Goal: Task Accomplishment & Management: Complete application form

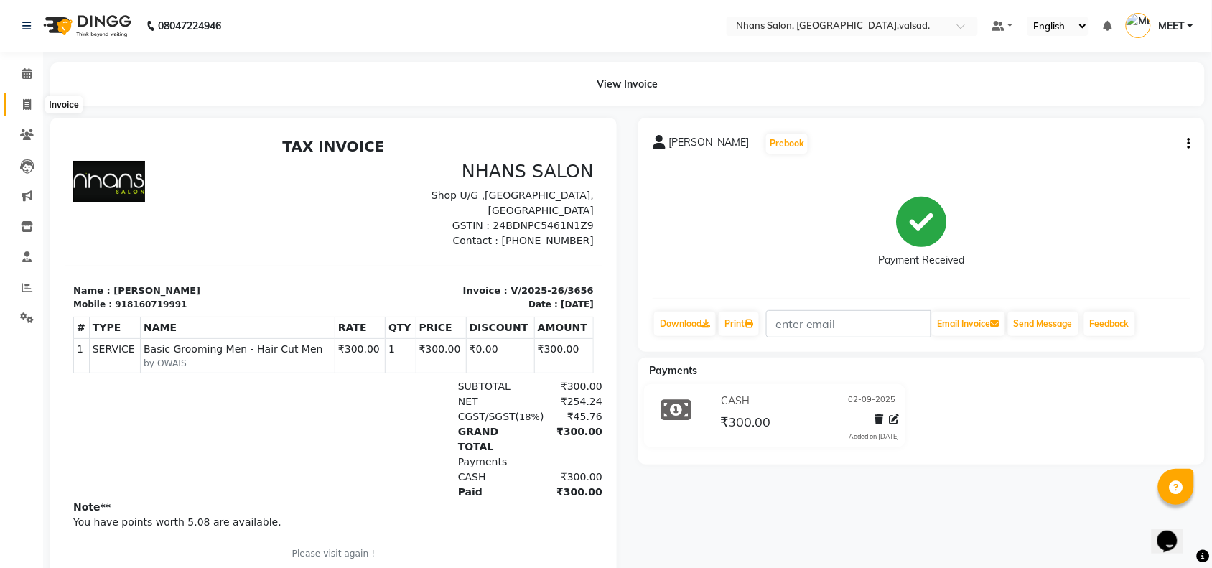
click at [26, 101] on icon at bounding box center [27, 104] width 8 height 11
select select "service"
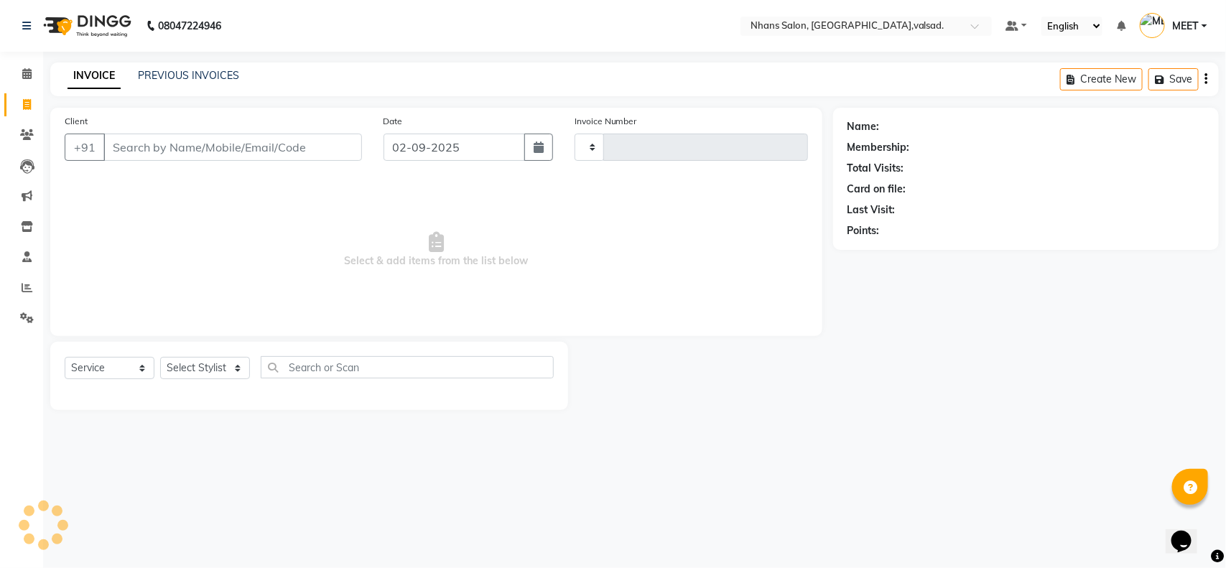
type input "3659"
select select "3706"
type input "9510127410"
click at [309, 145] on span "Add Client" at bounding box center [325, 147] width 57 height 14
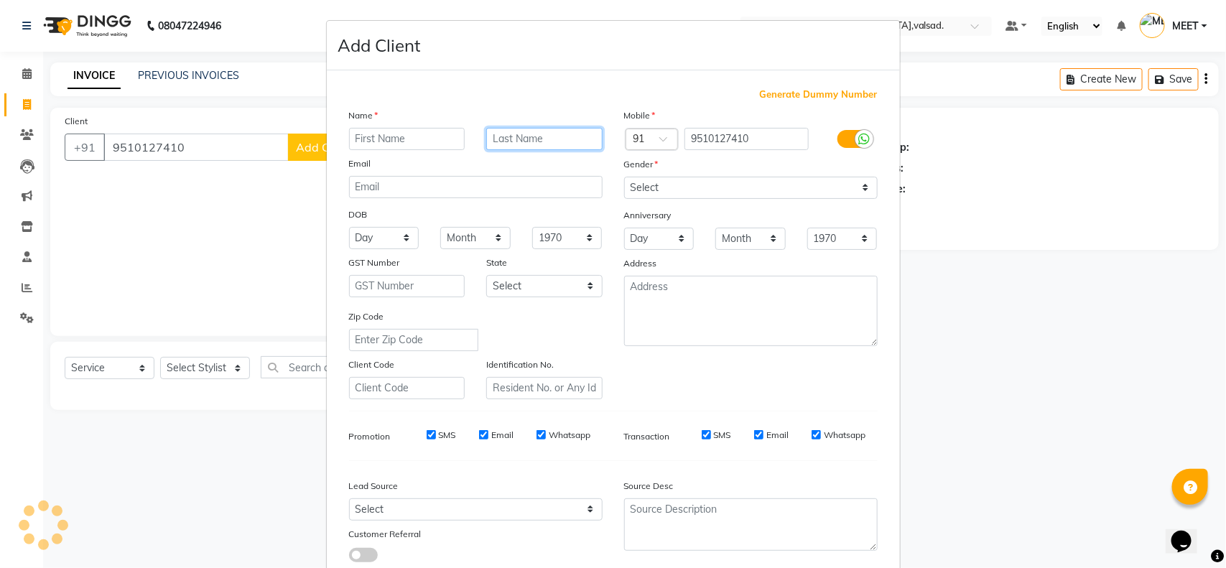
click at [486, 137] on input "text" at bounding box center [544, 139] width 116 height 22
type input "[PERSON_NAME]"
click at [378, 139] on input "text" at bounding box center [407, 139] width 116 height 22
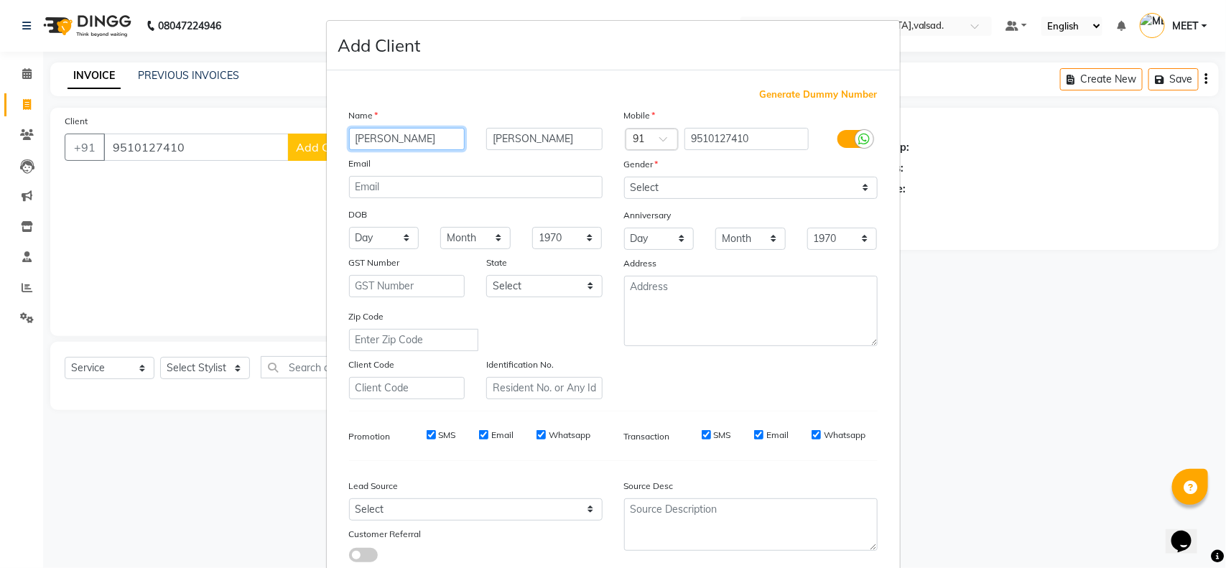
type input "[PERSON_NAME]"
click at [640, 184] on select "Select [DEMOGRAPHIC_DATA] [DEMOGRAPHIC_DATA] Other Prefer Not To Say" at bounding box center [750, 188] width 253 height 22
select select "[DEMOGRAPHIC_DATA]"
click at [624, 177] on select "Select [DEMOGRAPHIC_DATA] [DEMOGRAPHIC_DATA] Other Prefer Not To Say" at bounding box center [750, 188] width 253 height 22
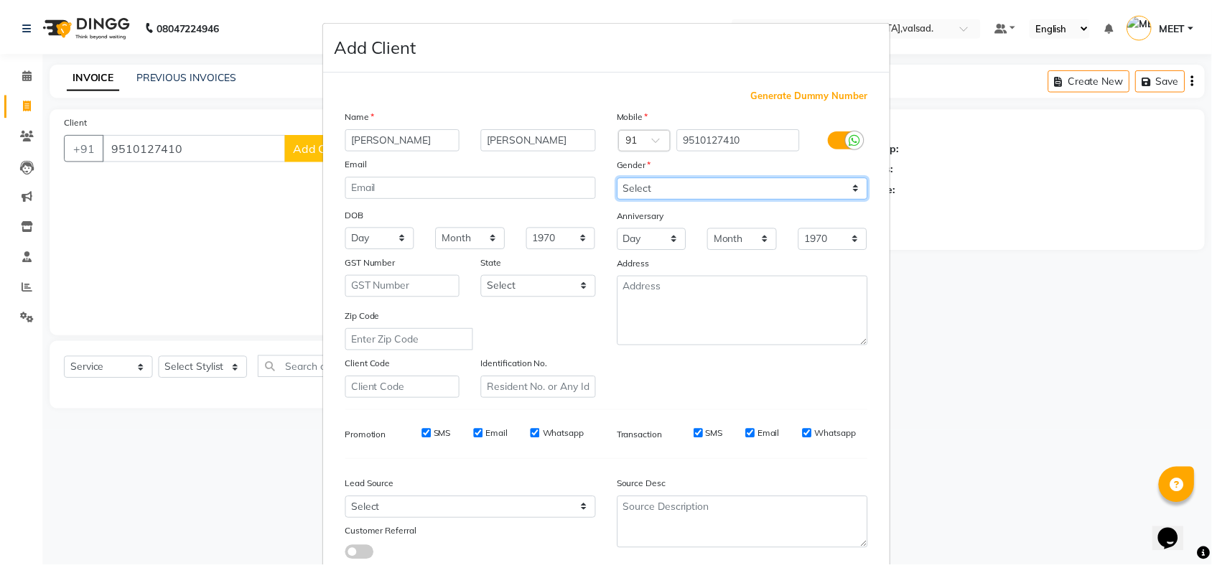
scroll to position [90, 0]
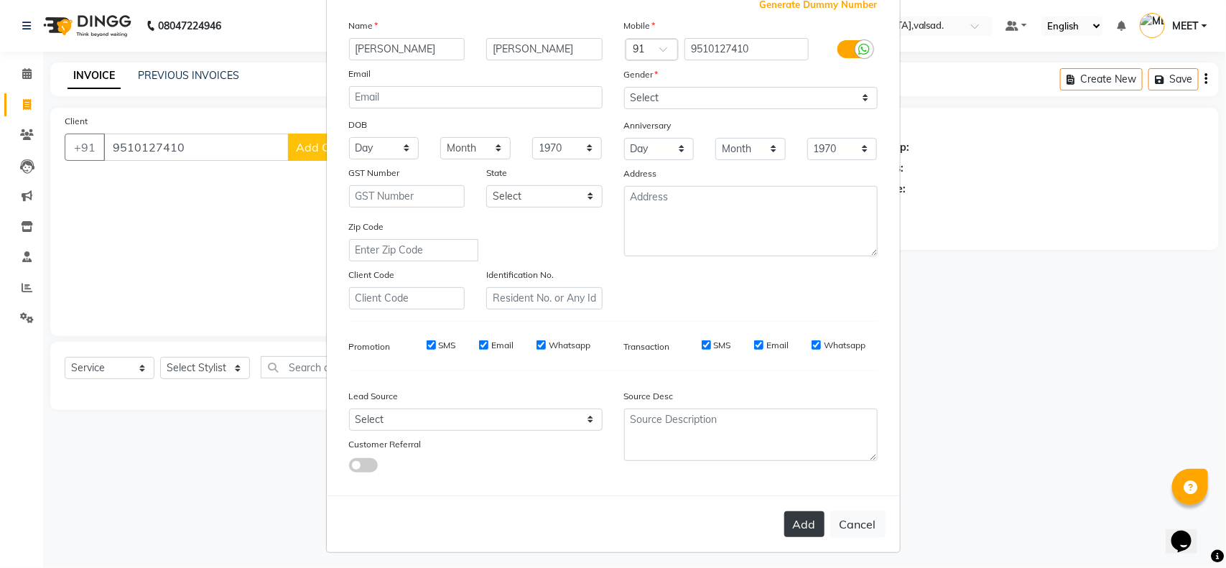
click at [798, 522] on button "Add" at bounding box center [804, 524] width 40 height 26
select select
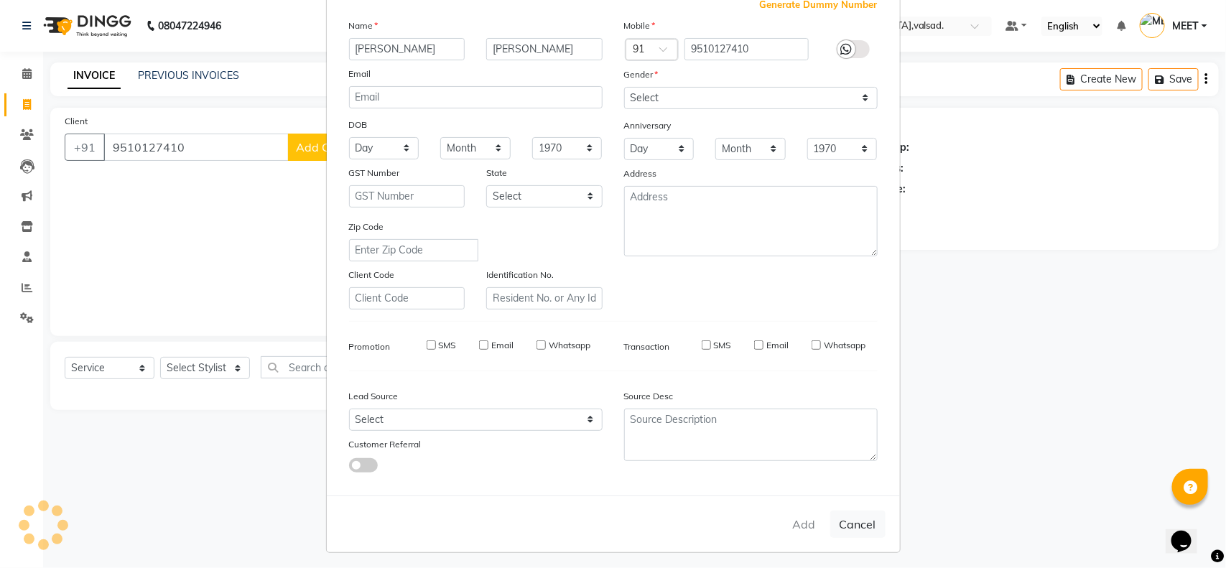
select select
checkbox input "false"
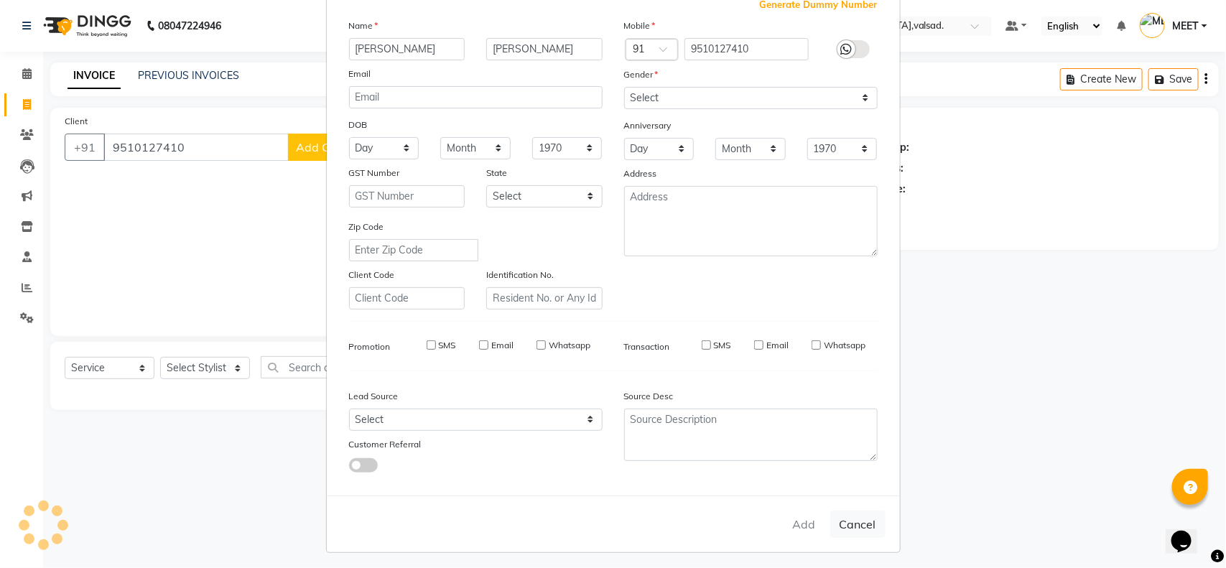
checkbox input "false"
select select "1: Object"
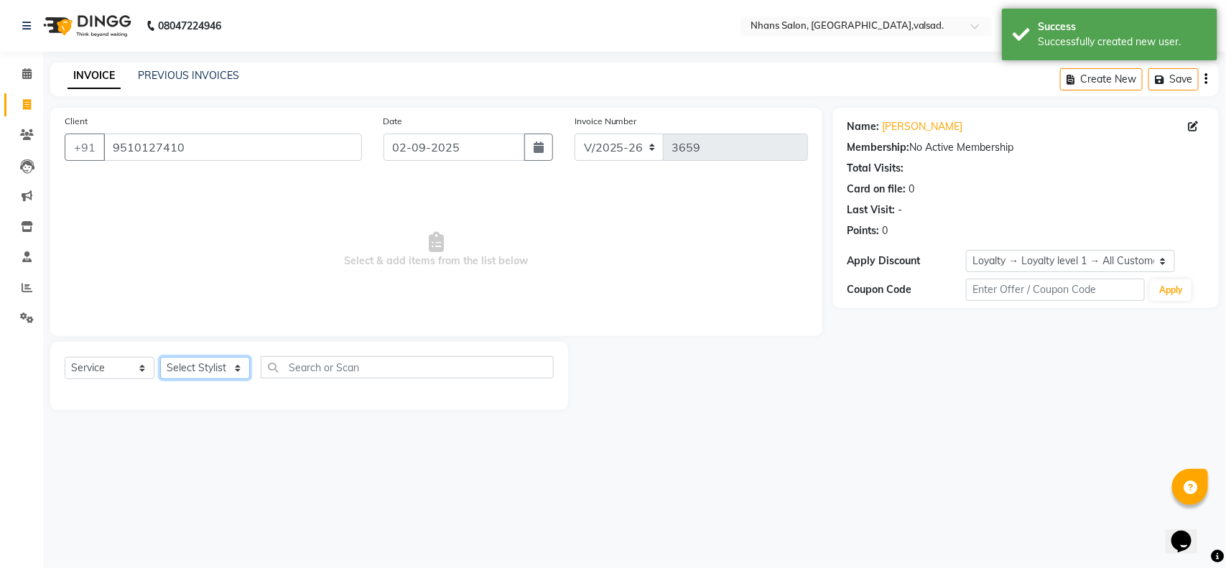
click at [213, 367] on select "Select Stylist [PERSON_NAME] DIVYA [PERSON_NAME] [PERSON_NAME] MEET OWAIS PALAK…" at bounding box center [205, 368] width 90 height 22
select select "37208"
click at [160, 357] on select "Select Stylist [PERSON_NAME] DIVYA [PERSON_NAME] [PERSON_NAME] MEET OWAIS PALAK…" at bounding box center [205, 368] width 90 height 22
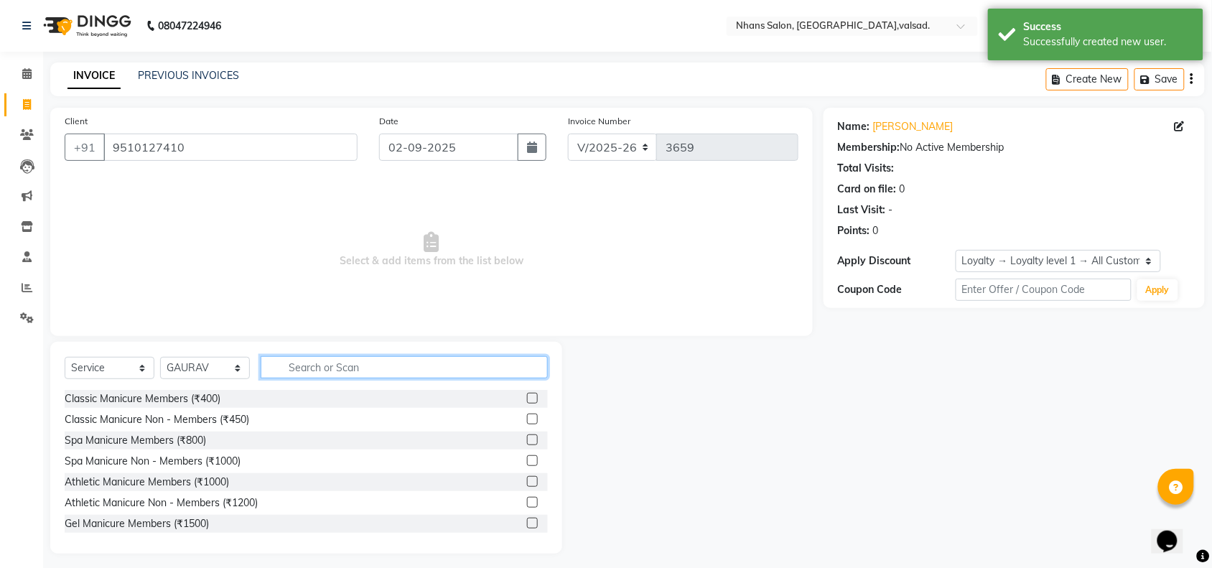
click at [310, 366] on input "text" at bounding box center [404, 367] width 287 height 22
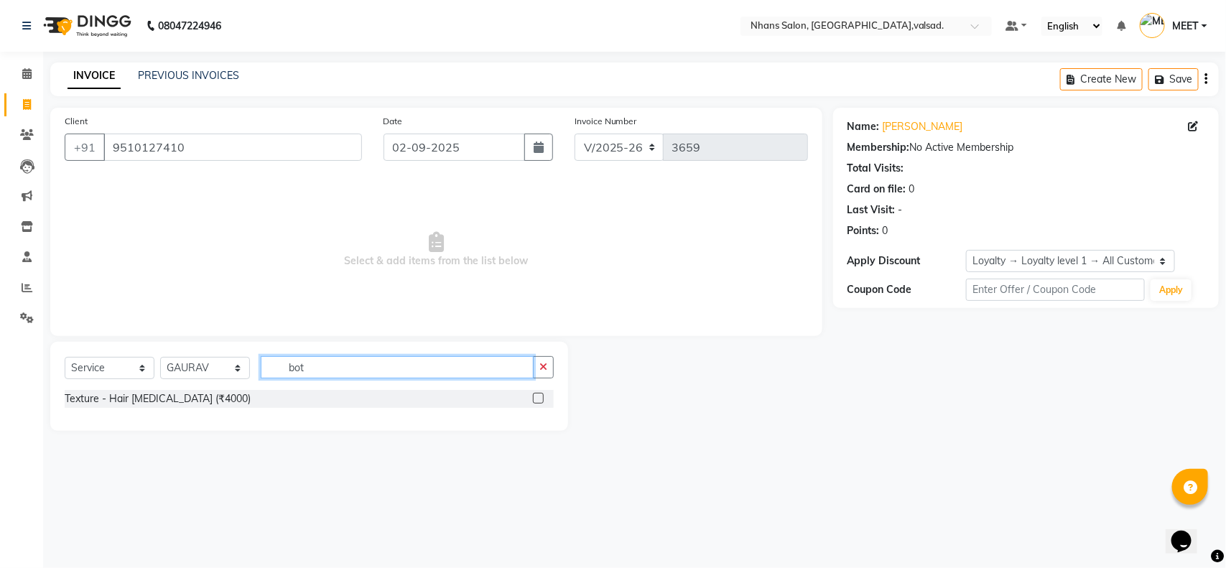
type input "bot"
click at [537, 399] on label at bounding box center [538, 398] width 11 height 11
click at [537, 399] on input "checkbox" at bounding box center [537, 398] width 9 height 9
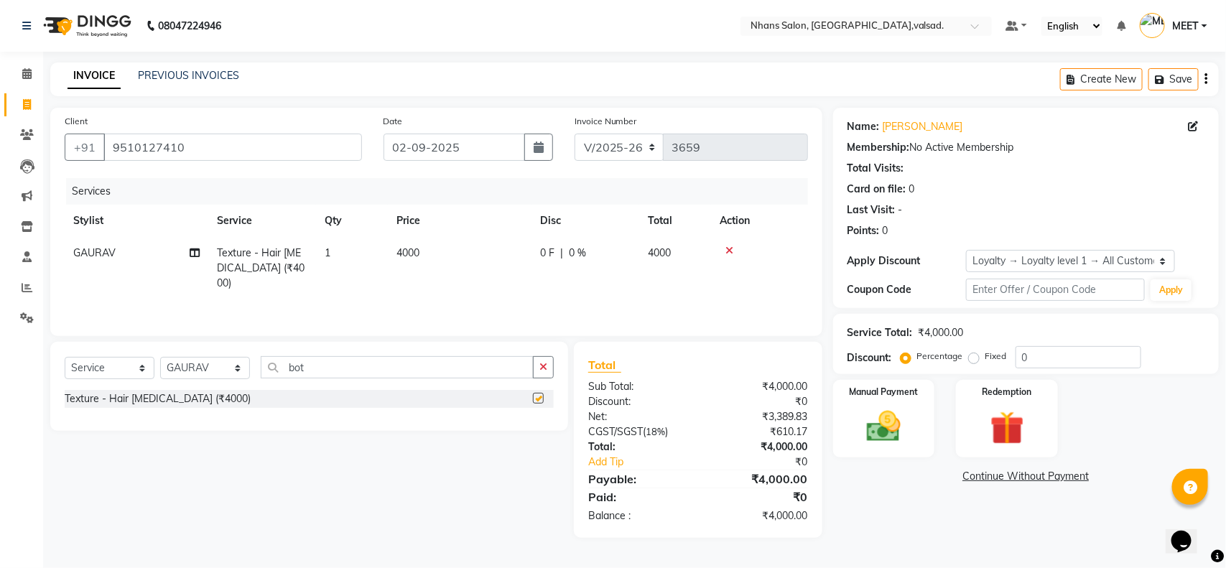
checkbox input "false"
click at [436, 251] on td "4000" at bounding box center [460, 268] width 144 height 62
select select "37208"
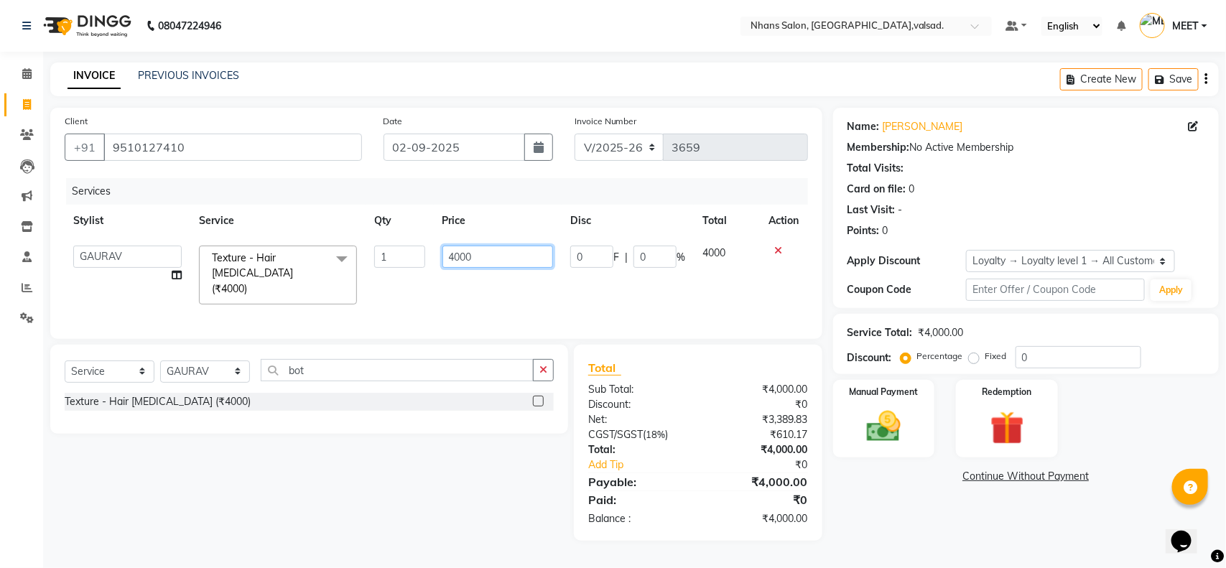
click at [477, 260] on input "4000" at bounding box center [497, 257] width 111 height 22
type input "4"
type input "1200"
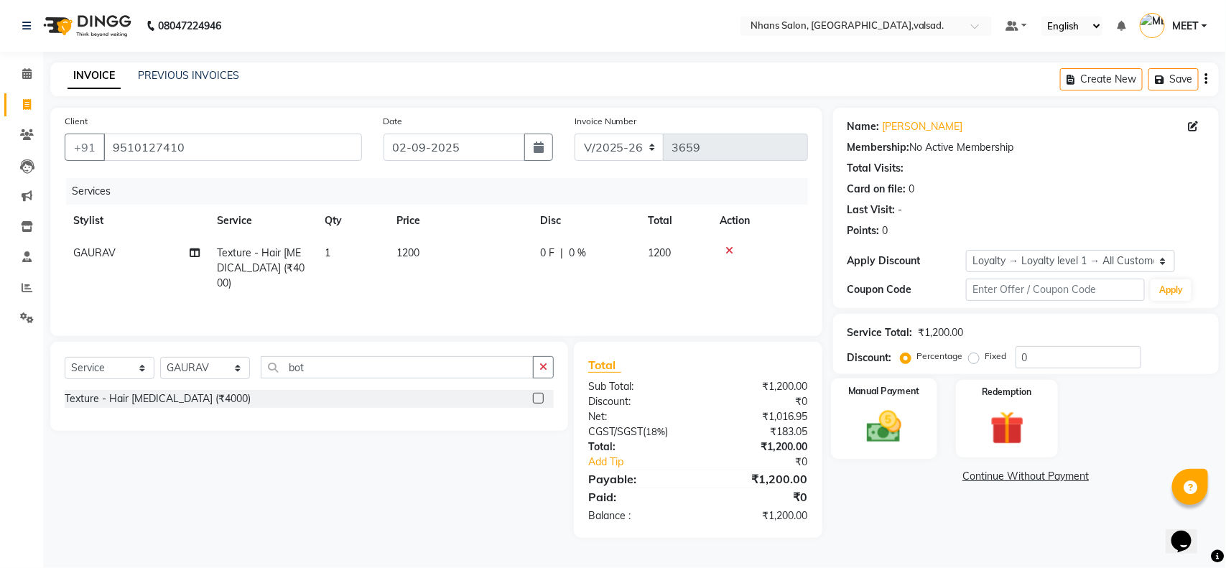
click at [895, 407] on img at bounding box center [883, 426] width 57 height 40
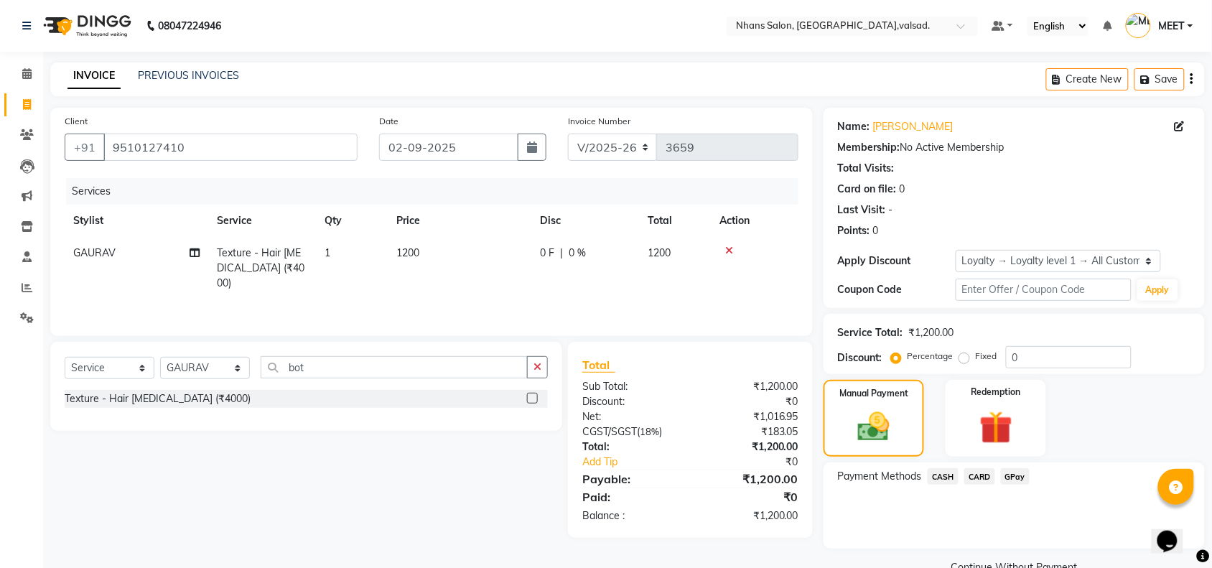
click at [1015, 475] on span "GPay" at bounding box center [1015, 476] width 29 height 17
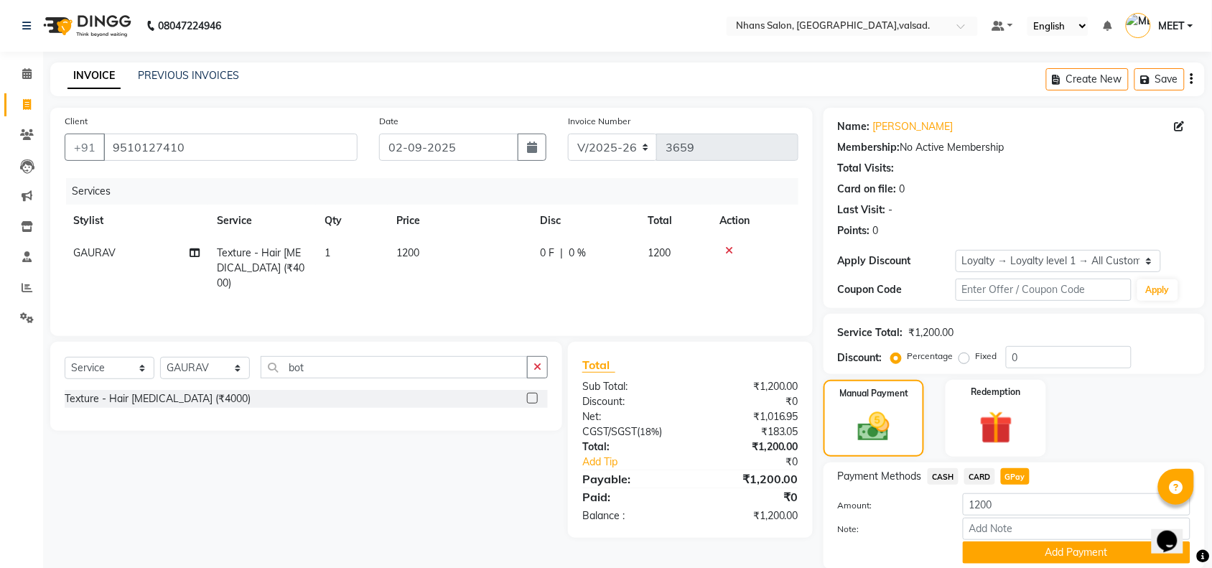
scroll to position [52, 0]
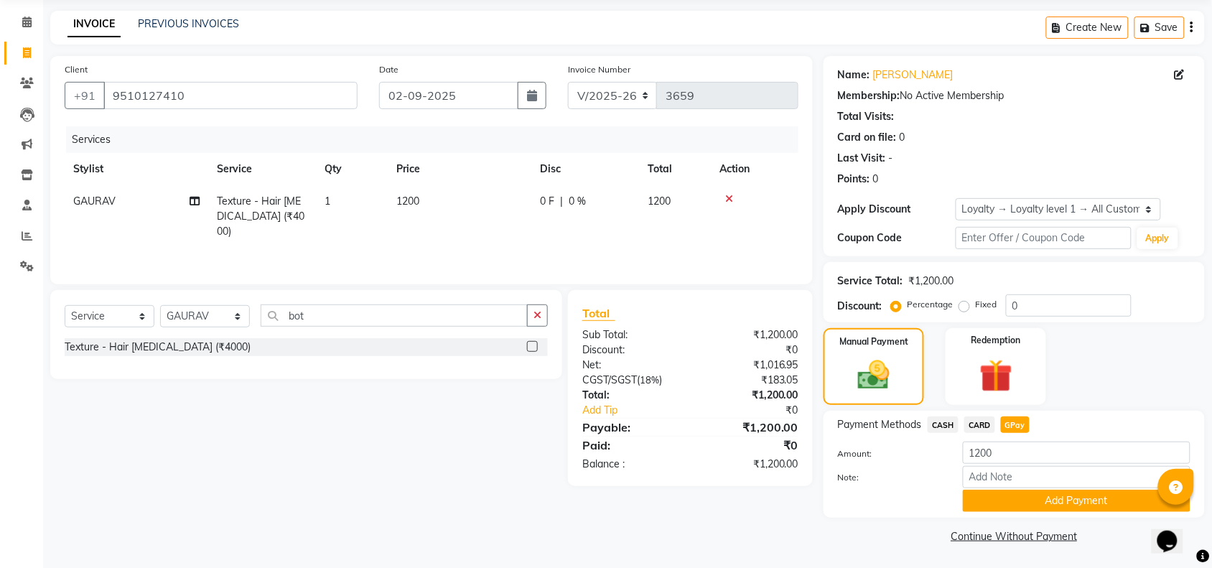
click at [1025, 511] on div "Payment Methods CASH CARD GPay Amount: 1200 Note: Add Payment" at bounding box center [1014, 464] width 381 height 107
click at [1017, 504] on button "Add Payment" at bounding box center [1077, 501] width 228 height 22
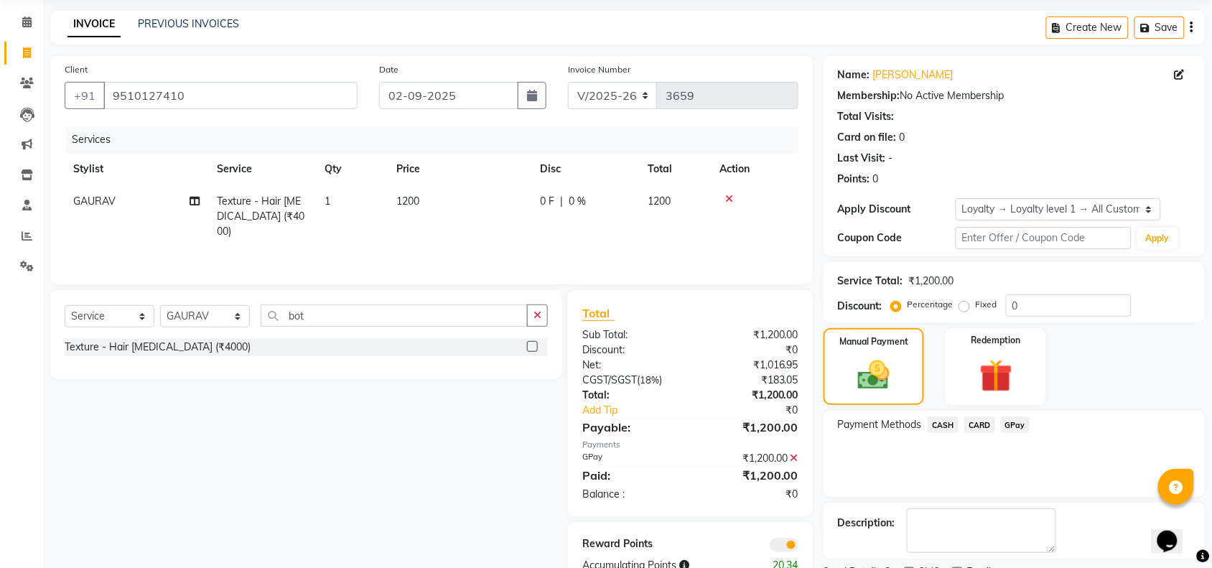
scroll to position [113, 0]
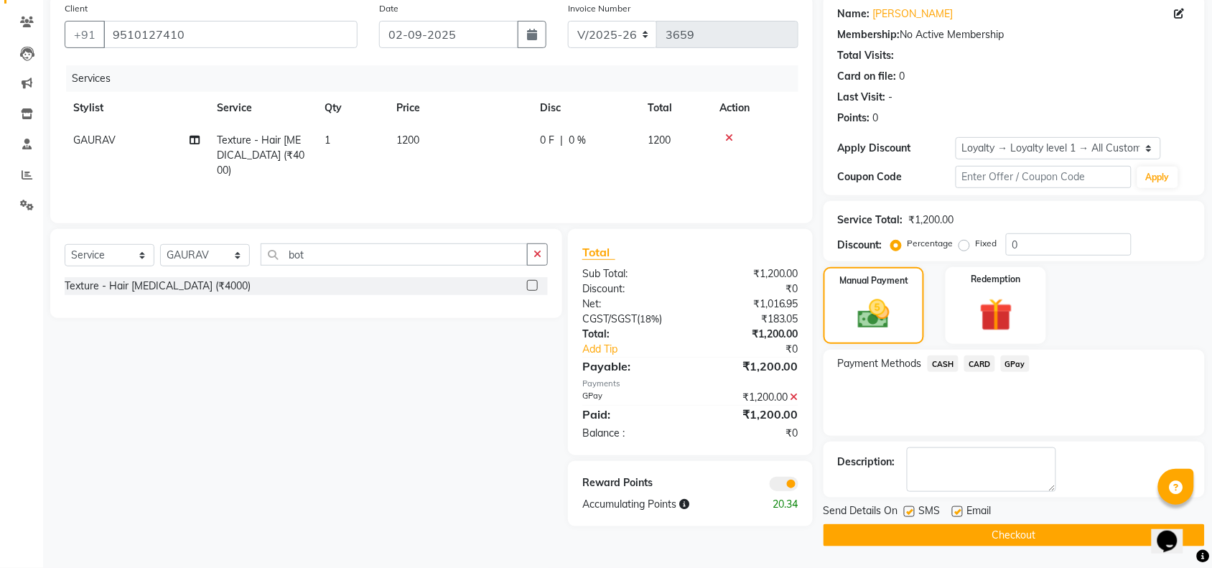
click at [989, 544] on button "Checkout" at bounding box center [1014, 535] width 381 height 22
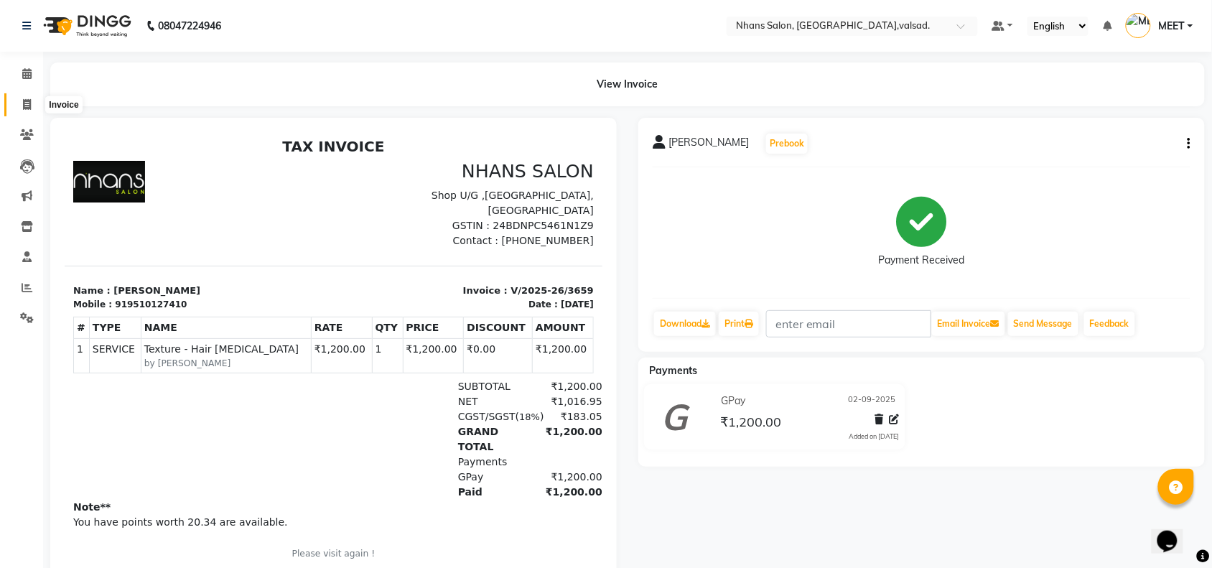
click at [31, 105] on span at bounding box center [26, 105] width 25 height 17
select select "service"
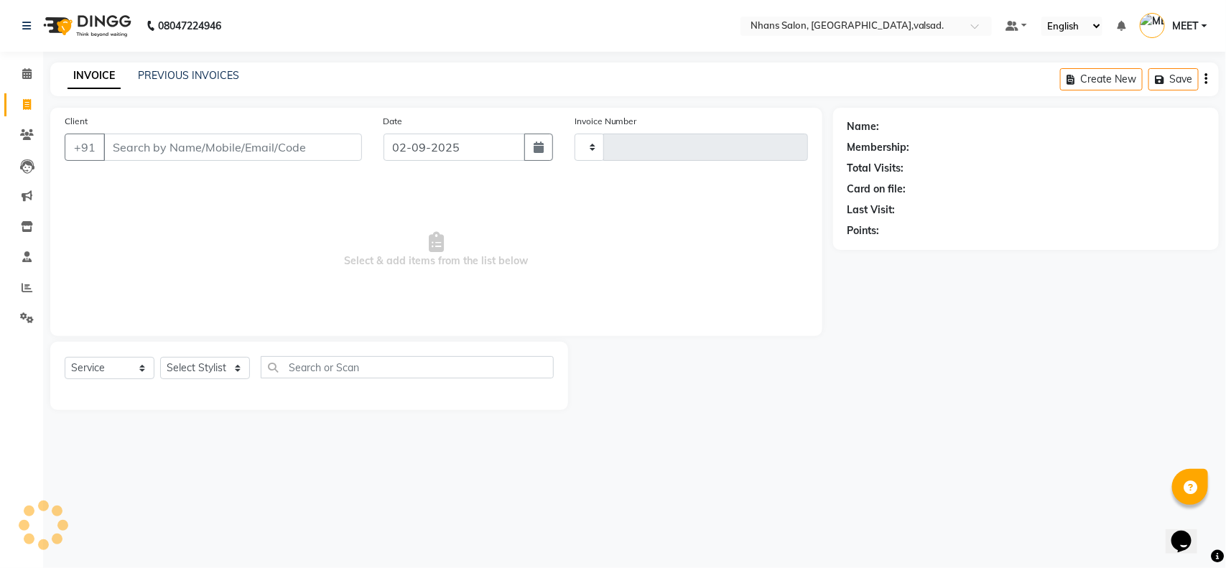
type input "3660"
select select "3706"
click at [190, 155] on input "Client" at bounding box center [232, 147] width 258 height 27
click at [177, 144] on input "Client" at bounding box center [232, 147] width 258 height 27
click at [212, 371] on select "Select Stylist [PERSON_NAME] DIVYA [PERSON_NAME] [PERSON_NAME] MEET OWAIS PALAK…" at bounding box center [205, 368] width 90 height 22
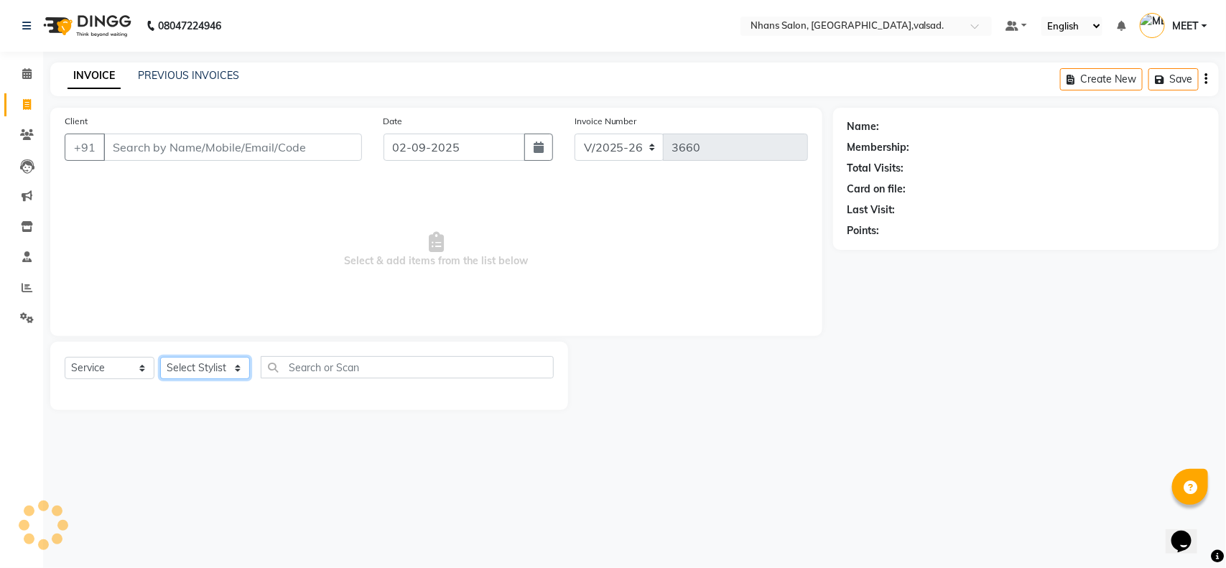
select select "37208"
click at [160, 357] on select "Select Stylist [PERSON_NAME] DIVYA [PERSON_NAME] [PERSON_NAME] MEET OWAIS PALAK…" at bounding box center [205, 368] width 90 height 22
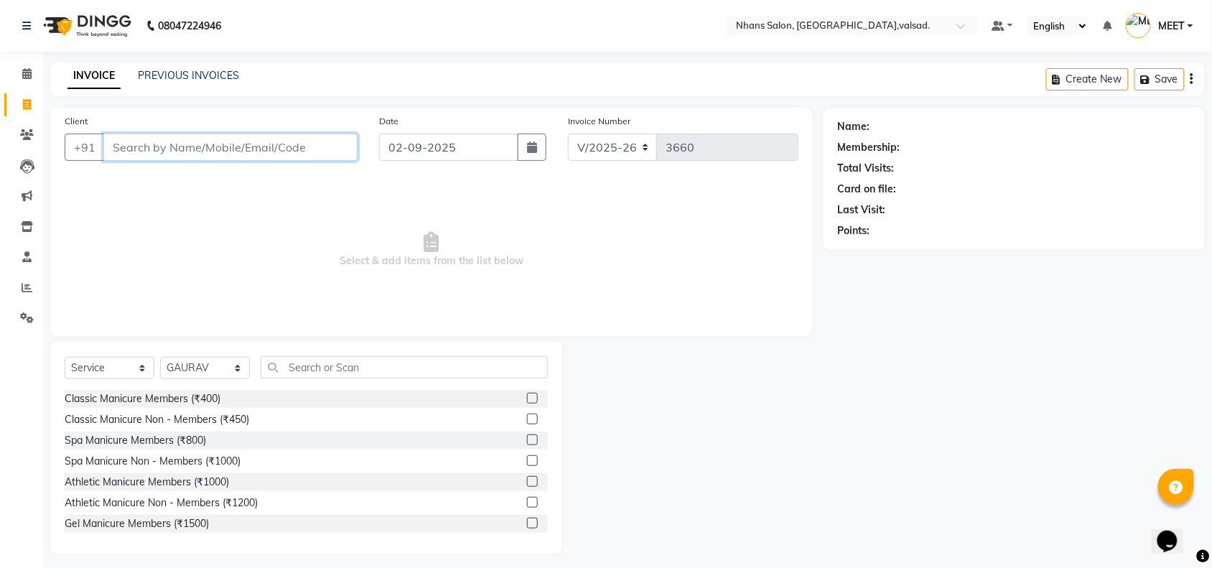
click at [203, 144] on input "Client" at bounding box center [230, 147] width 254 height 27
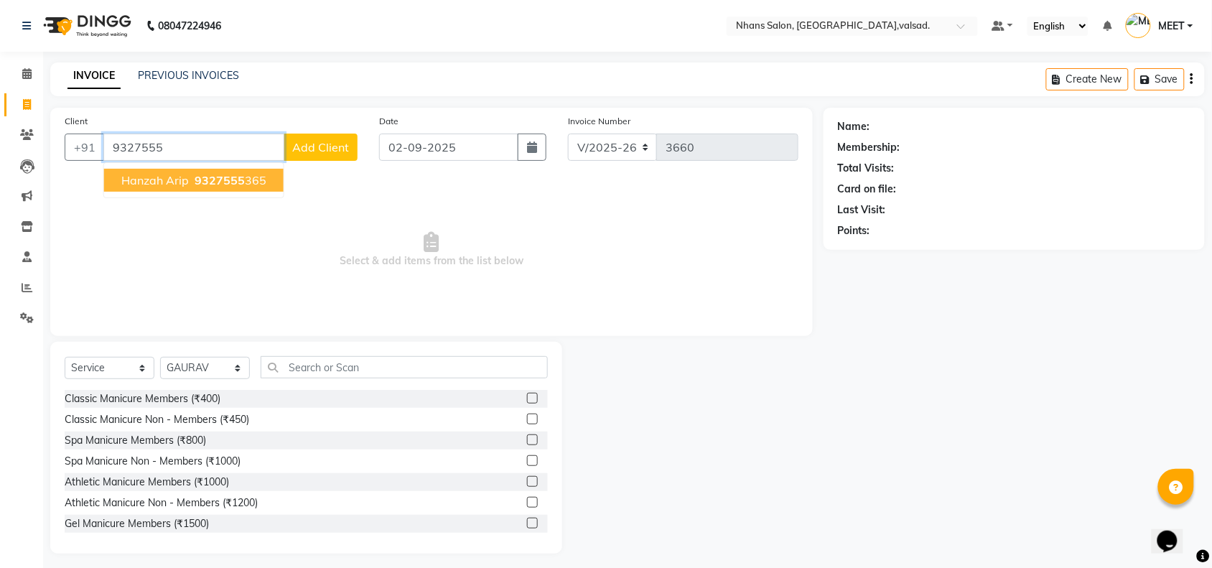
click at [199, 182] on span "9327555" at bounding box center [220, 180] width 50 height 14
type input "9327555365"
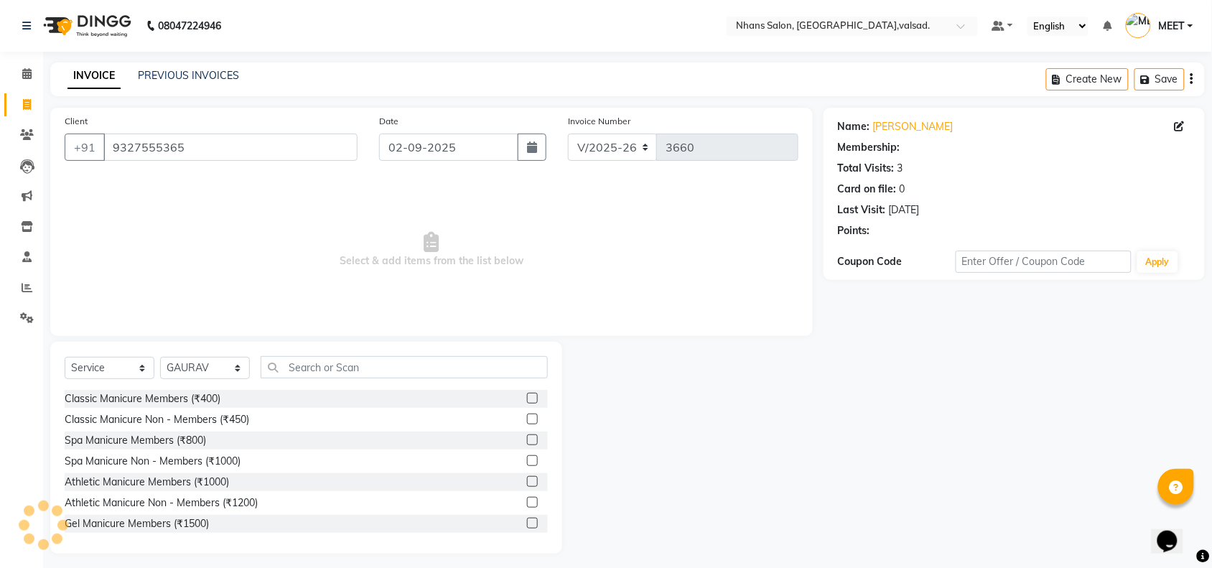
select select "1: Object"
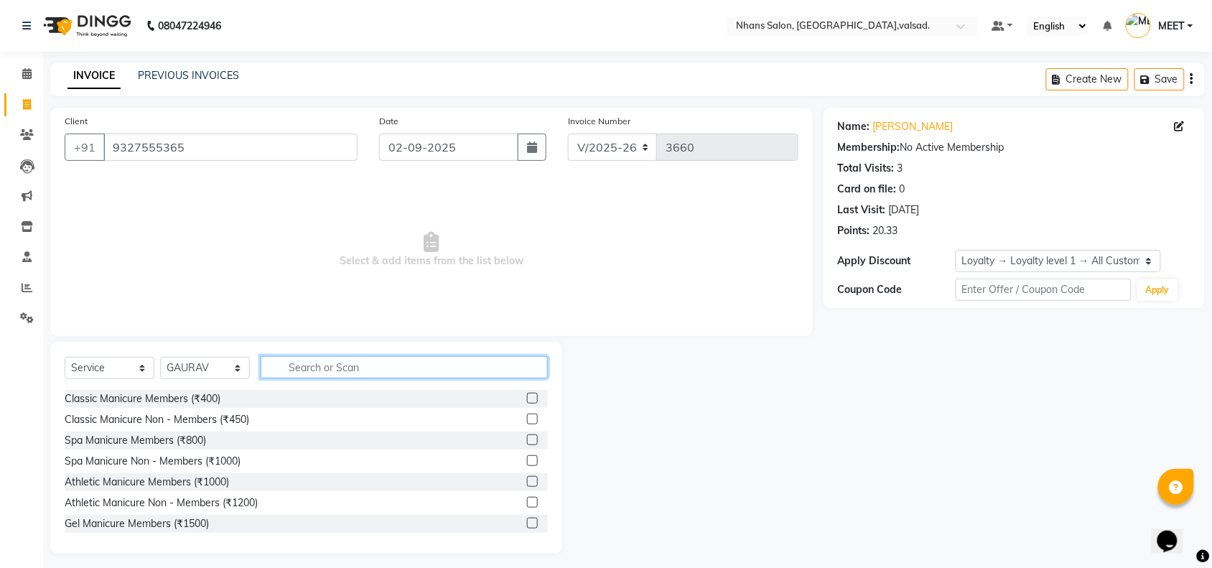
click at [294, 372] on input "text" at bounding box center [404, 367] width 287 height 22
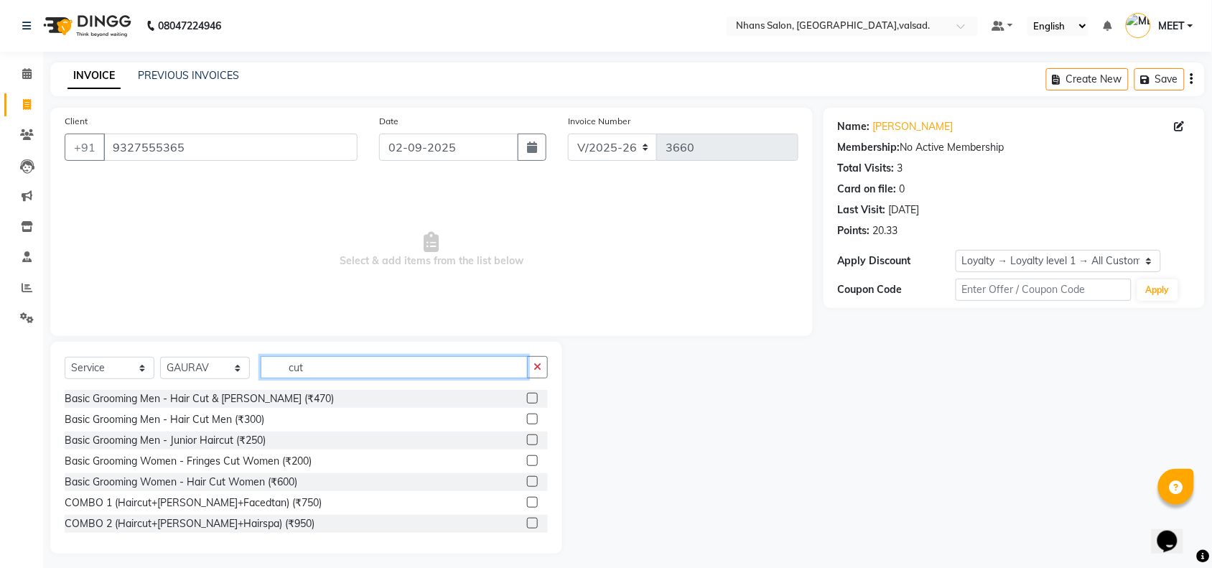
type input "cut"
click at [527, 421] on label at bounding box center [532, 419] width 11 height 11
click at [527, 421] on input "checkbox" at bounding box center [531, 419] width 9 height 9
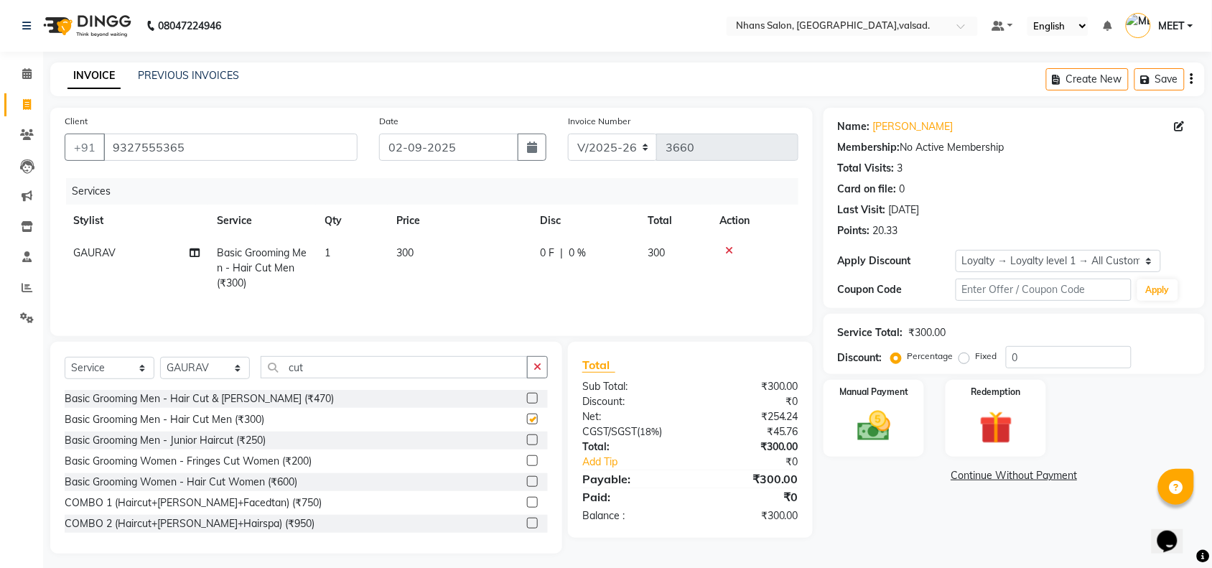
checkbox input "false"
click at [849, 420] on img at bounding box center [874, 425] width 56 height 39
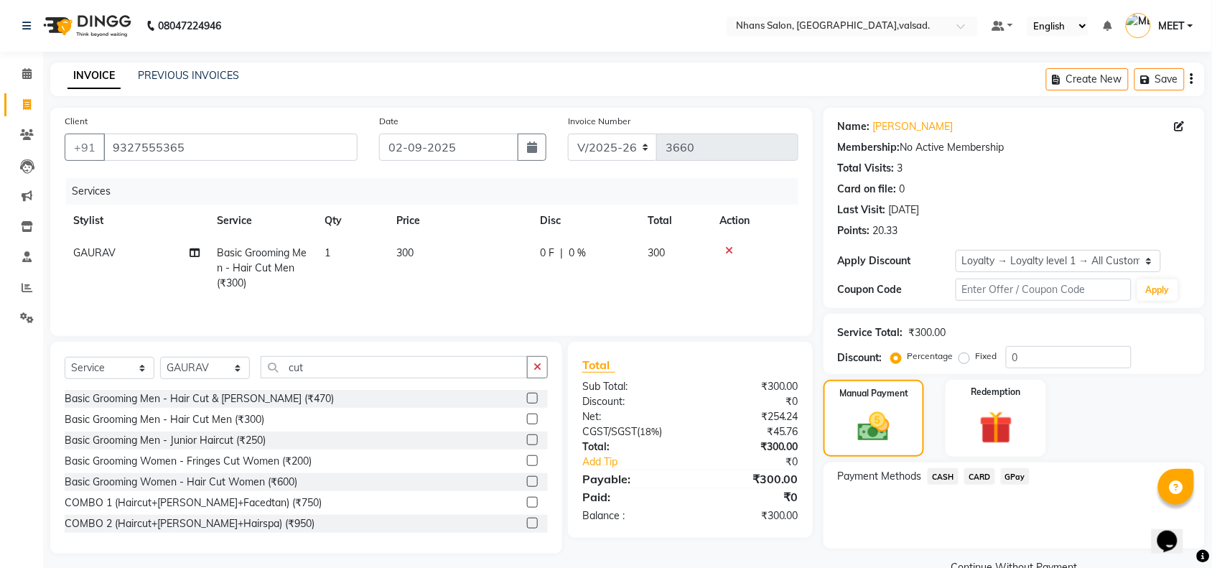
click at [941, 475] on span "CASH" at bounding box center [943, 476] width 31 height 17
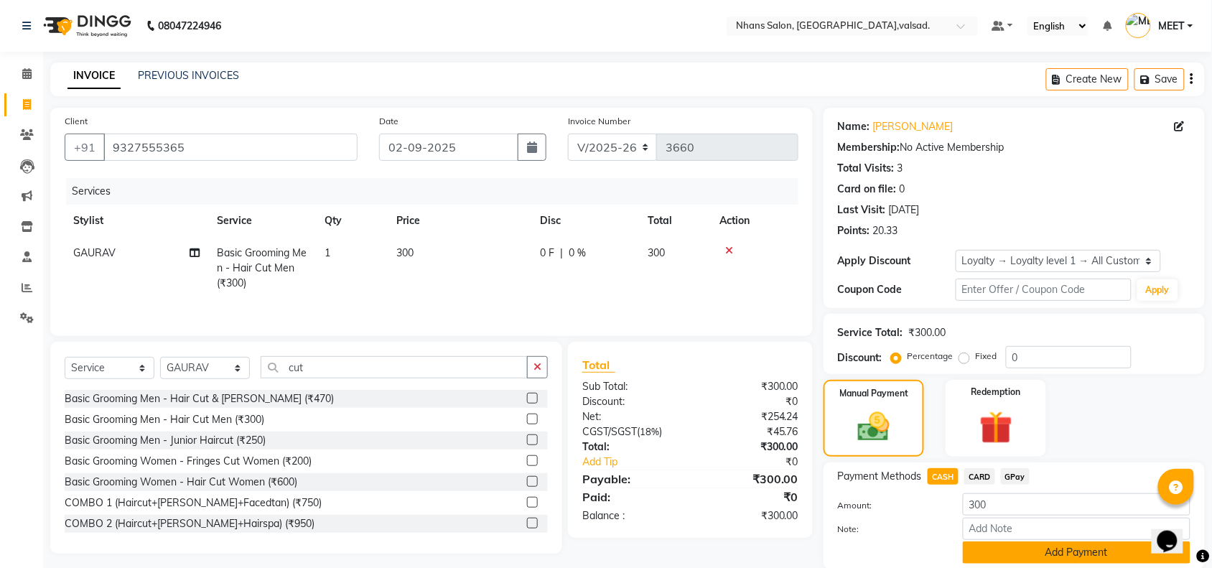
click at [1035, 553] on button "Add Payment" at bounding box center [1077, 552] width 228 height 22
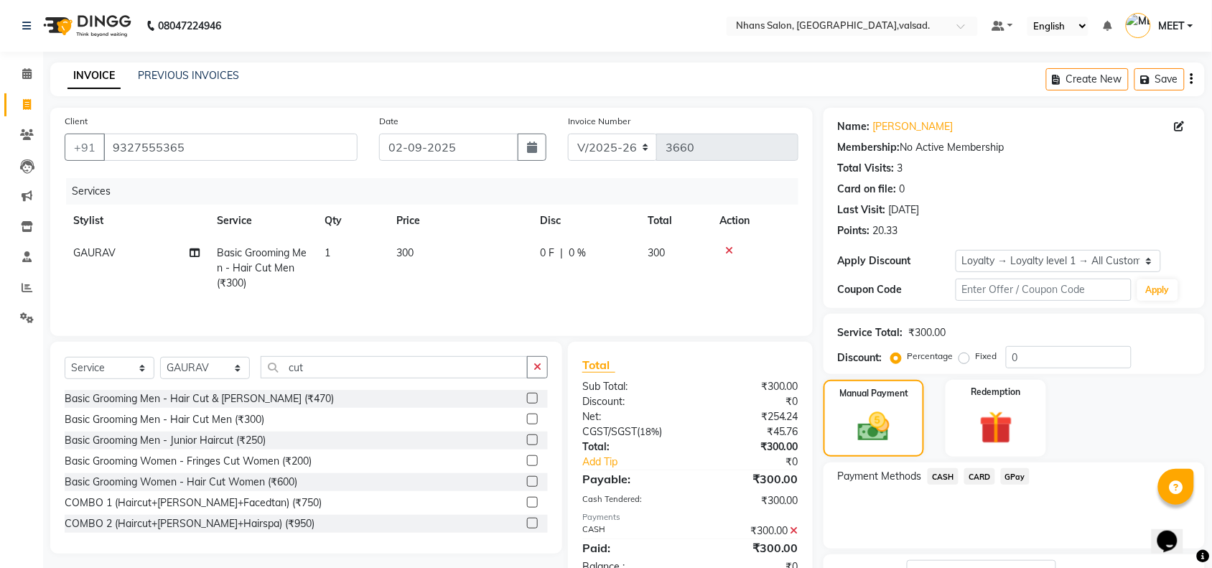
scroll to position [115, 0]
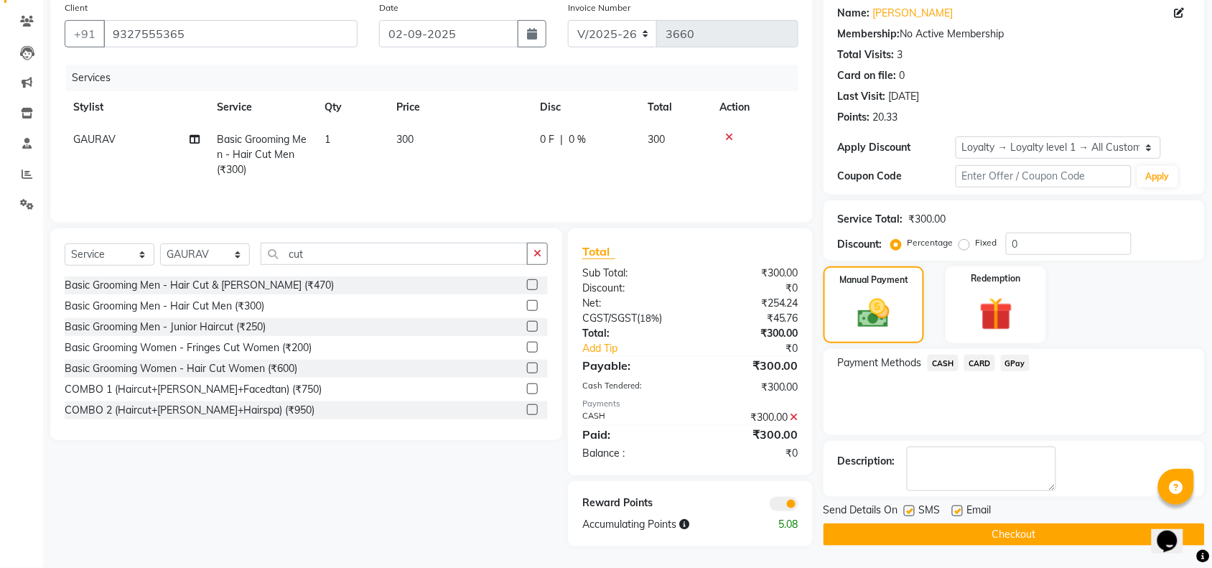
click at [1002, 539] on button "Checkout" at bounding box center [1014, 534] width 381 height 22
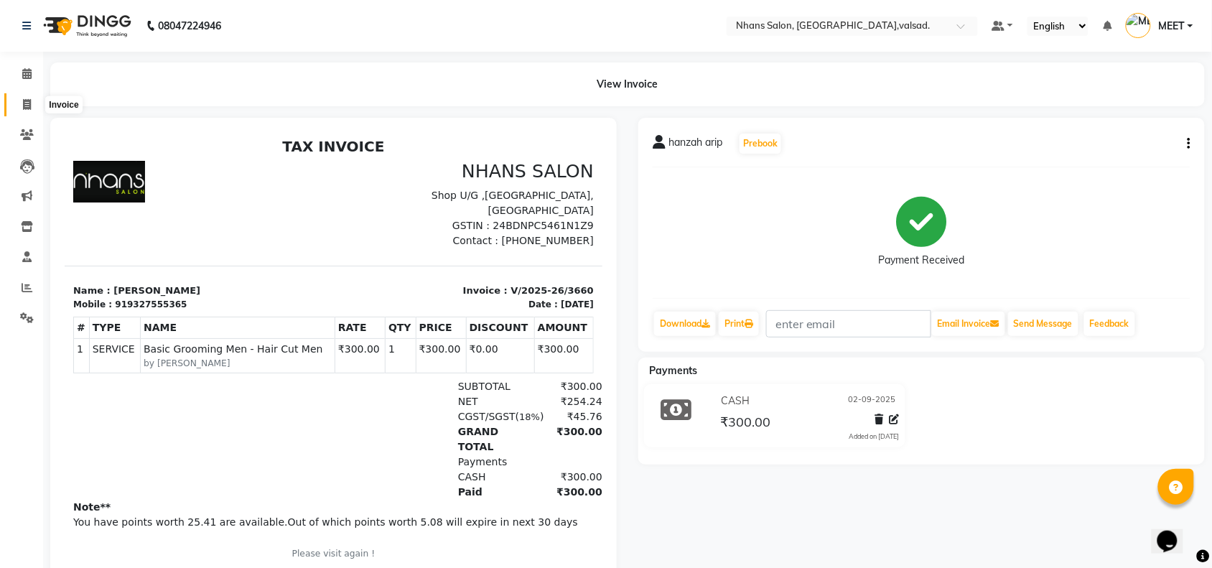
click at [31, 105] on span at bounding box center [26, 105] width 25 height 17
select select "service"
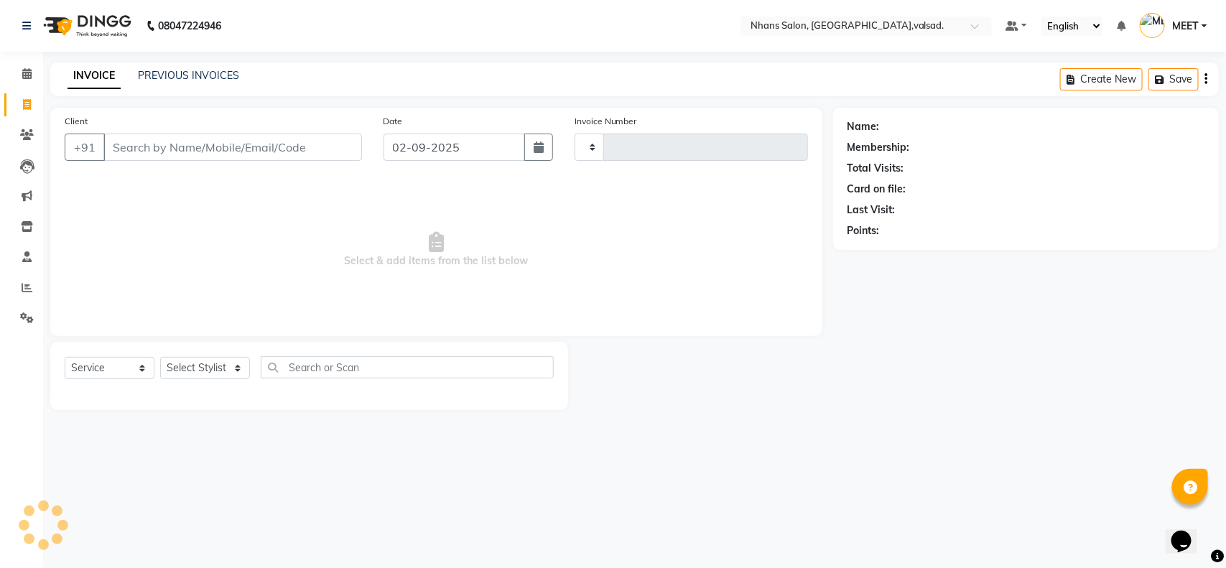
type input "3661"
select select "3706"
click at [134, 142] on input "Client" at bounding box center [232, 147] width 258 height 27
click at [202, 360] on select "Select Stylist [PERSON_NAME] DIVYA [PERSON_NAME] [PERSON_NAME] MEET OWAIS PALAK…" at bounding box center [205, 368] width 90 height 22
select select "20135"
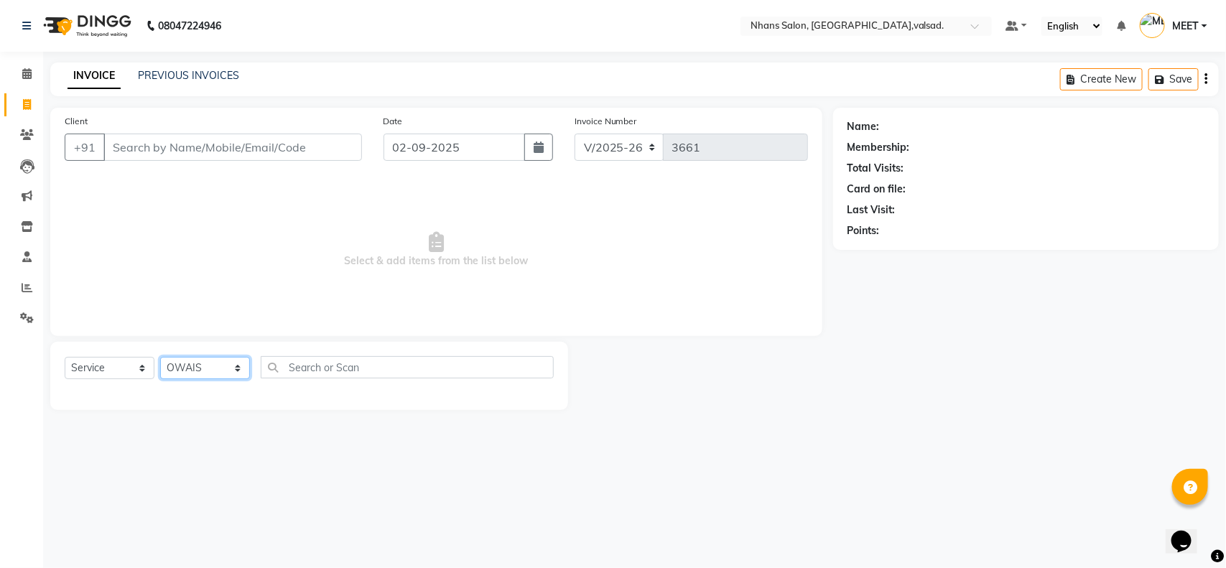
click at [160, 357] on select "Select Stylist [PERSON_NAME] DIVYA [PERSON_NAME] [PERSON_NAME] MEET OWAIS PALAK…" at bounding box center [205, 368] width 90 height 22
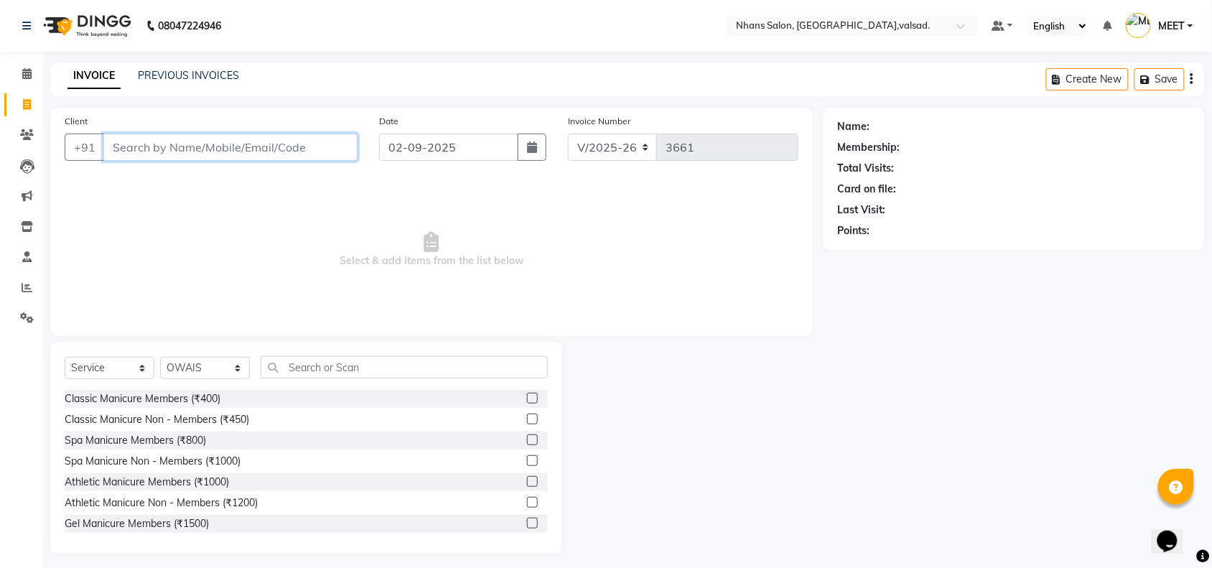
click at [151, 147] on input "Client" at bounding box center [230, 147] width 254 height 27
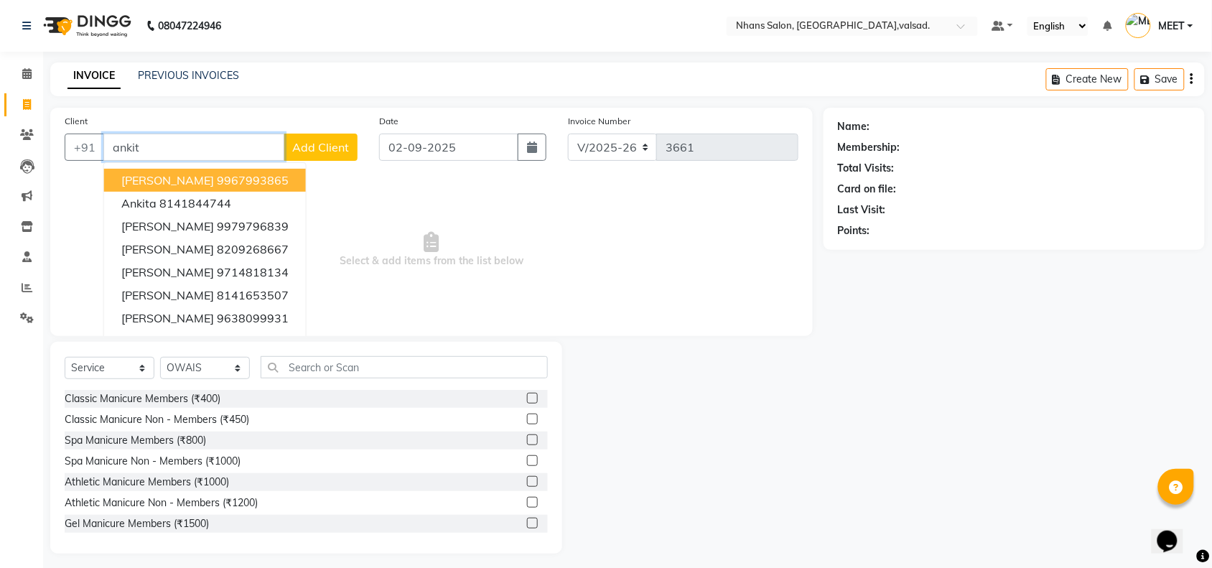
click at [192, 141] on input "ankit" at bounding box center [193, 147] width 181 height 27
type input "a"
click at [223, 187] on ngb-highlight "8238028148" at bounding box center [253, 180] width 72 height 14
type input "8238028148"
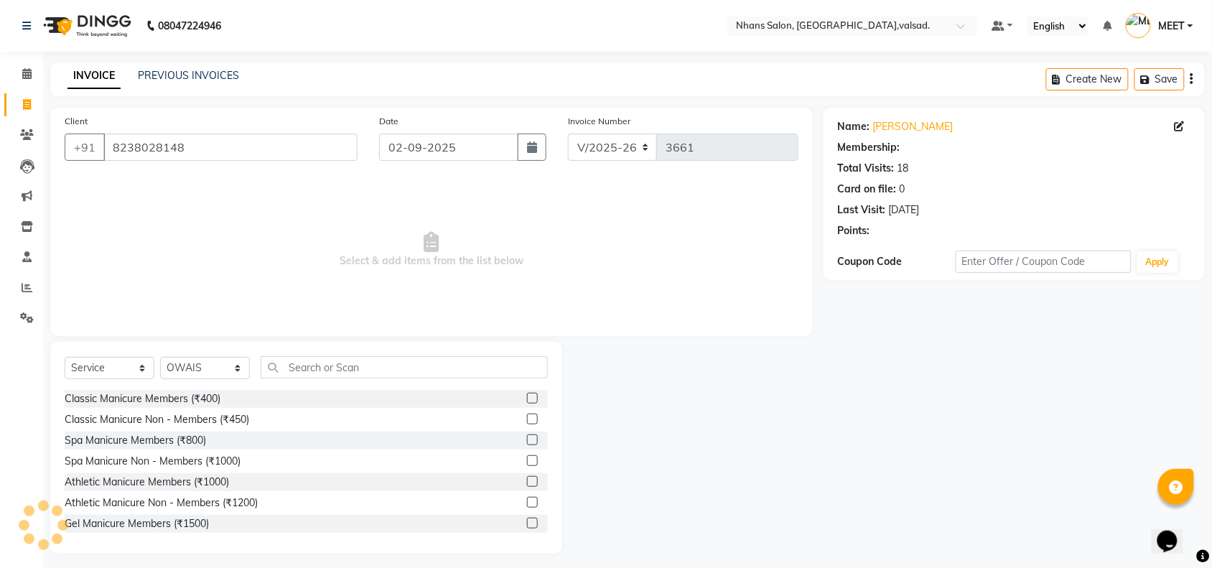
select select "1: Object"
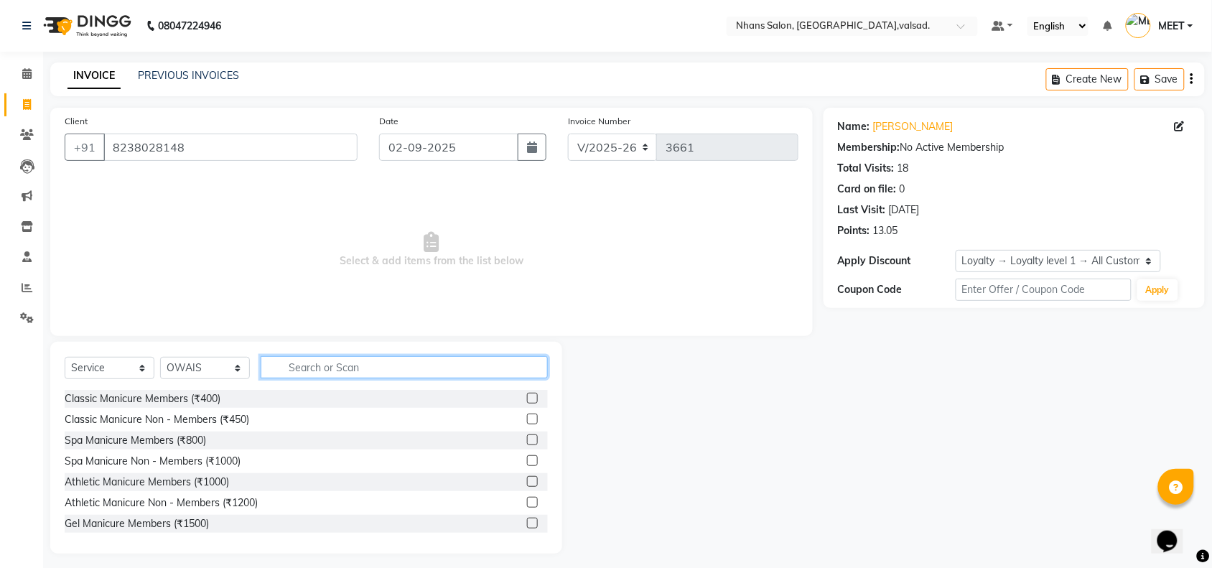
click at [321, 363] on input "text" at bounding box center [404, 367] width 287 height 22
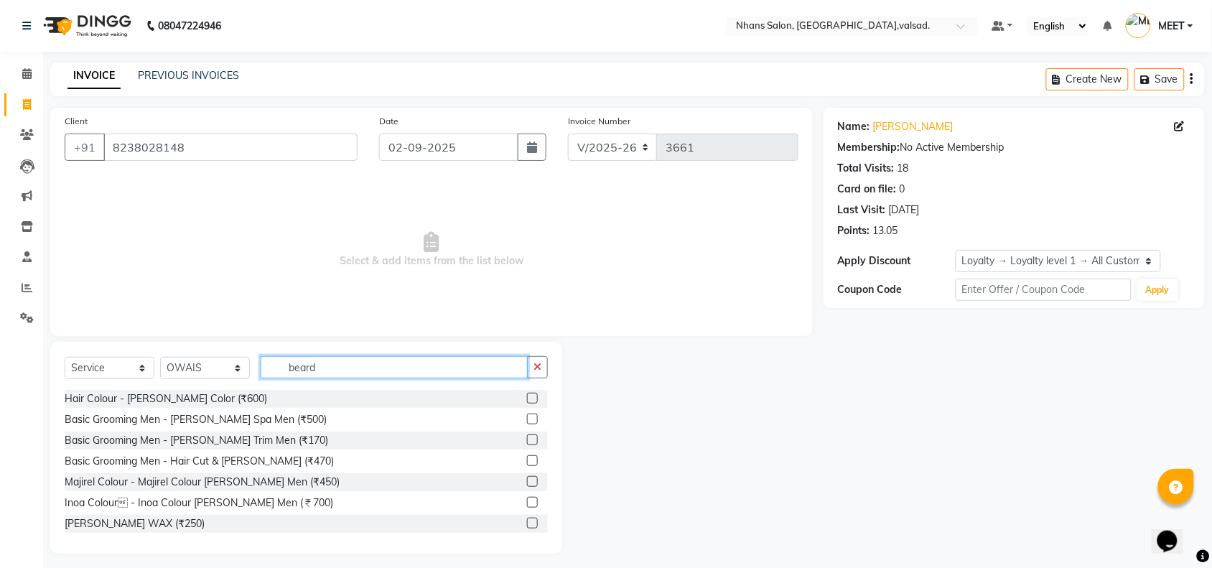
type input "beard"
click at [527, 445] on div at bounding box center [531, 441] width 9 height 15
click at [527, 440] on label at bounding box center [532, 439] width 11 height 11
click at [527, 440] on input "checkbox" at bounding box center [531, 440] width 9 height 9
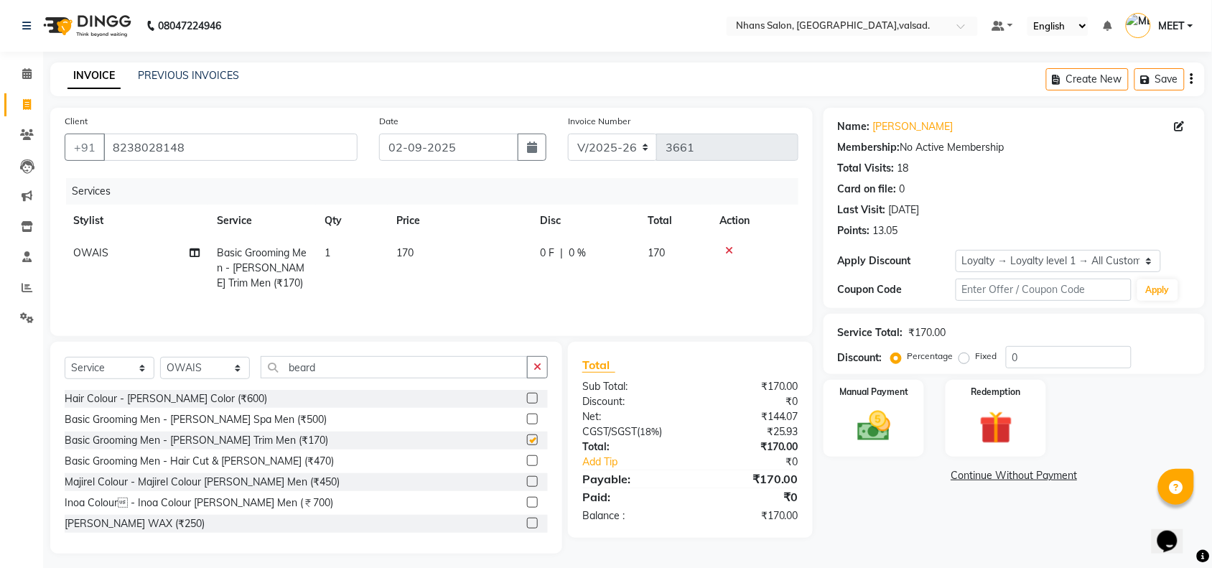
checkbox input "false"
click at [889, 407] on img at bounding box center [874, 425] width 56 height 39
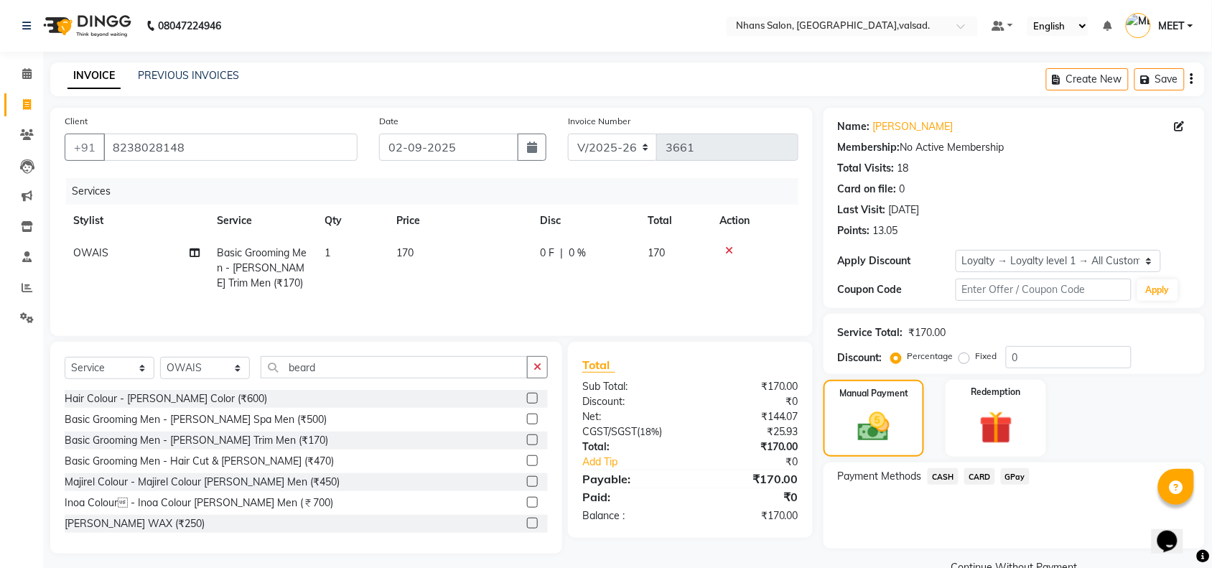
click at [1009, 478] on span "GPay" at bounding box center [1015, 476] width 29 height 17
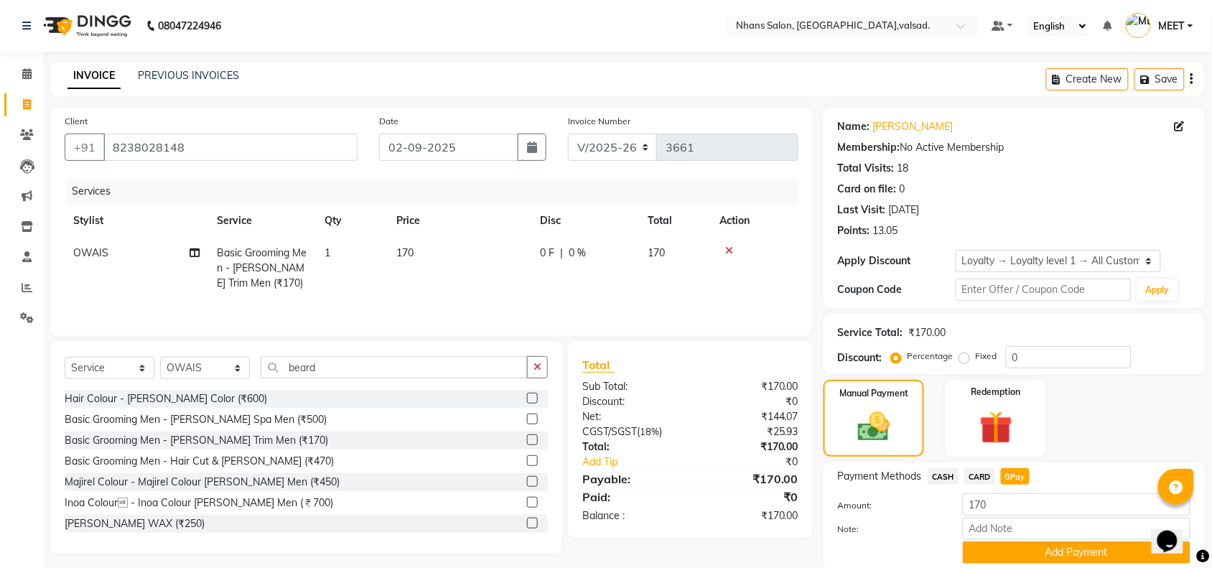
scroll to position [52, 0]
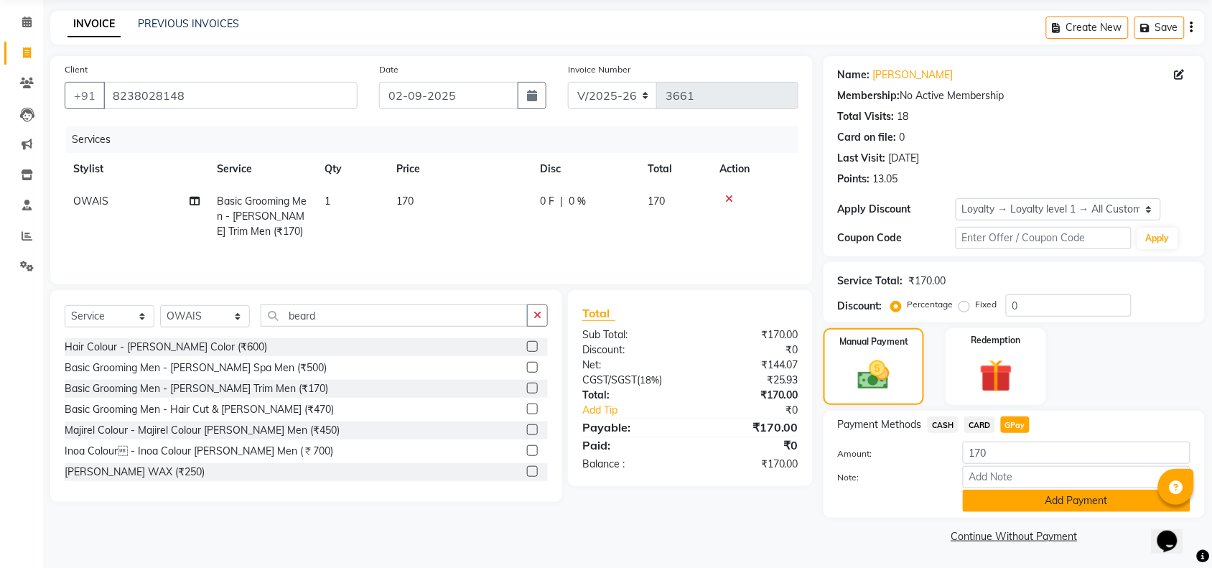
click at [1025, 508] on button "Add Payment" at bounding box center [1077, 501] width 228 height 22
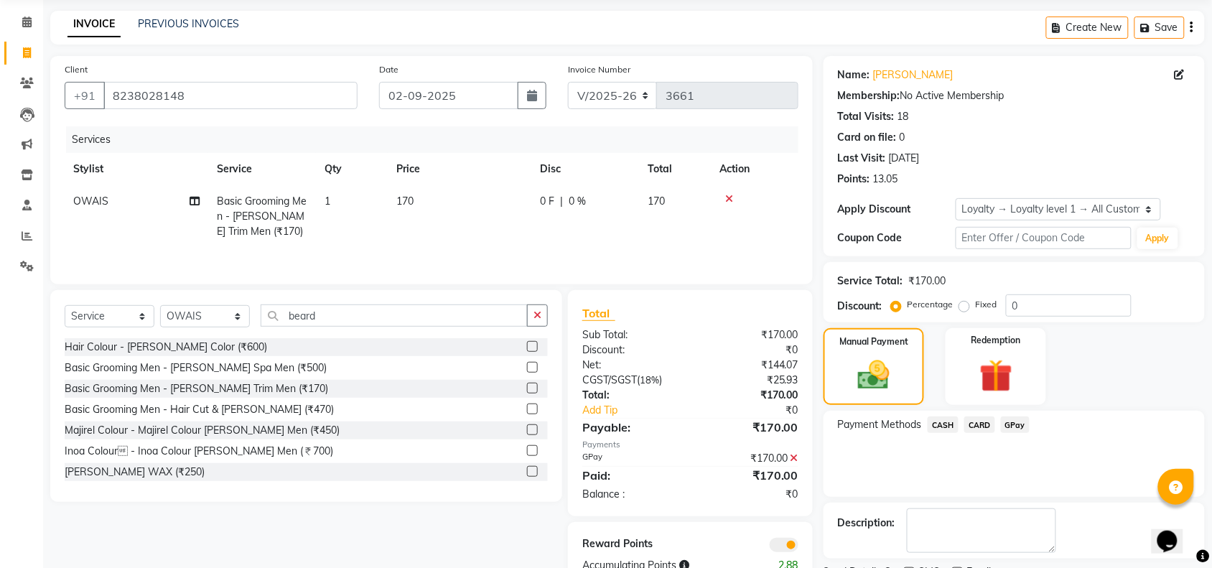
scroll to position [113, 0]
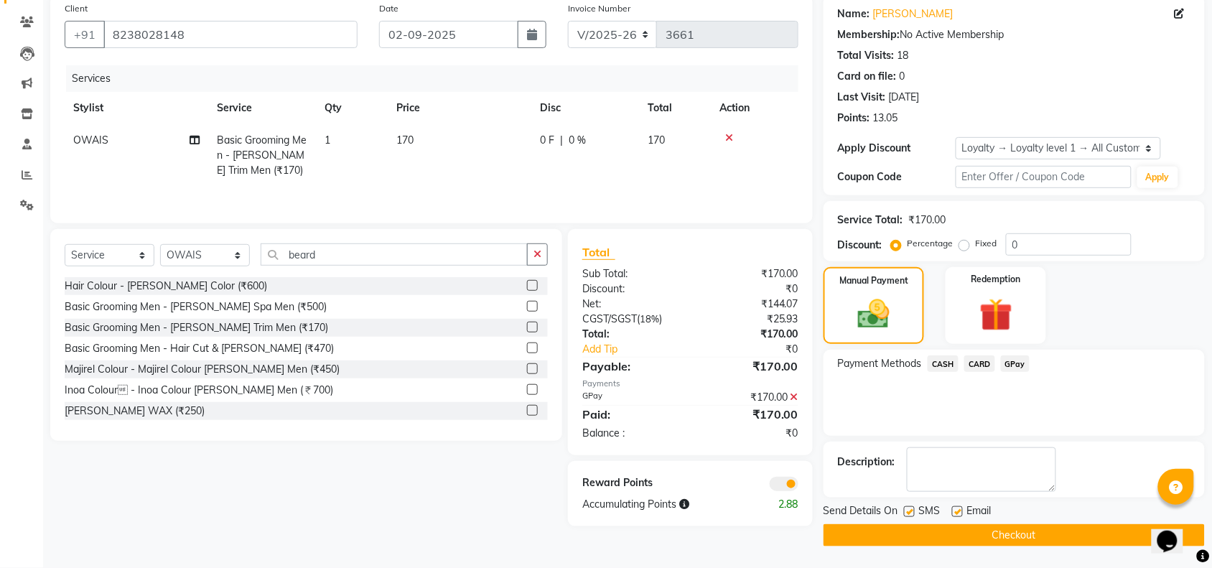
click at [971, 528] on button "Checkout" at bounding box center [1014, 535] width 381 height 22
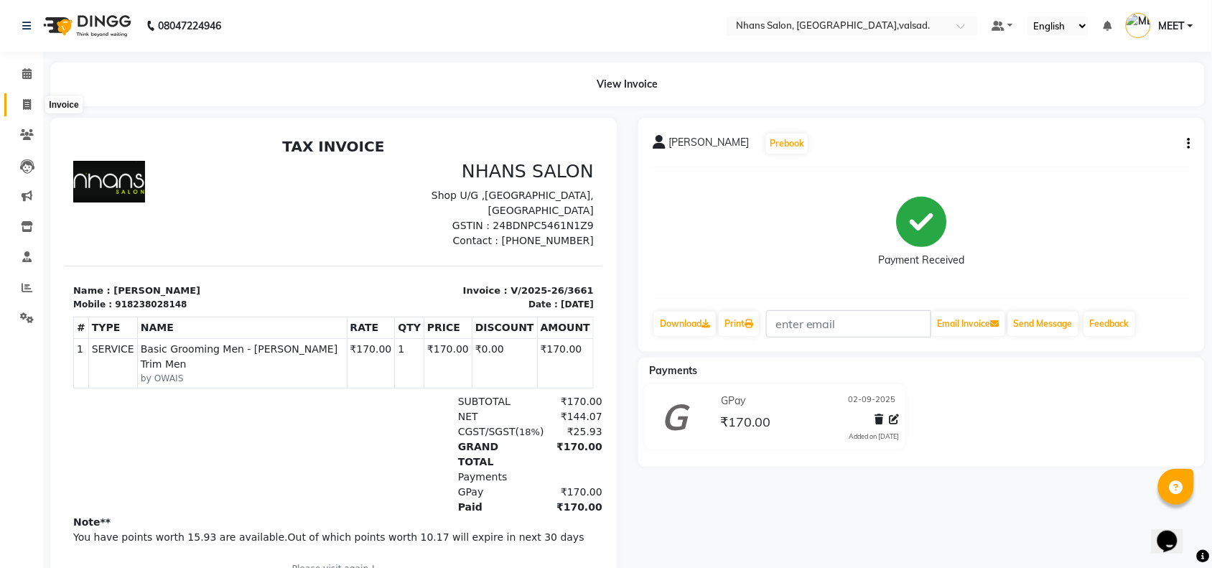
click at [25, 104] on icon at bounding box center [27, 104] width 8 height 11
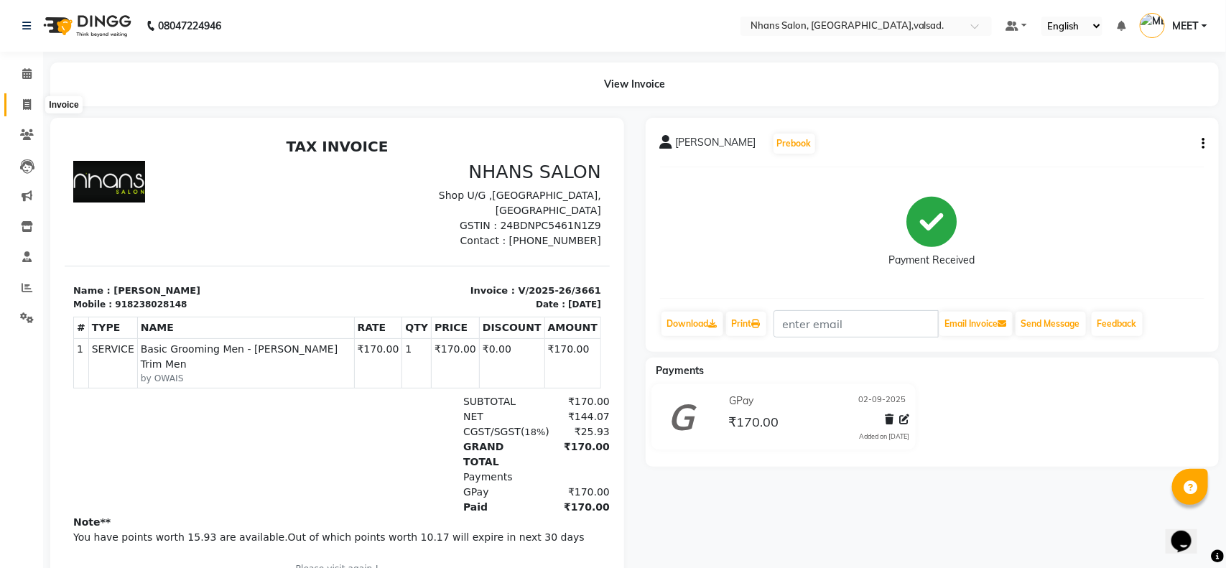
select select "3706"
select select "service"
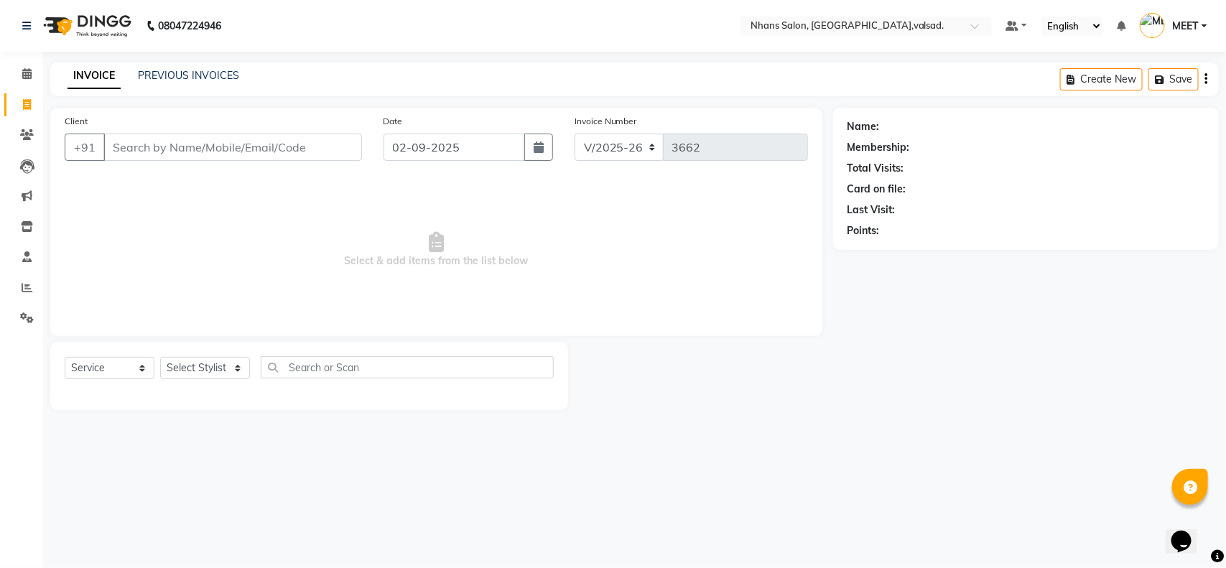
click at [141, 141] on input "Client" at bounding box center [232, 147] width 258 height 27
click at [212, 154] on input "Client" at bounding box center [232, 147] width 258 height 27
type input "9998193879"
click at [321, 145] on span "Add Client" at bounding box center [325, 147] width 57 height 14
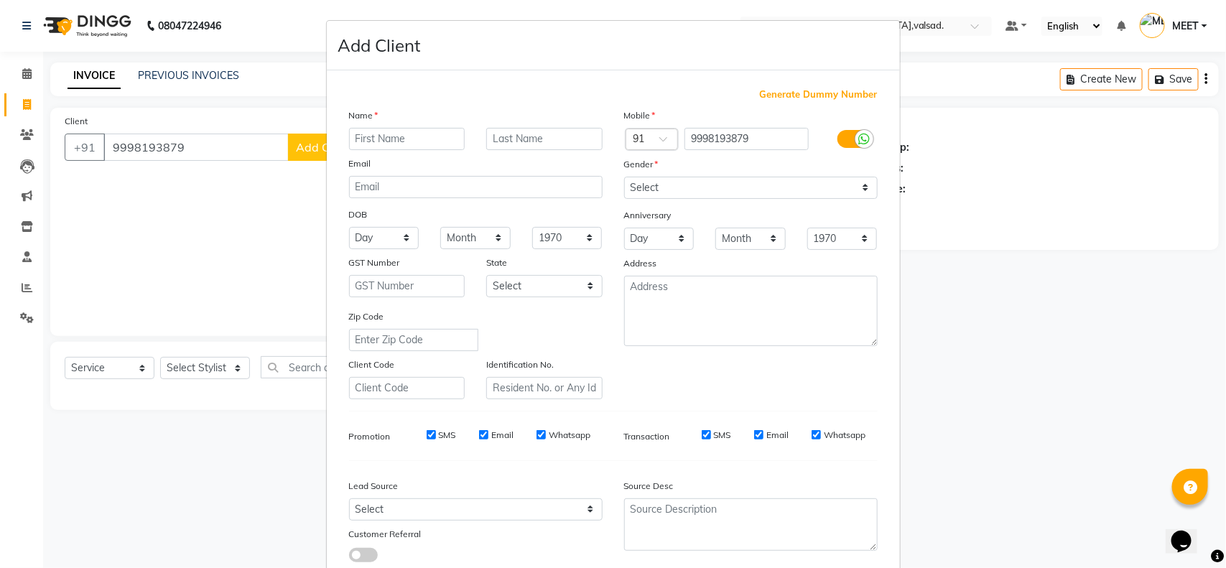
click at [384, 136] on input "text" at bounding box center [407, 139] width 116 height 22
click at [410, 131] on input "text" at bounding box center [407, 139] width 116 height 22
type input "[MEDICAL_DATA]"
click at [486, 135] on input "text" at bounding box center [544, 139] width 116 height 22
type input "[PERSON_NAME]"
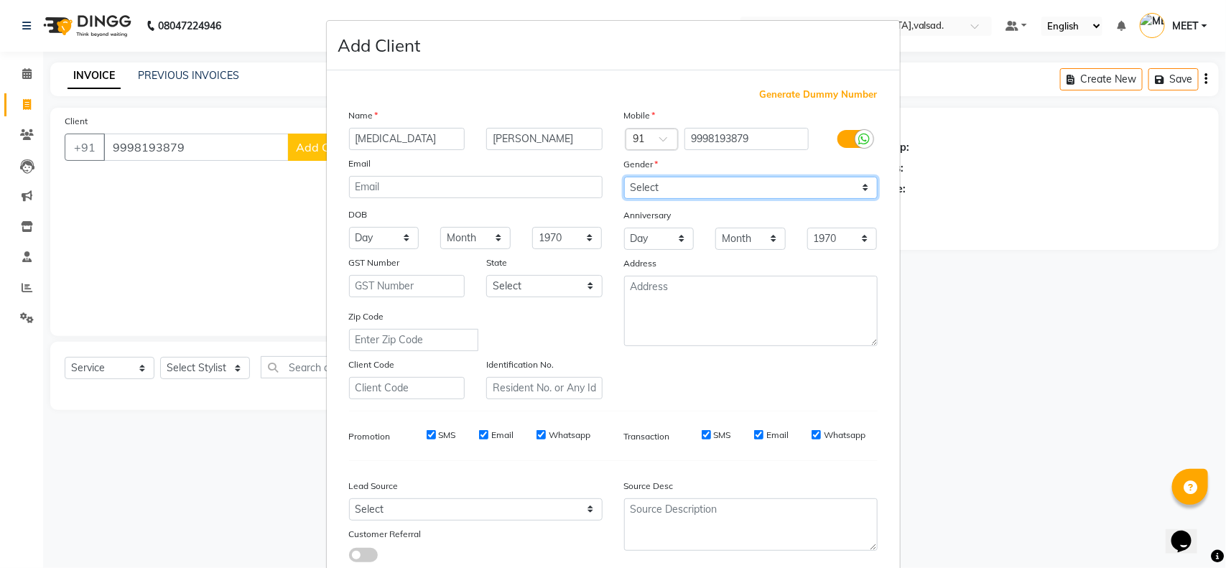
click at [632, 185] on select "Select [DEMOGRAPHIC_DATA] [DEMOGRAPHIC_DATA] Other Prefer Not To Say" at bounding box center [750, 188] width 253 height 22
select select "[DEMOGRAPHIC_DATA]"
click at [624, 177] on select "Select [DEMOGRAPHIC_DATA] [DEMOGRAPHIC_DATA] Other Prefer Not To Say" at bounding box center [750, 188] width 253 height 22
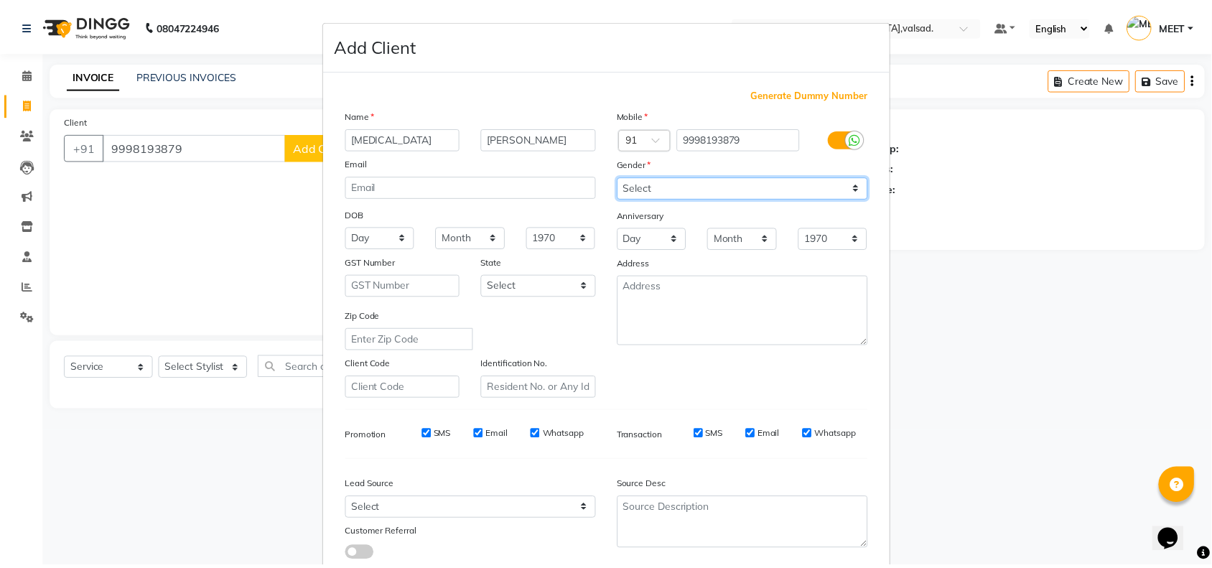
scroll to position [90, 0]
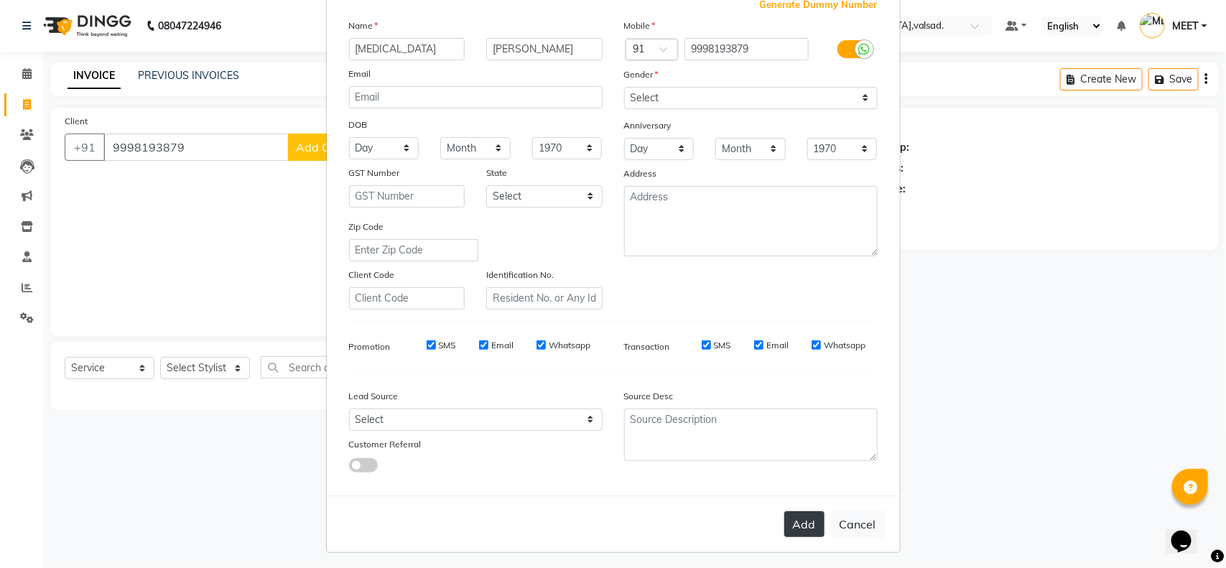
click at [801, 514] on button "Add" at bounding box center [804, 524] width 40 height 26
select select
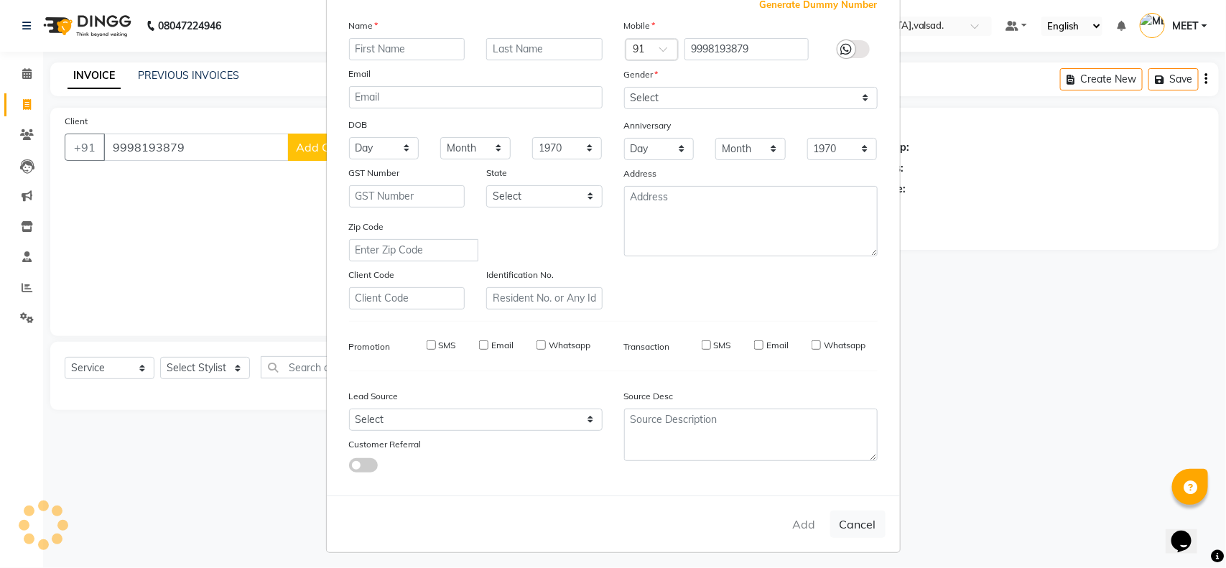
select select
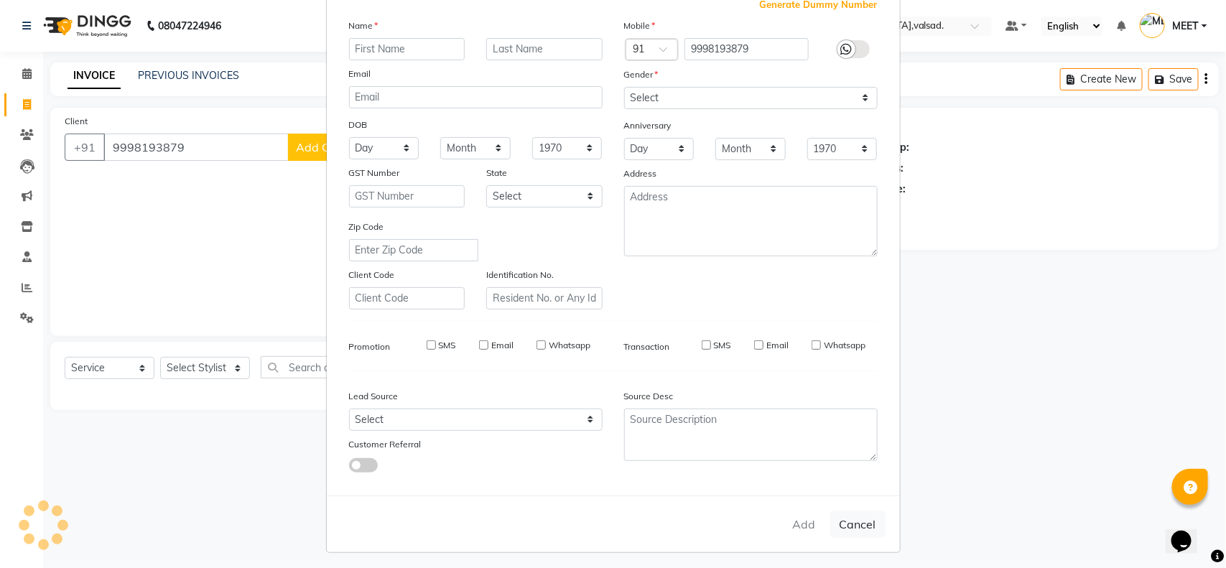
select select
checkbox input "false"
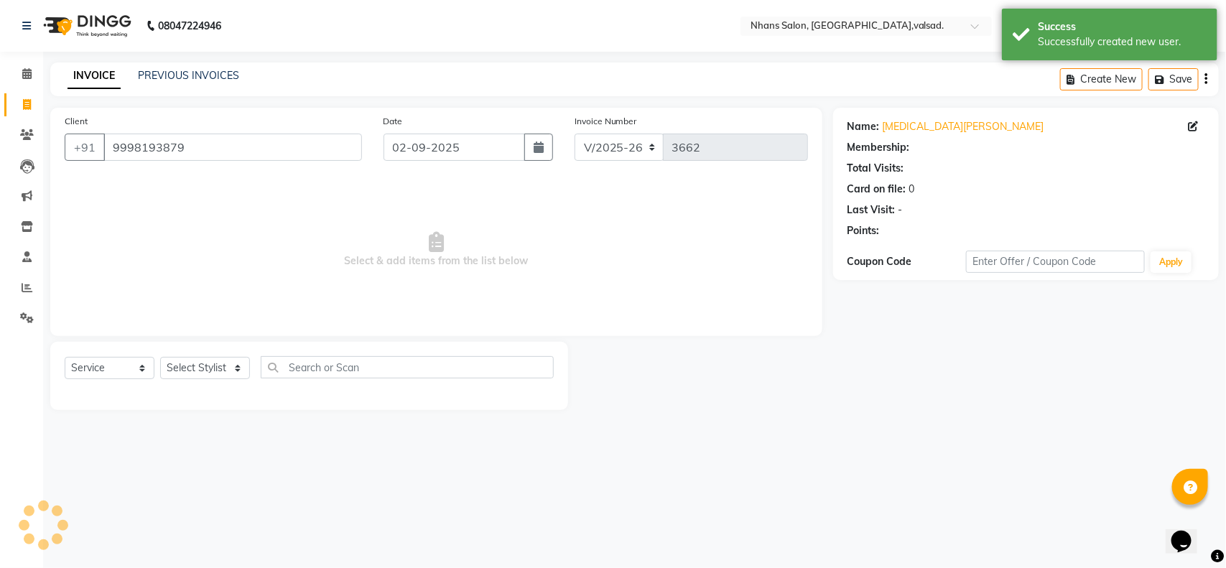
select select "1: Object"
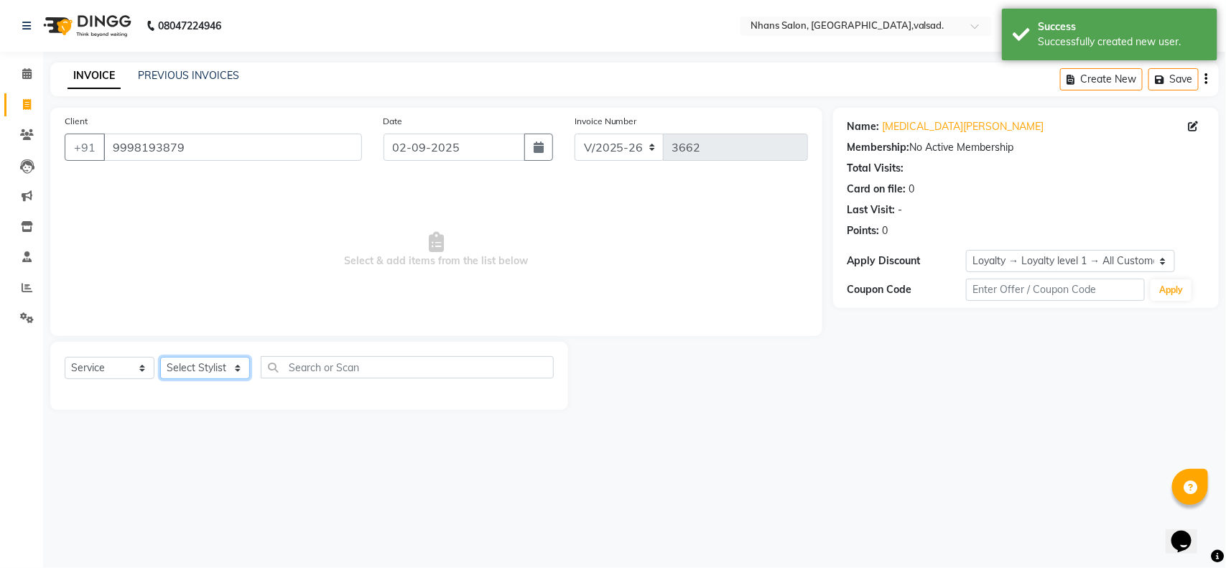
click at [192, 367] on select "Select Stylist [PERSON_NAME] DIVYA [PERSON_NAME] [PERSON_NAME] MEET OWAIS PALAK…" at bounding box center [205, 368] width 90 height 22
select select "37208"
click at [160, 357] on select "Select Stylist [PERSON_NAME] DIVYA [PERSON_NAME] [PERSON_NAME] MEET OWAIS PALAK…" at bounding box center [205, 368] width 90 height 22
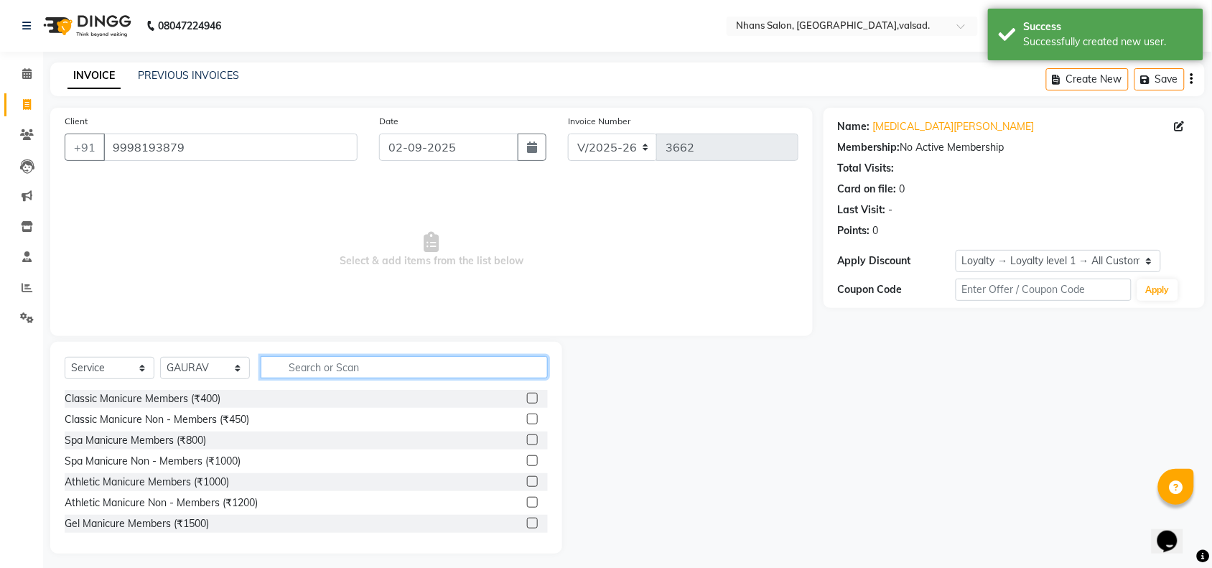
click at [359, 366] on input "text" at bounding box center [404, 367] width 287 height 22
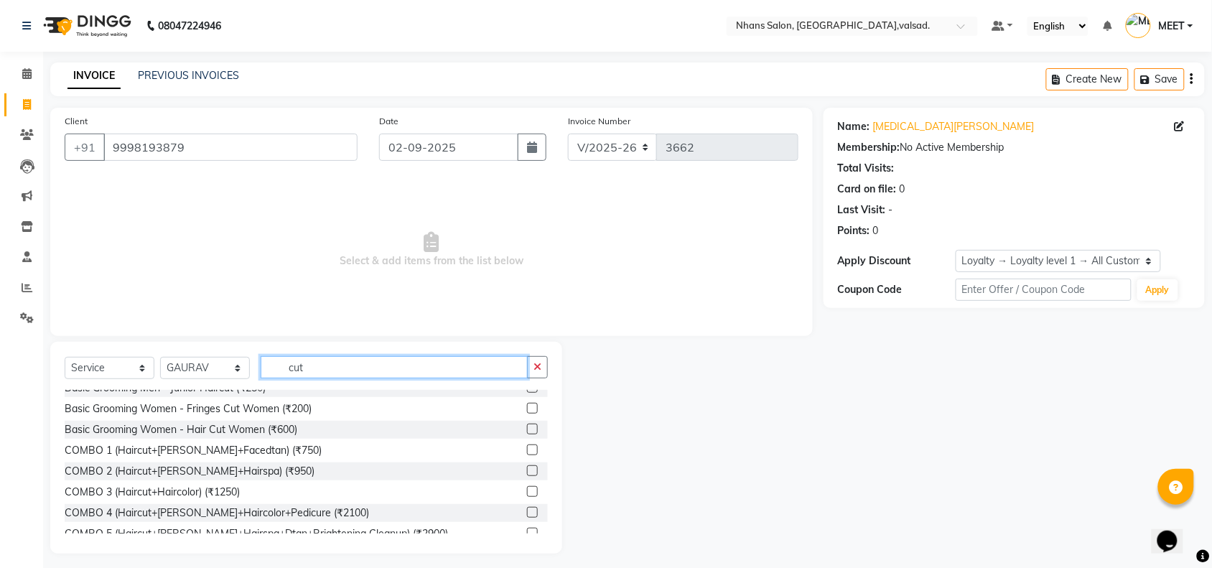
scroll to position [0, 0]
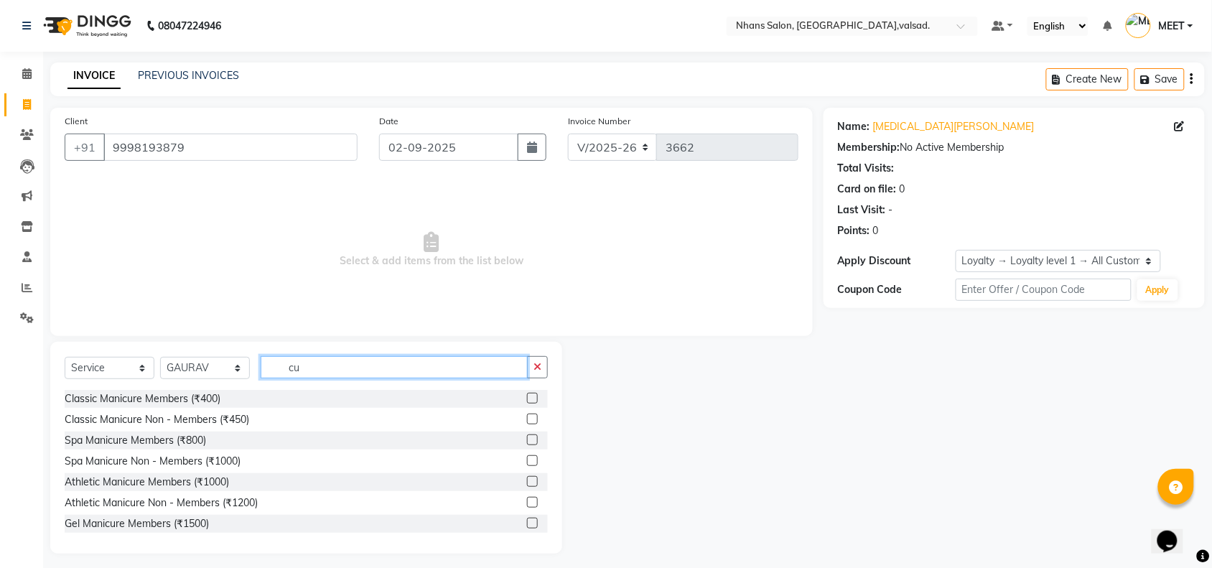
type input "c"
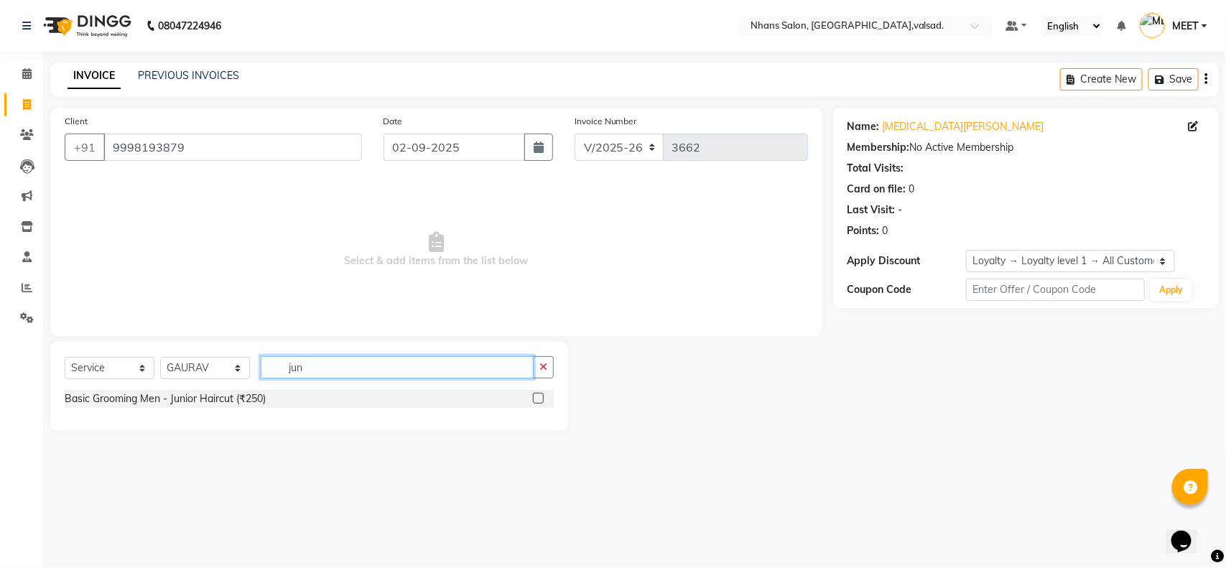
type input "jun"
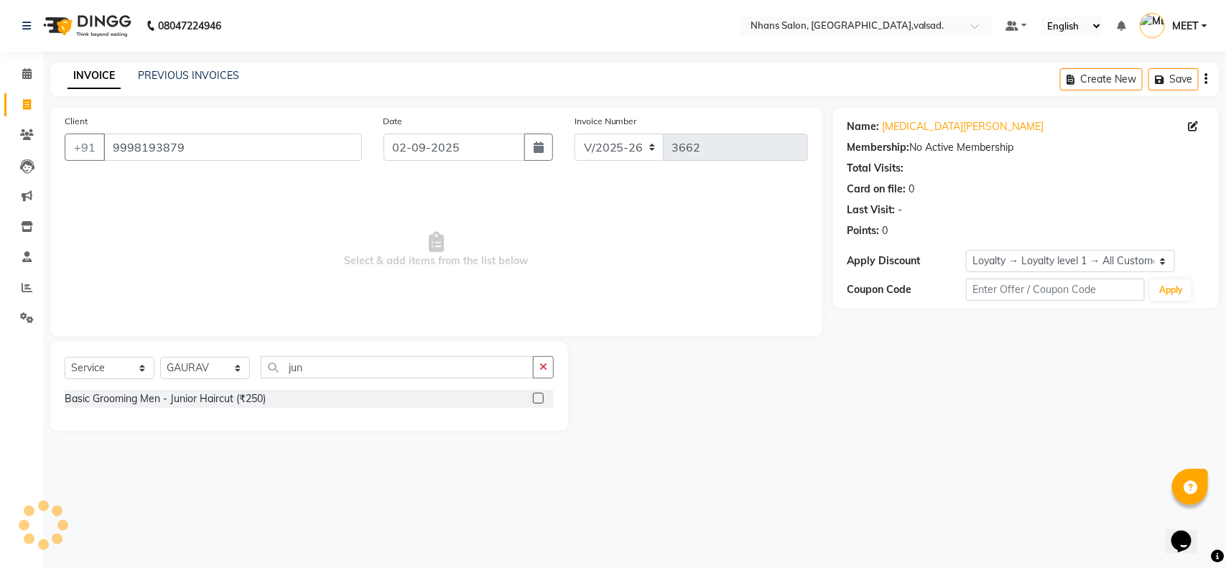
click at [537, 400] on label at bounding box center [538, 398] width 11 height 11
click at [537, 400] on input "checkbox" at bounding box center [537, 398] width 9 height 9
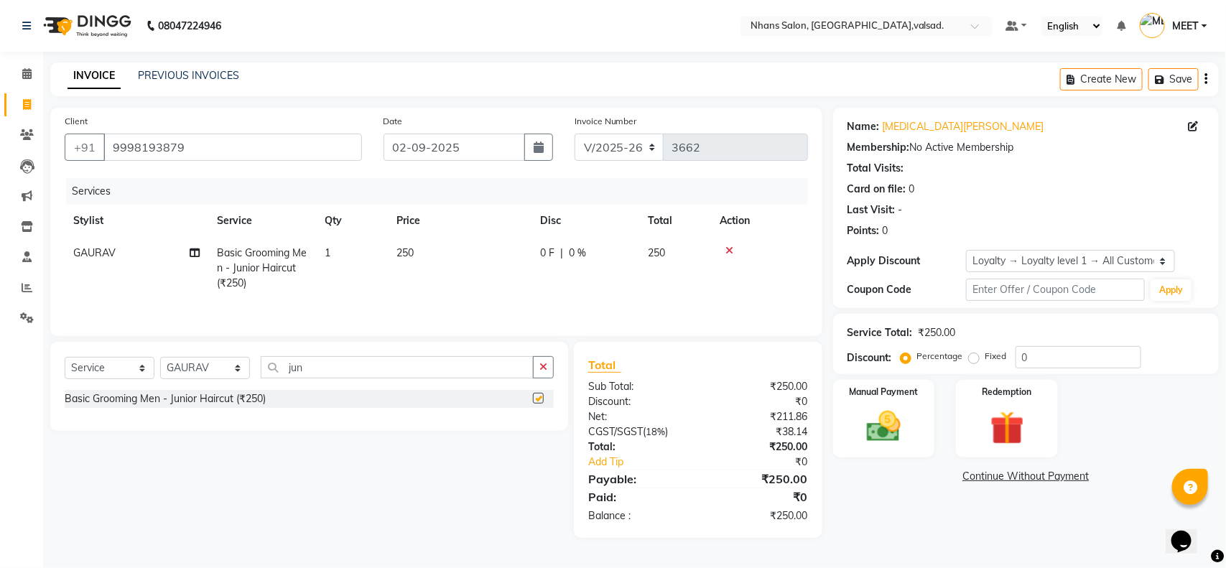
checkbox input "false"
click at [416, 249] on td "250" at bounding box center [460, 268] width 144 height 62
select select "37208"
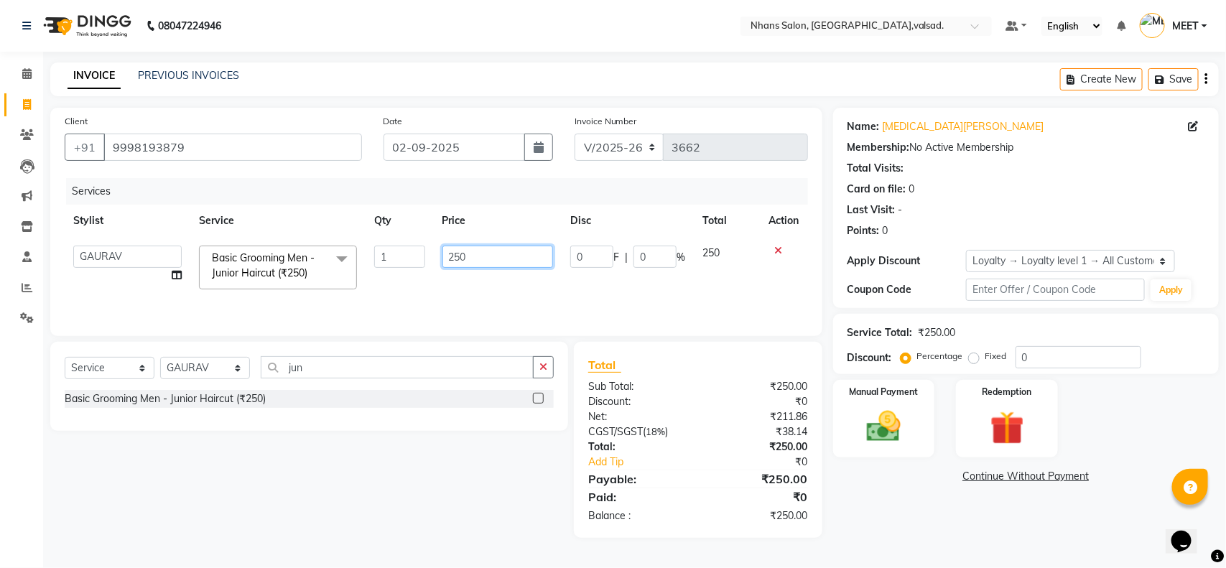
click at [458, 256] on input "250" at bounding box center [497, 257] width 111 height 22
type input "270"
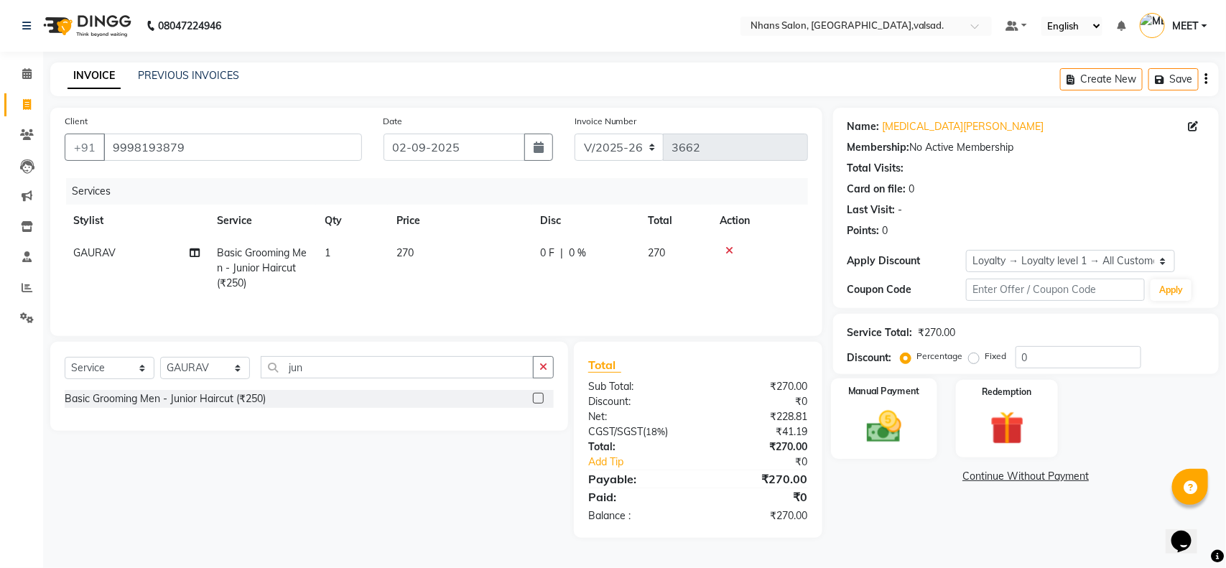
click at [917, 437] on div "Manual Payment" at bounding box center [884, 418] width 106 height 81
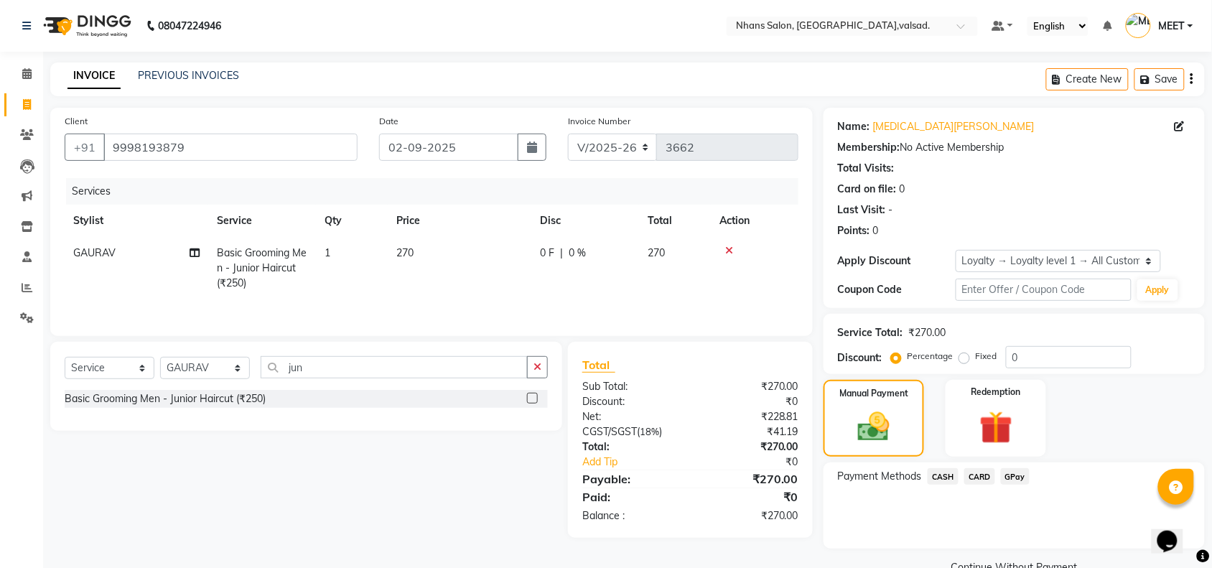
click at [1011, 474] on span "GPay" at bounding box center [1015, 476] width 29 height 17
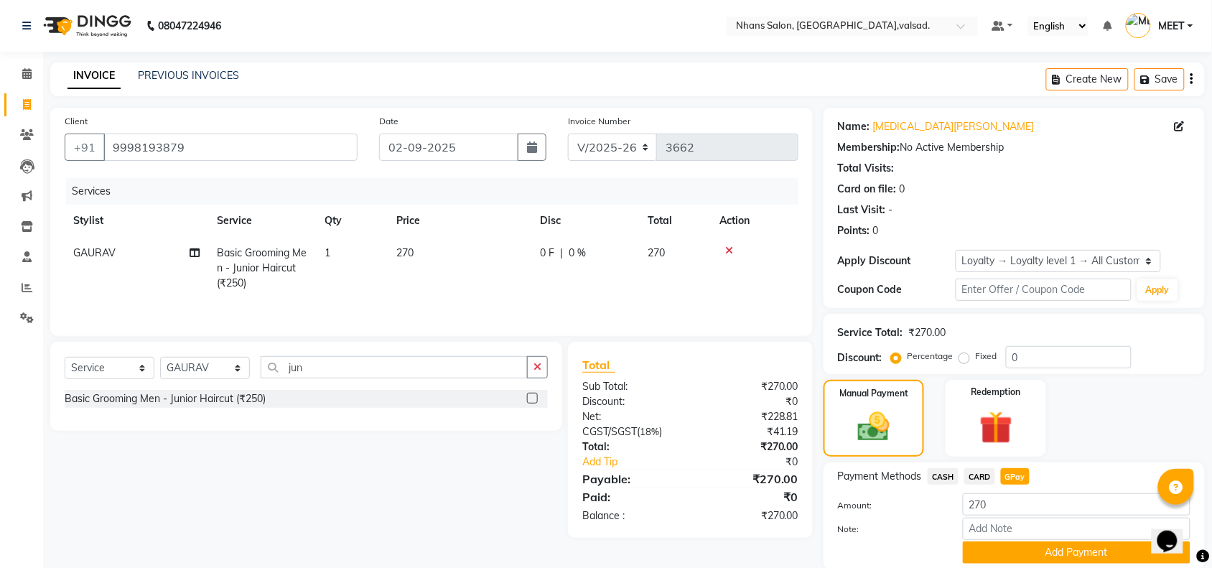
scroll to position [52, 0]
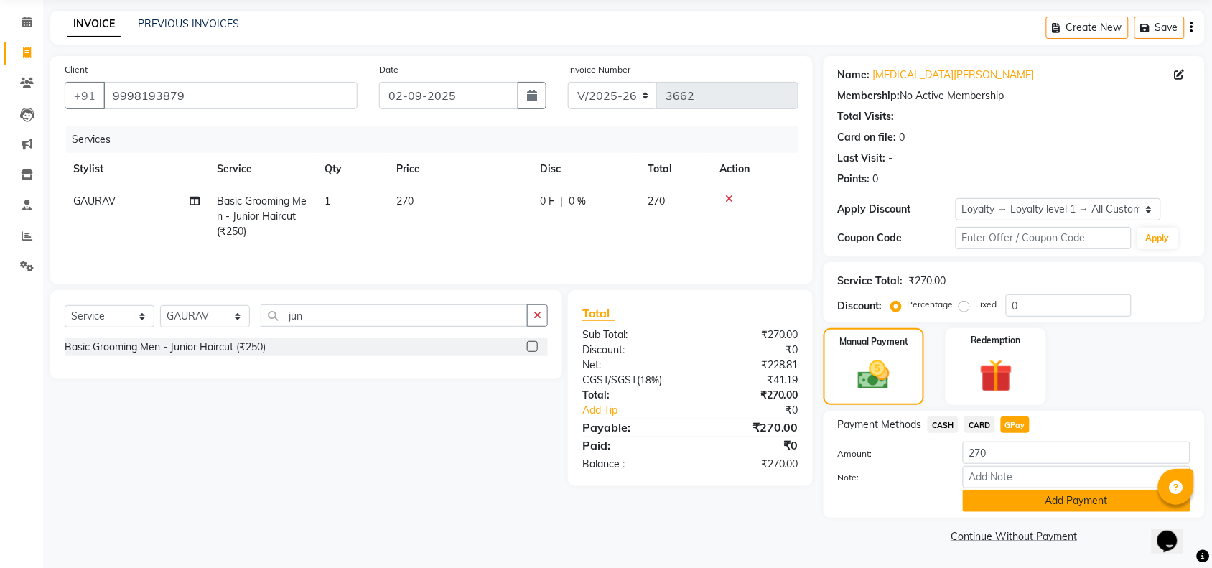
click at [1035, 508] on button "Add Payment" at bounding box center [1077, 501] width 228 height 22
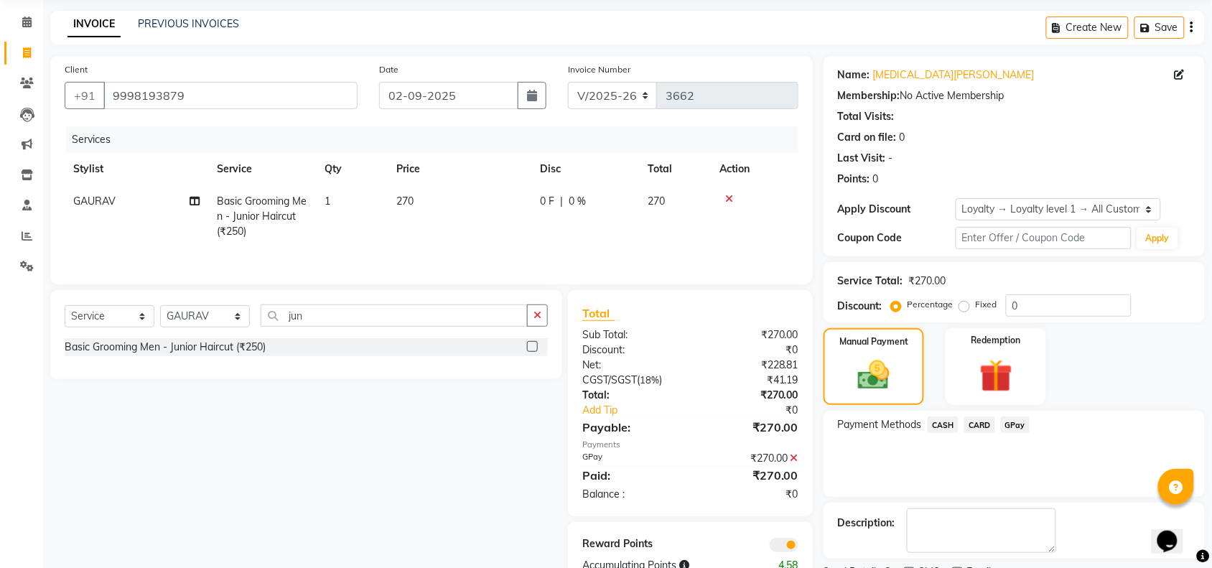
scroll to position [113, 0]
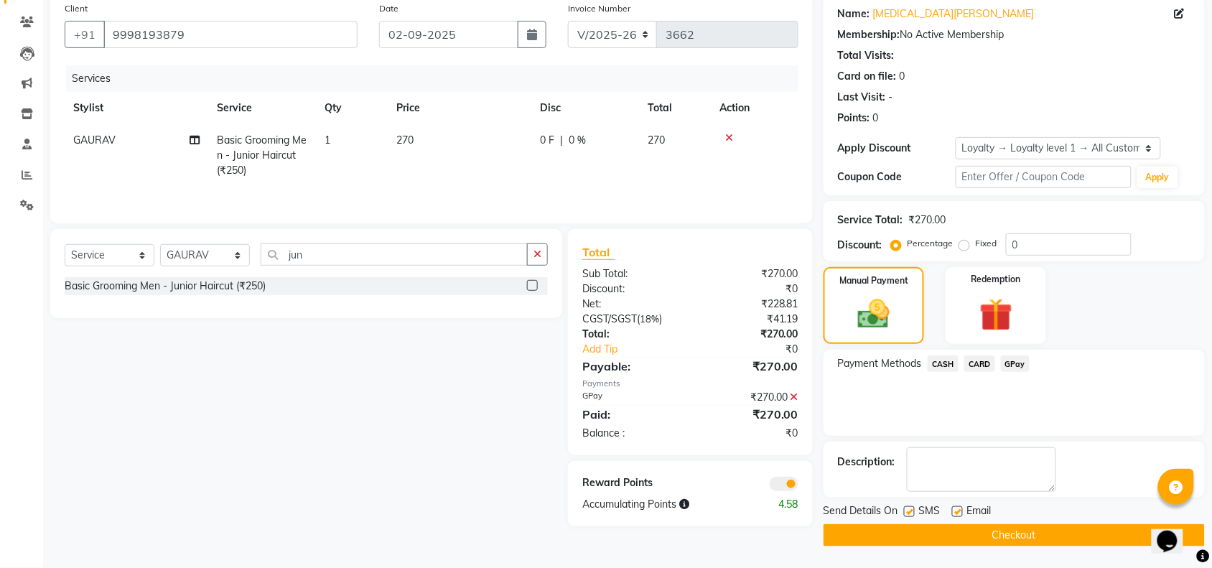
click at [1007, 544] on button "Checkout" at bounding box center [1014, 535] width 381 height 22
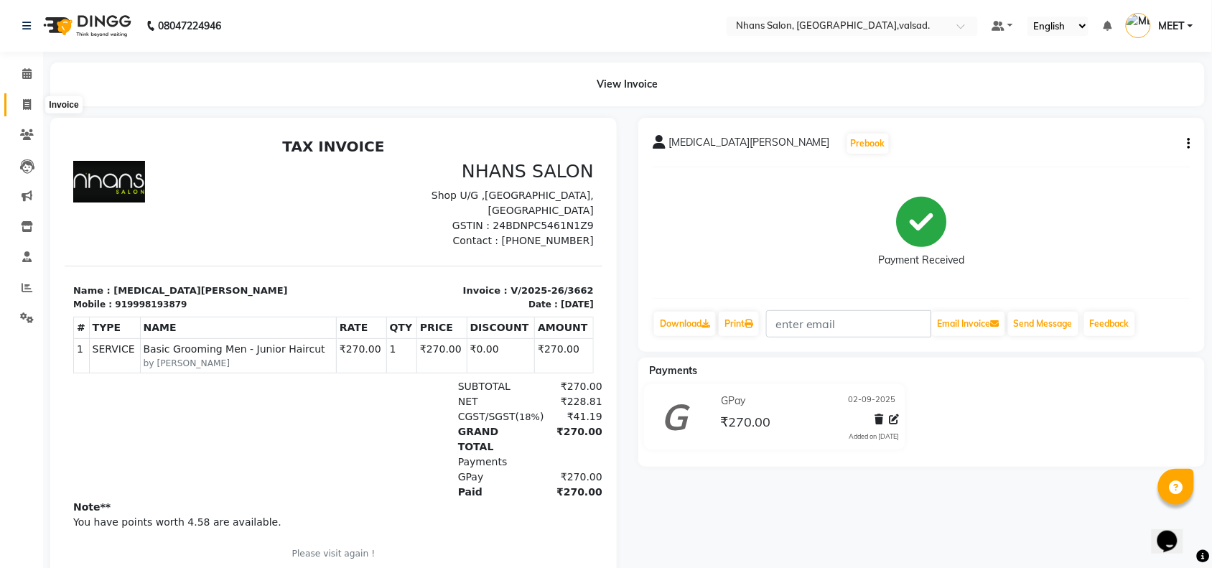
click at [25, 103] on icon at bounding box center [27, 104] width 8 height 11
select select "service"
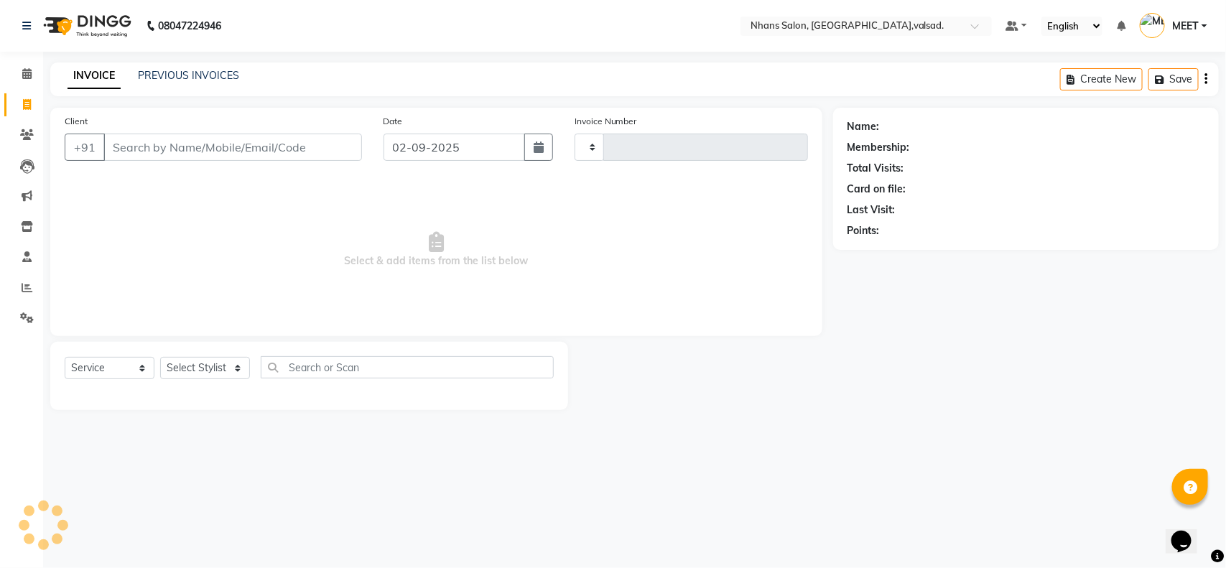
type input "3663"
select select "3706"
click at [134, 139] on input "Client" at bounding box center [232, 147] width 258 height 27
click at [202, 371] on select "Select Stylist [PERSON_NAME] DIVYA [PERSON_NAME] [PERSON_NAME] MEET OWAIS PALAK…" at bounding box center [205, 368] width 90 height 22
select select "64826"
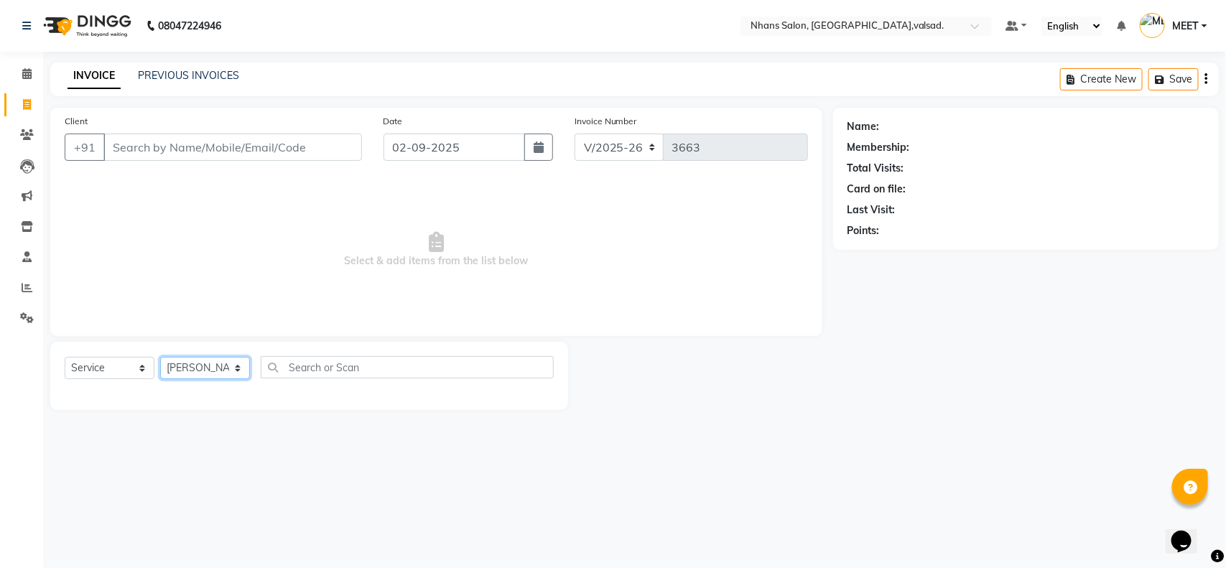
click at [160, 357] on select "Select Stylist [PERSON_NAME] DIVYA [PERSON_NAME] [PERSON_NAME] MEET OWAIS PALAK…" at bounding box center [205, 368] width 90 height 22
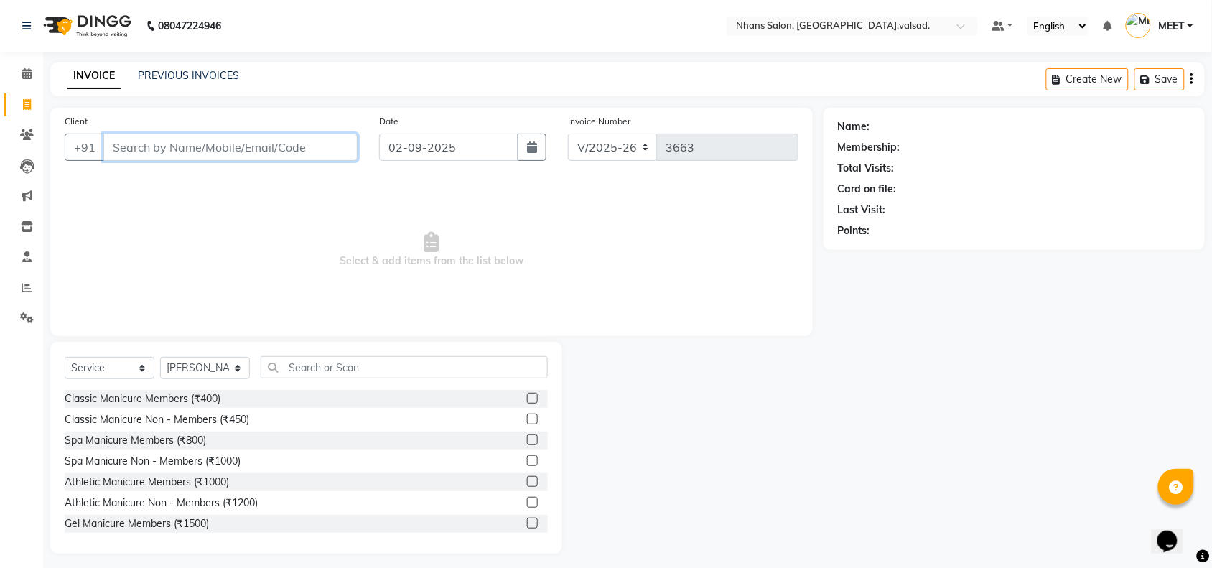
click at [158, 152] on input "Client" at bounding box center [230, 147] width 254 height 27
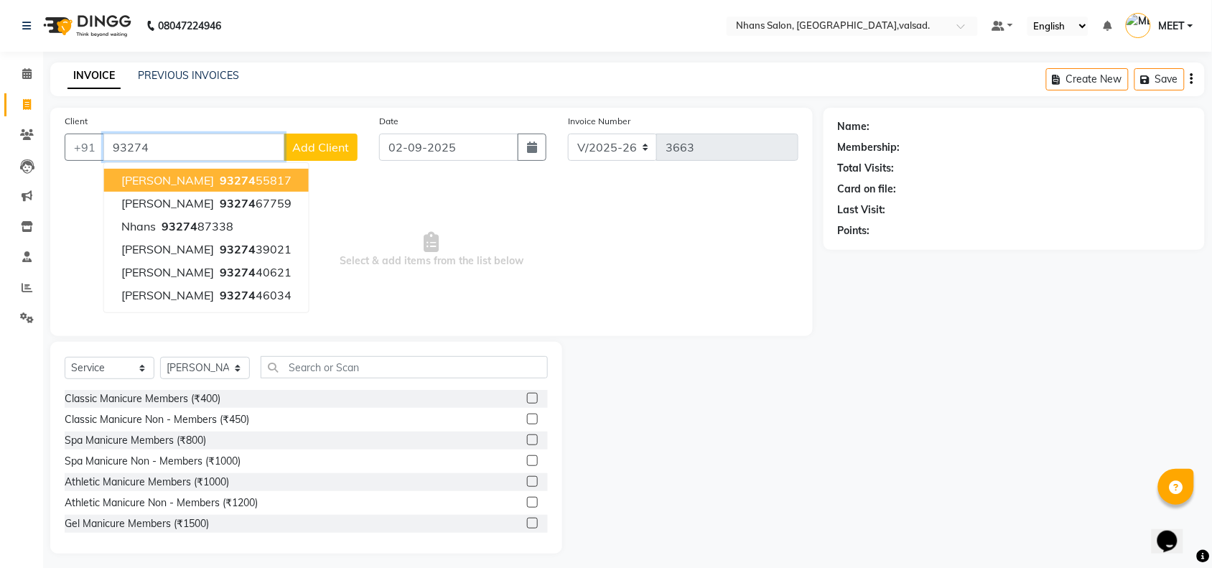
click at [157, 173] on span "[PERSON_NAME]" at bounding box center [167, 180] width 93 height 14
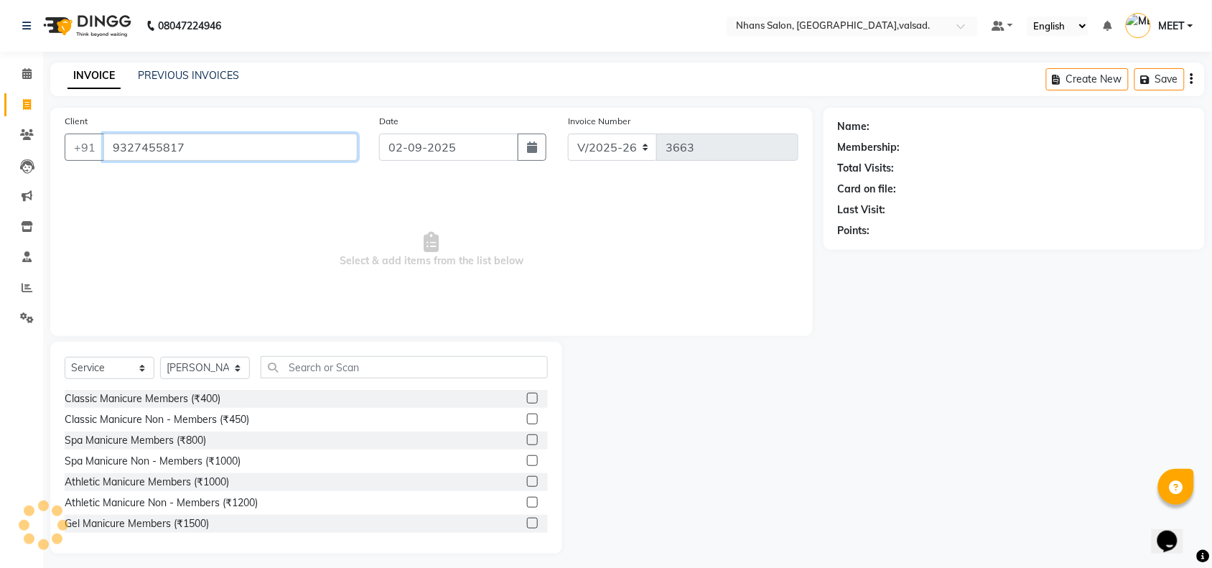
type input "9327455817"
select select "1: Object"
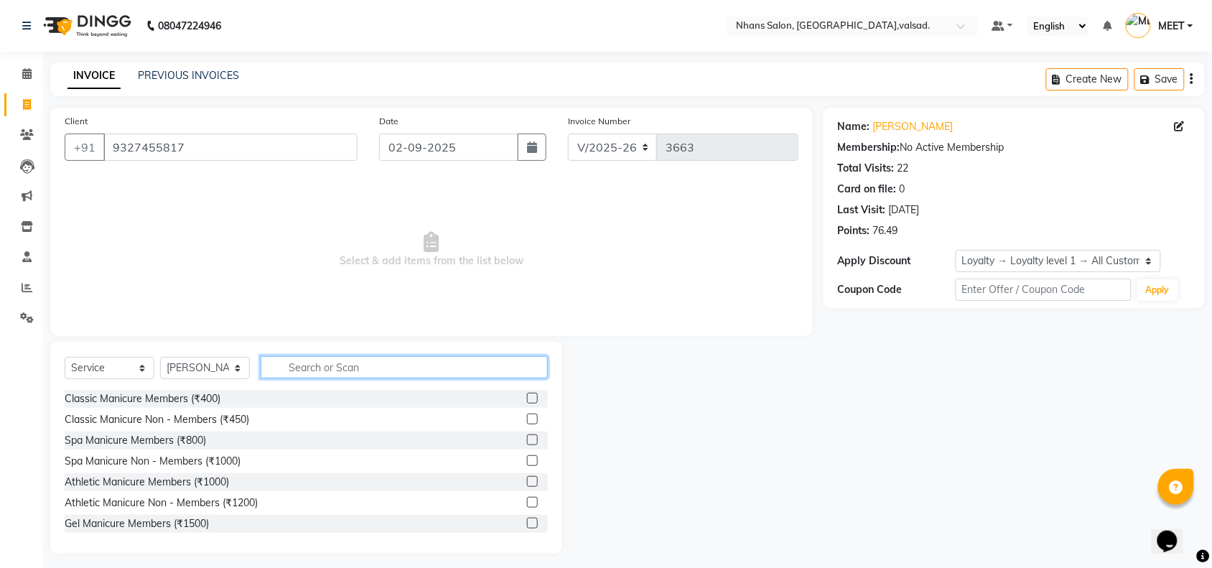
click at [320, 368] on input "text" at bounding box center [404, 367] width 287 height 22
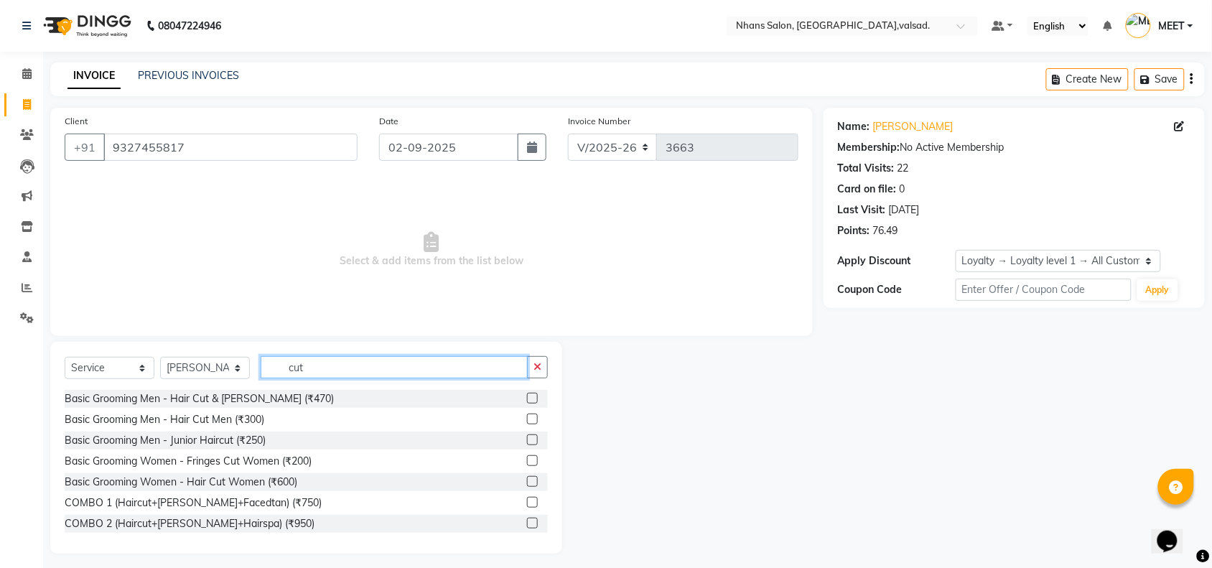
type input "cut"
click at [527, 421] on label at bounding box center [532, 419] width 11 height 11
click at [527, 421] on input "checkbox" at bounding box center [531, 419] width 9 height 9
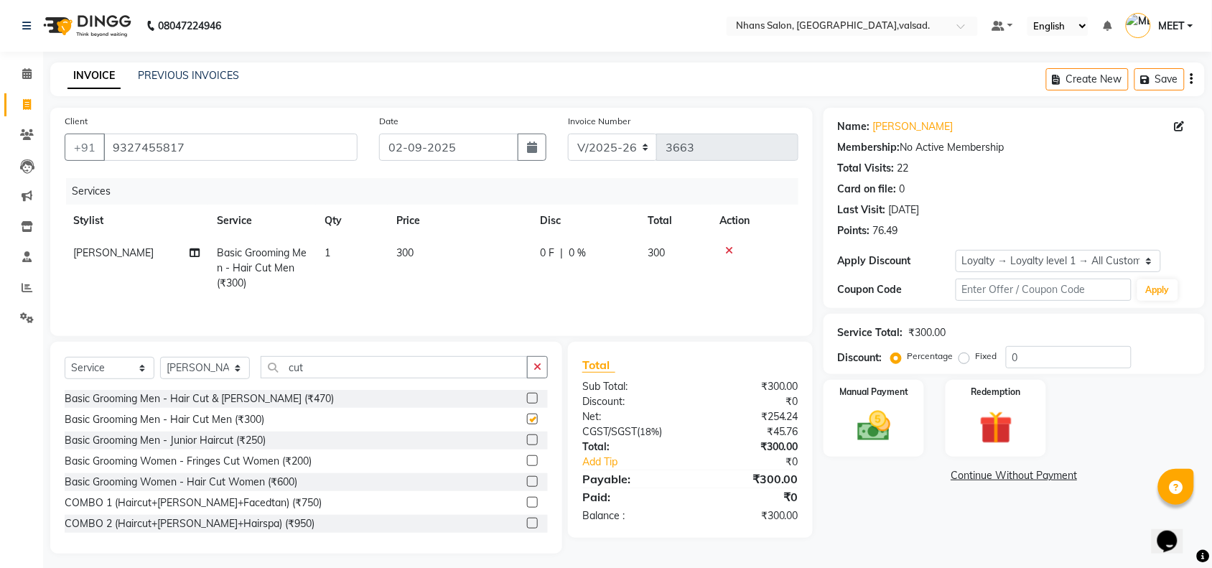
checkbox input "false"
click at [864, 426] on img at bounding box center [874, 425] width 56 height 39
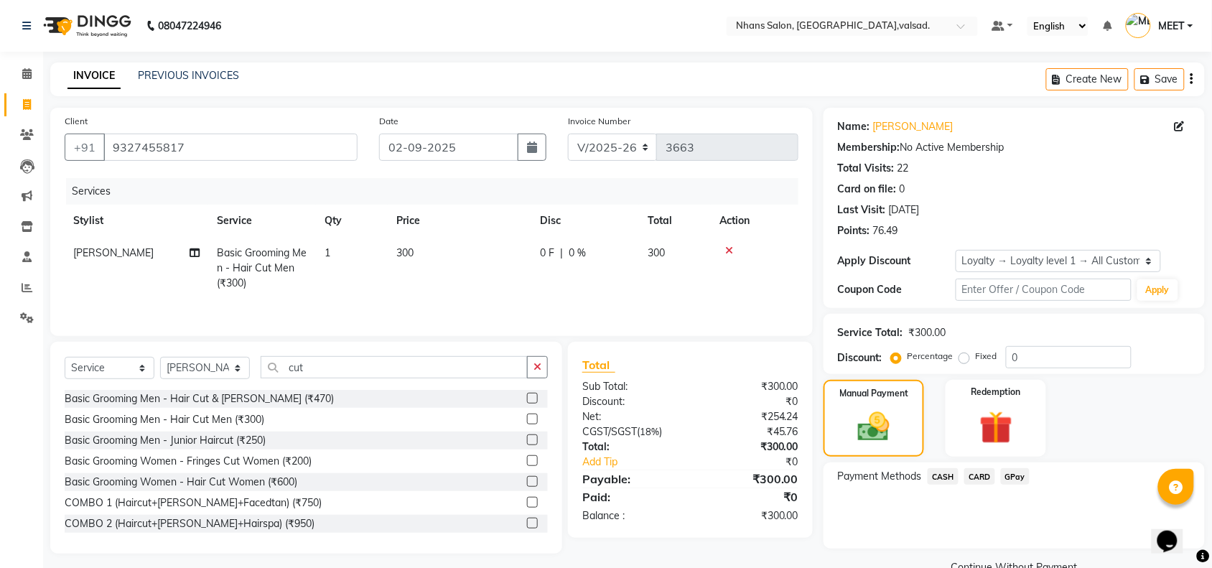
click at [1010, 470] on span "GPay" at bounding box center [1015, 476] width 29 height 17
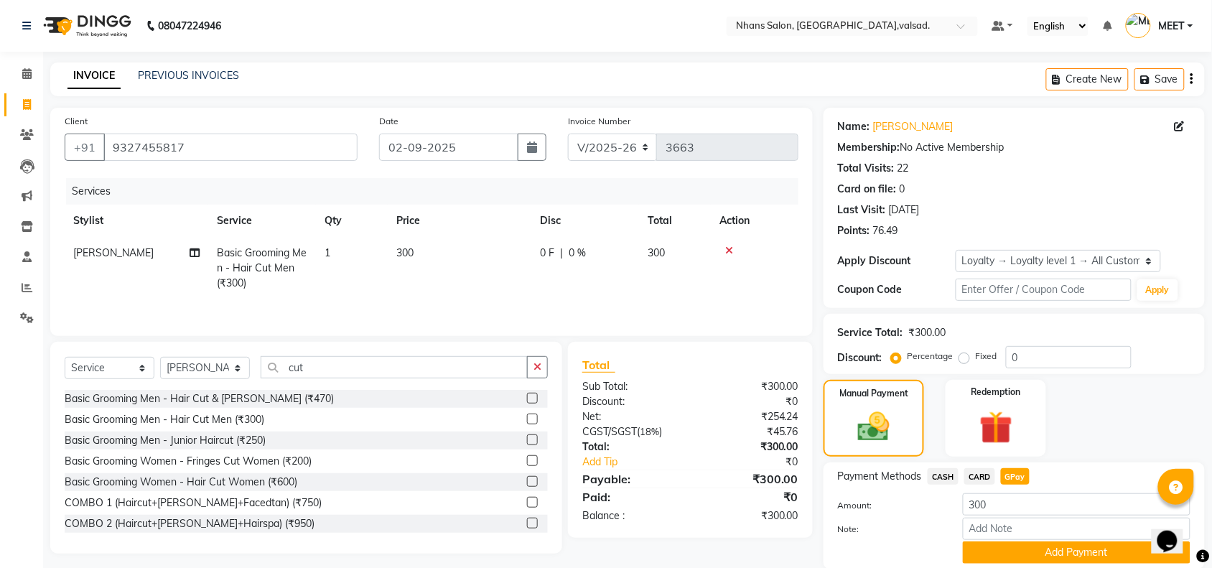
scroll to position [52, 0]
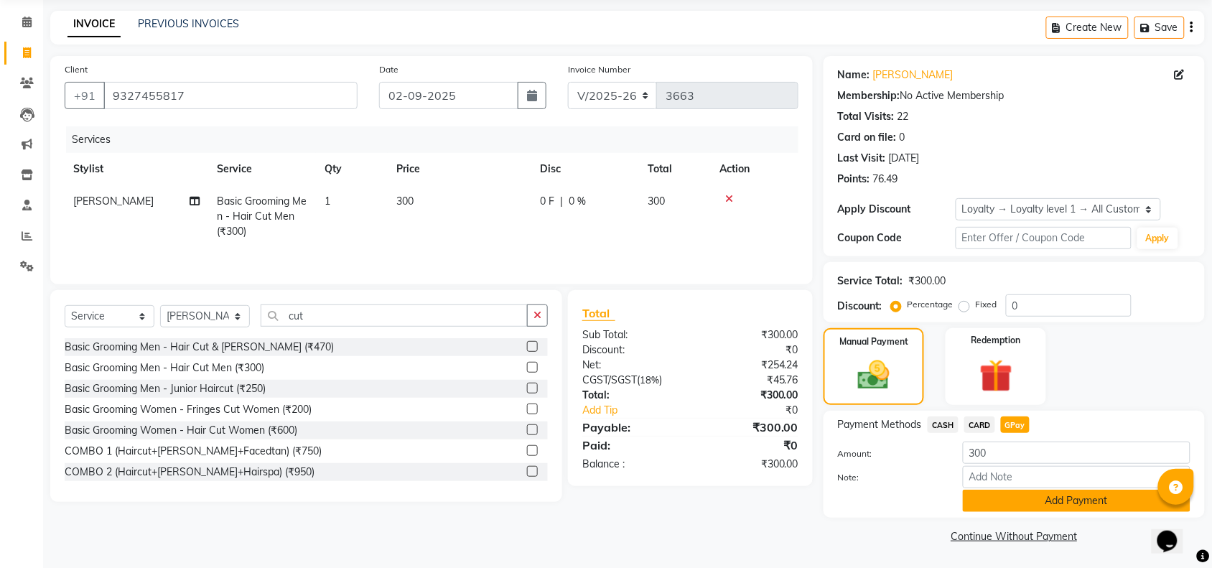
click at [1021, 490] on button "Add Payment" at bounding box center [1077, 501] width 228 height 22
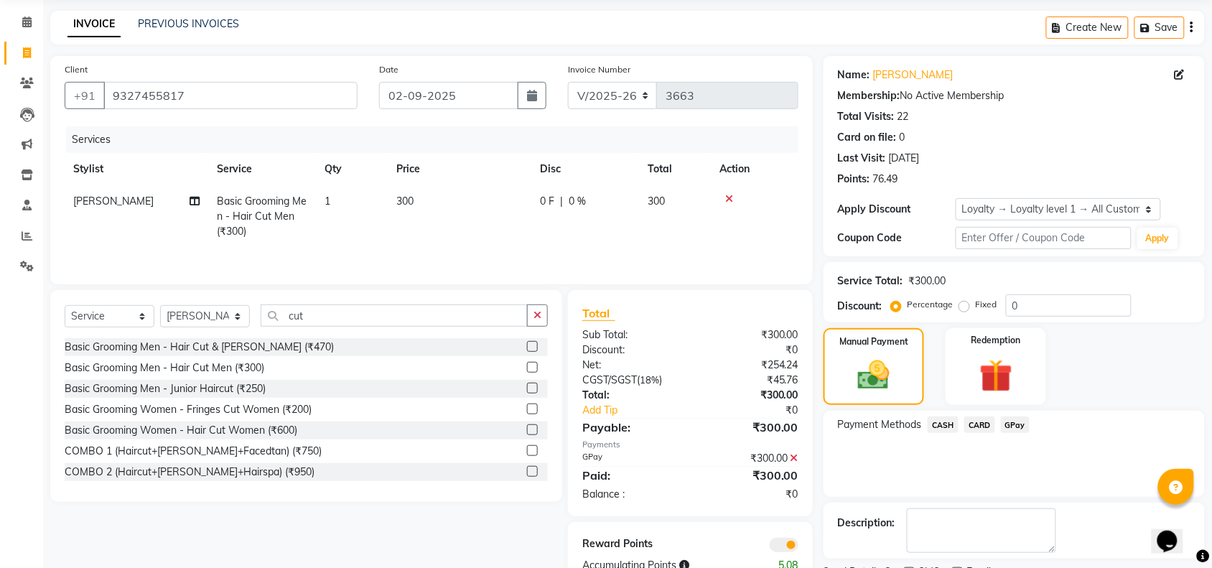
scroll to position [113, 0]
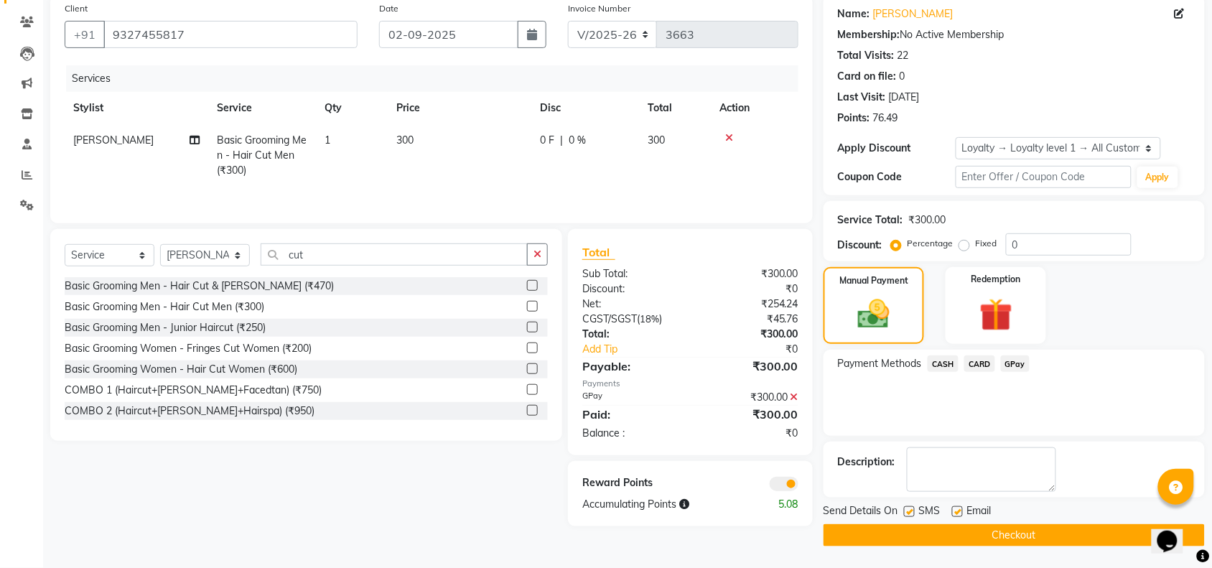
click at [999, 536] on button "Checkout" at bounding box center [1014, 535] width 381 height 22
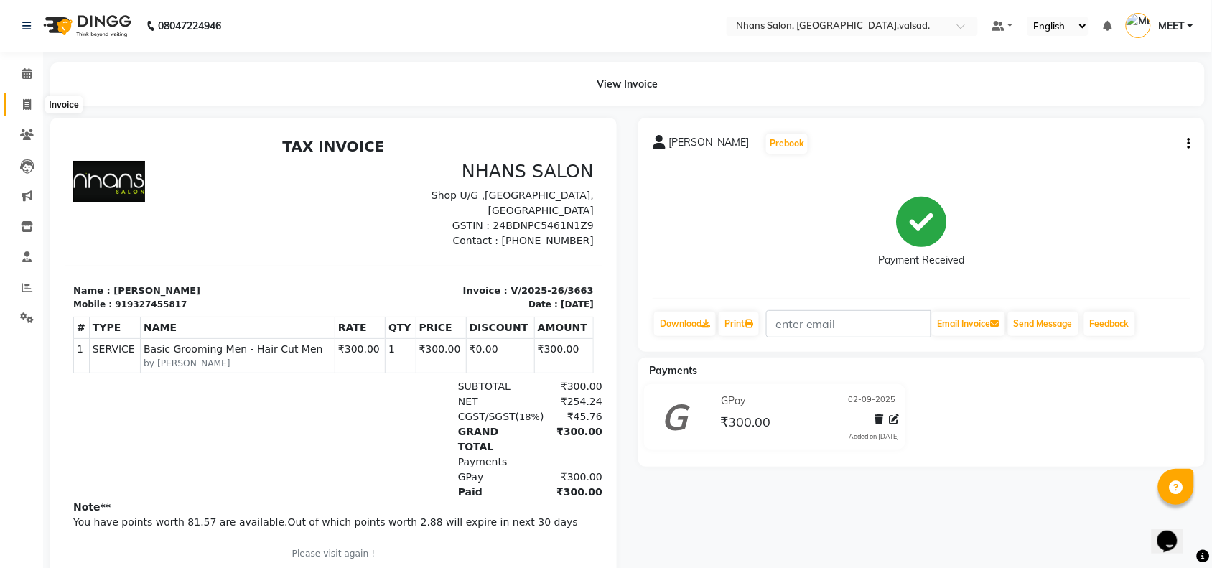
click at [27, 102] on icon at bounding box center [27, 104] width 8 height 11
select select "service"
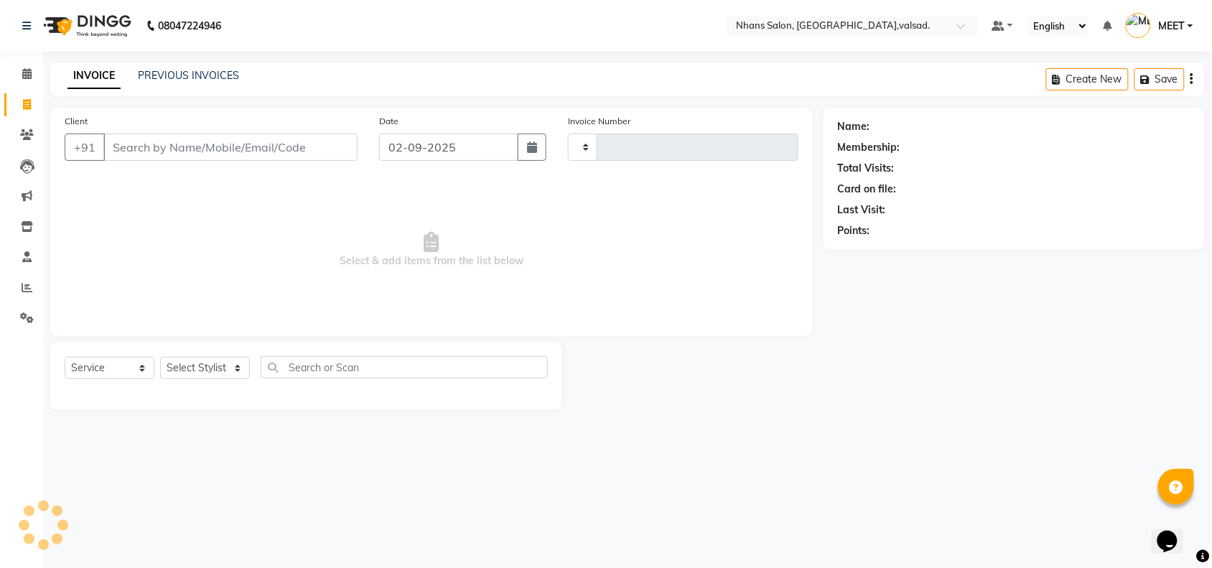
type input "3664"
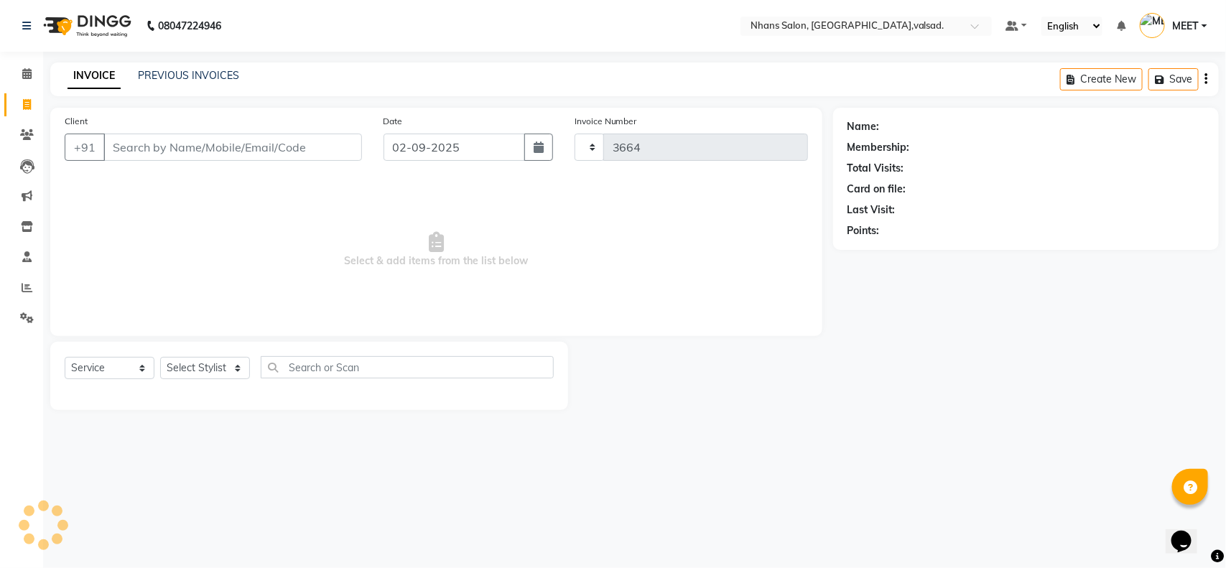
select select "3706"
click at [162, 145] on input "Client" at bounding box center [232, 147] width 258 height 27
click at [203, 366] on select "Select Stylist [PERSON_NAME] DIVYA [PERSON_NAME] [PERSON_NAME] MEET OWAIS PALAK…" at bounding box center [205, 368] width 90 height 22
select select "20135"
click at [160, 357] on select "Select Stylist [PERSON_NAME] DIVYA [PERSON_NAME] [PERSON_NAME] MEET OWAIS PALAK…" at bounding box center [205, 368] width 90 height 22
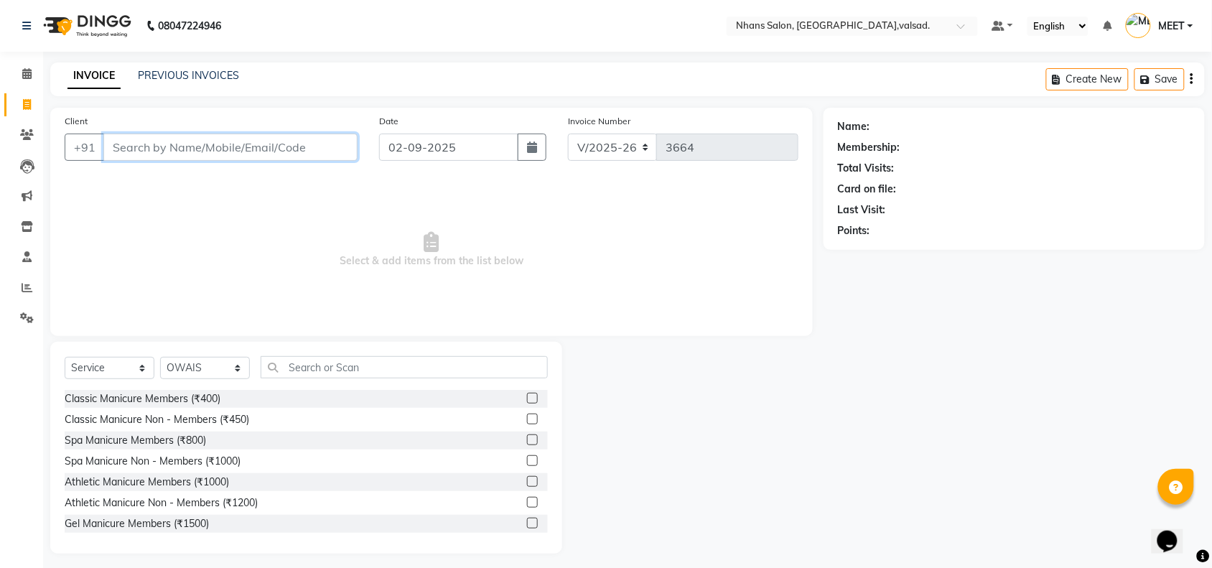
click at [164, 141] on input "Client" at bounding box center [230, 147] width 254 height 27
click at [311, 366] on input "text" at bounding box center [404, 367] width 287 height 22
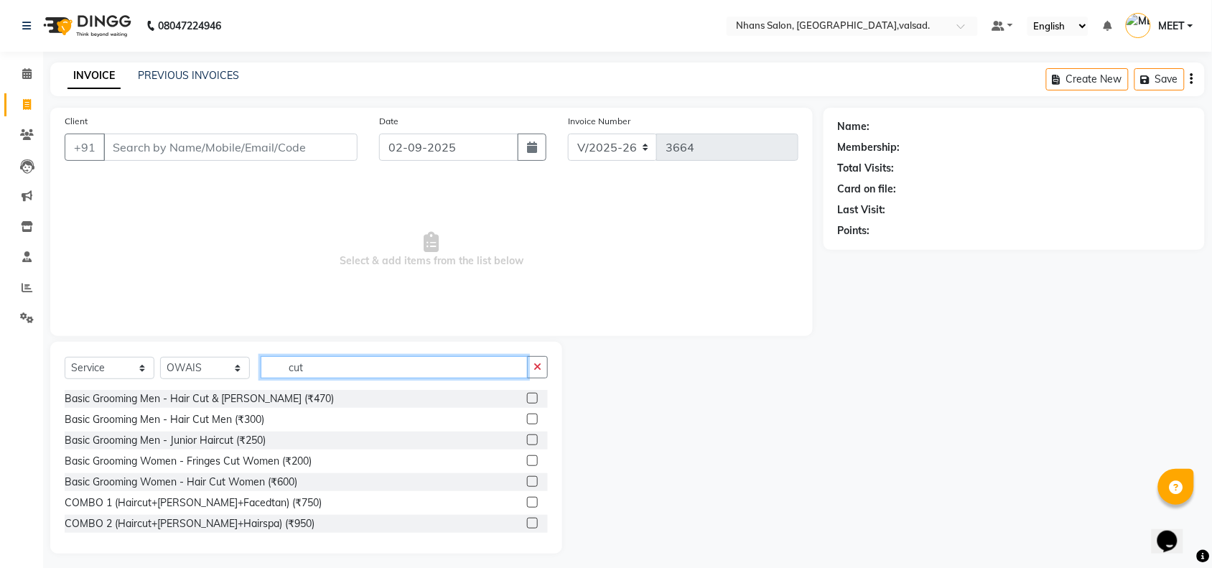
type input "cut"
click at [527, 418] on label at bounding box center [532, 419] width 11 height 11
click at [527, 418] on input "checkbox" at bounding box center [531, 419] width 9 height 9
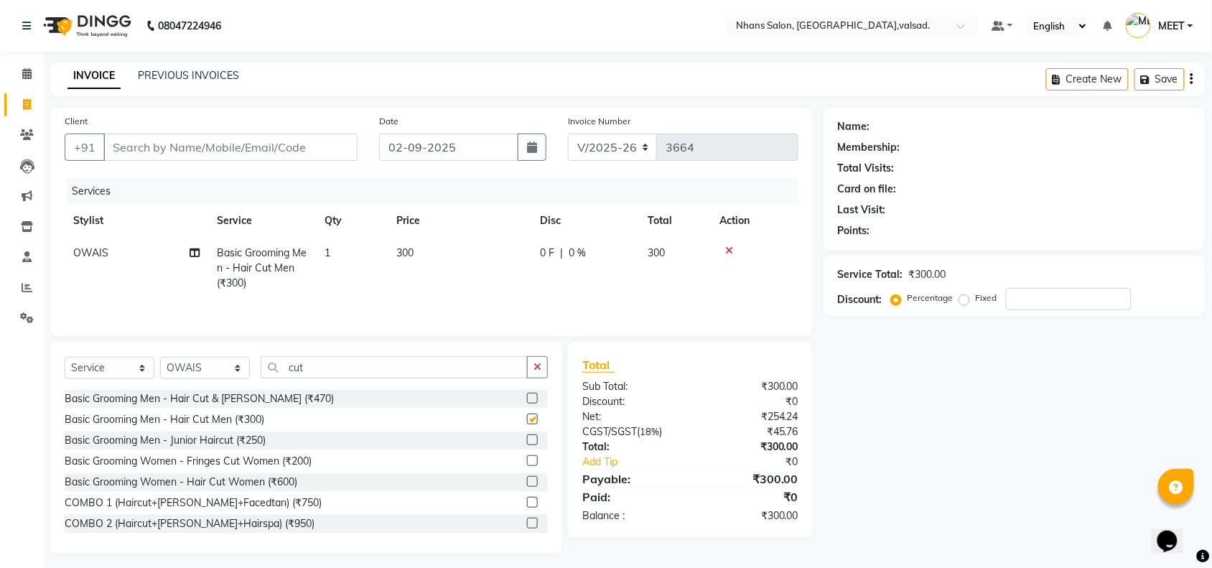
checkbox input "false"
click at [237, 144] on input "Client" at bounding box center [230, 147] width 254 height 27
type input "9"
type input "0"
type input "9157843023"
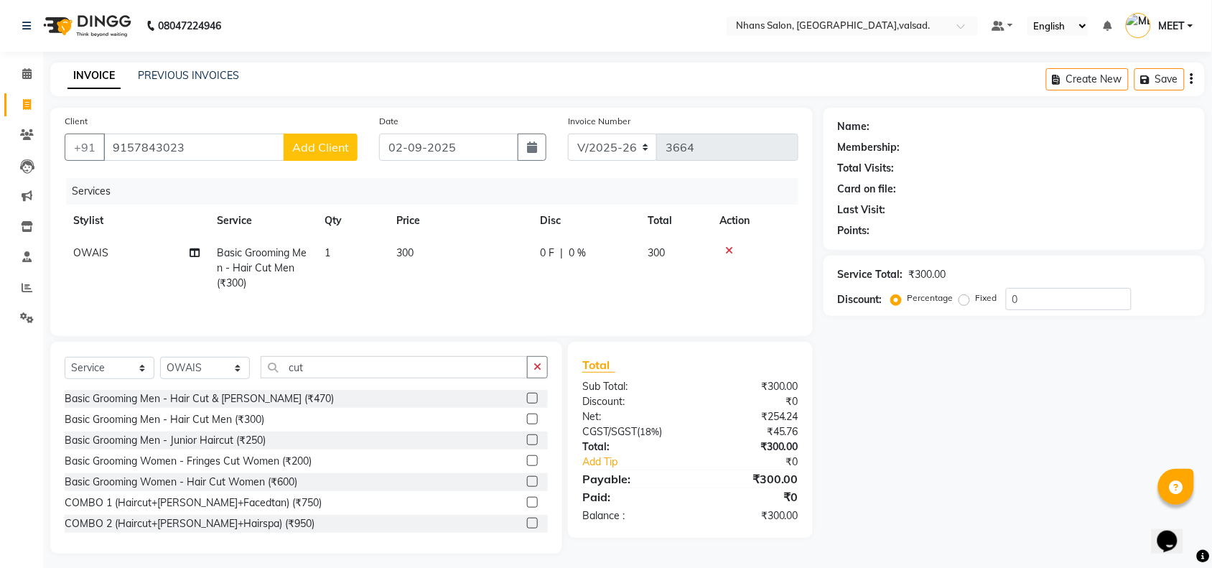
click at [309, 154] on button "Add Client" at bounding box center [321, 147] width 74 height 27
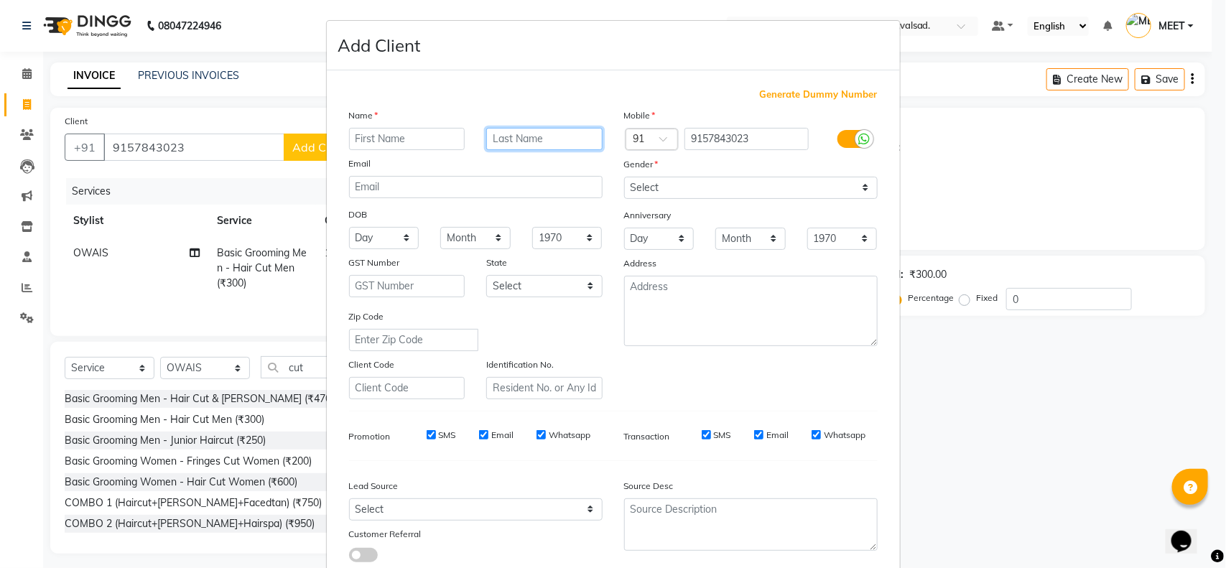
click at [526, 134] on input "text" at bounding box center [544, 139] width 116 height 22
type input "parekh"
click at [388, 140] on input "text" at bounding box center [407, 139] width 116 height 22
click at [365, 139] on input "aaksh" at bounding box center [407, 139] width 116 height 22
click at [355, 139] on input "aaksh" at bounding box center [407, 139] width 116 height 22
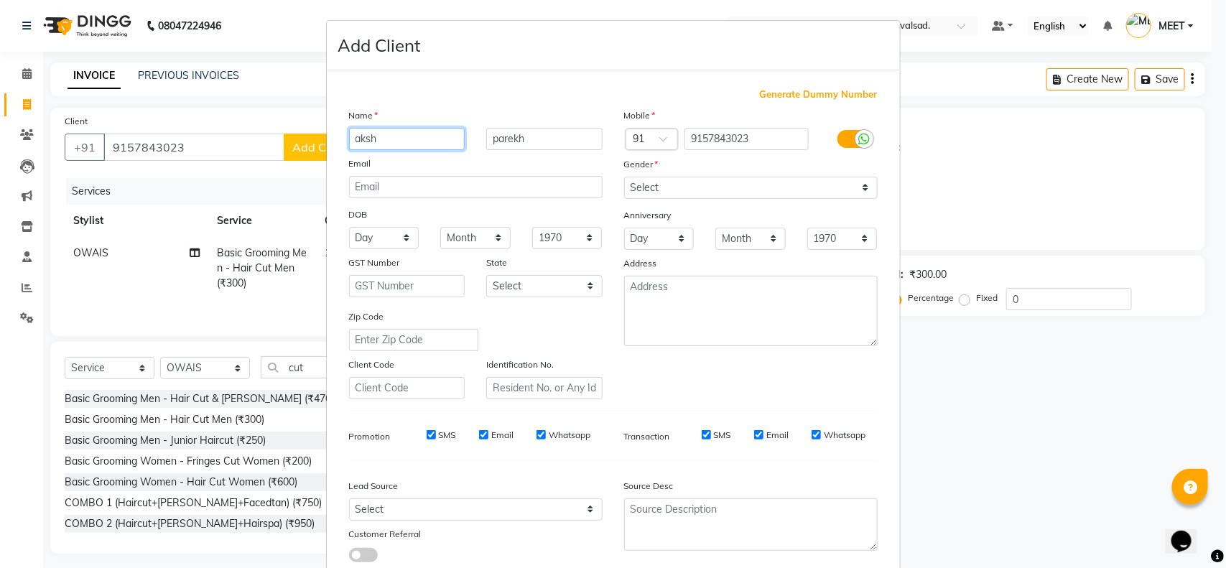
click at [359, 135] on input "aksh" at bounding box center [407, 139] width 116 height 22
type input "akash"
click at [661, 192] on select "Select [DEMOGRAPHIC_DATA] [DEMOGRAPHIC_DATA] Other Prefer Not To Say" at bounding box center [750, 188] width 253 height 22
select select "[DEMOGRAPHIC_DATA]"
click at [624, 177] on select "Select [DEMOGRAPHIC_DATA] [DEMOGRAPHIC_DATA] Other Prefer Not To Say" at bounding box center [750, 188] width 253 height 22
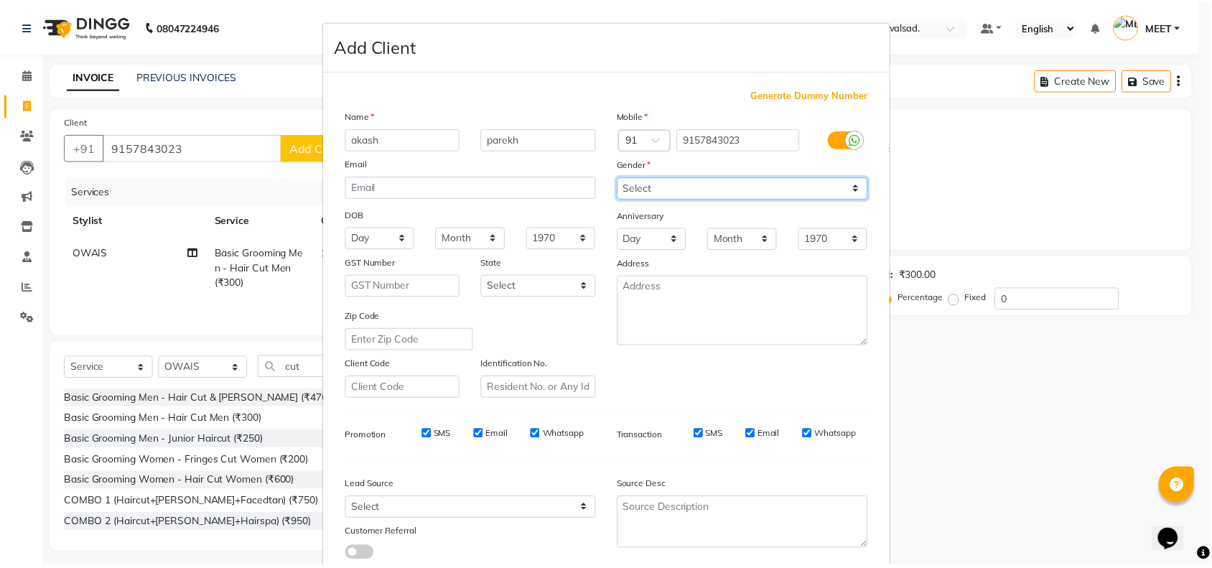
scroll to position [90, 0]
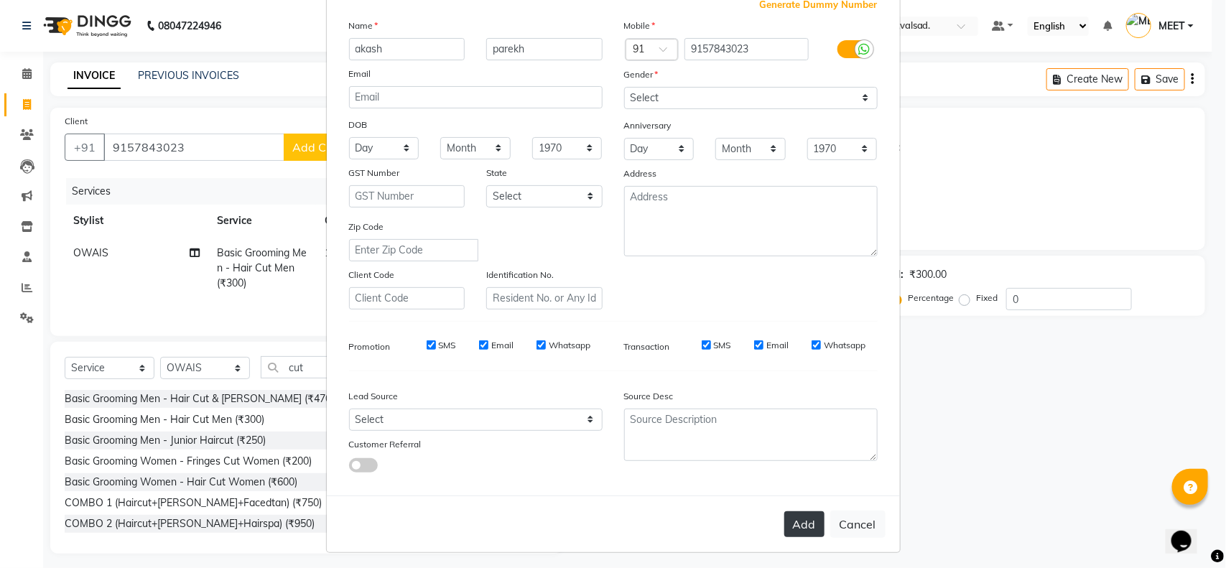
click at [796, 528] on button "Add" at bounding box center [804, 524] width 40 height 26
select select
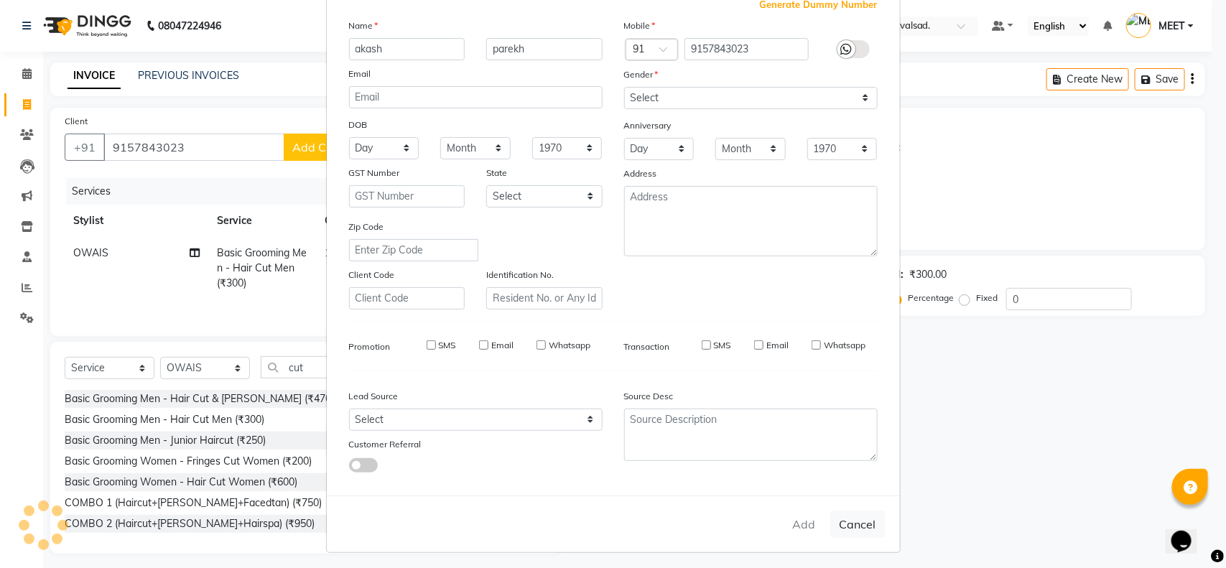
select select
checkbox input "false"
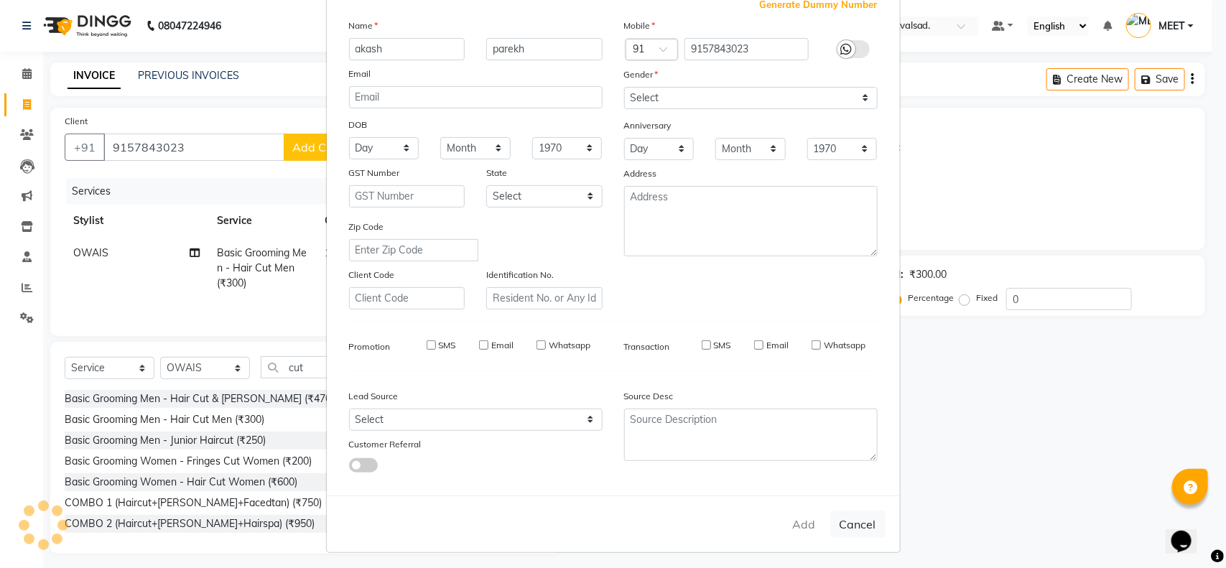
checkbox input "false"
select select "1: Object"
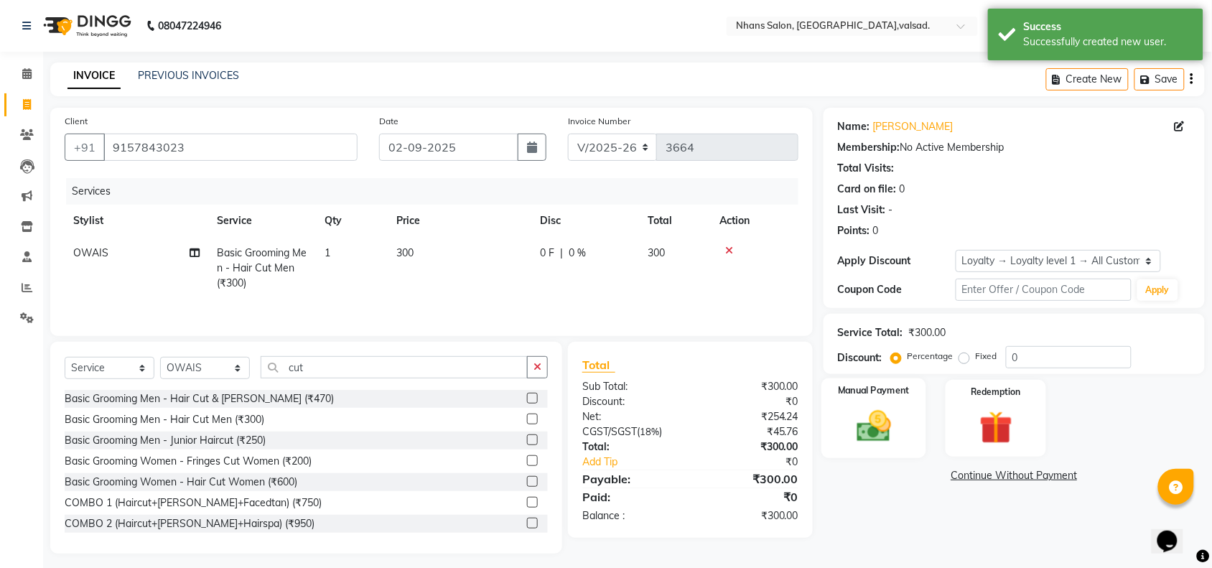
click at [866, 427] on img at bounding box center [874, 425] width 56 height 39
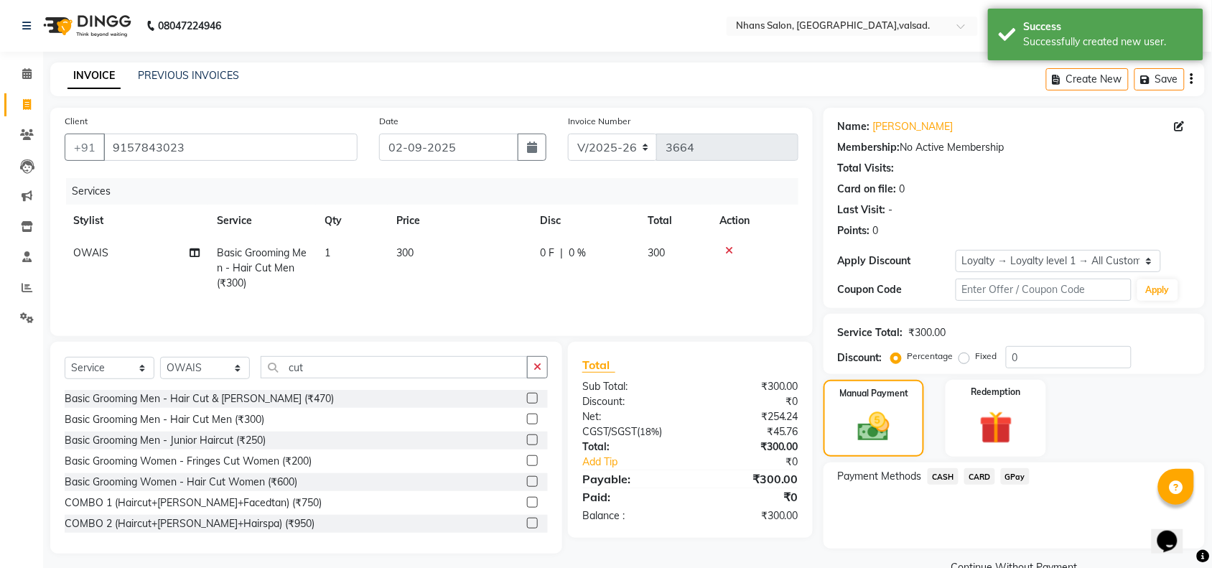
click at [1016, 475] on span "GPay" at bounding box center [1015, 476] width 29 height 17
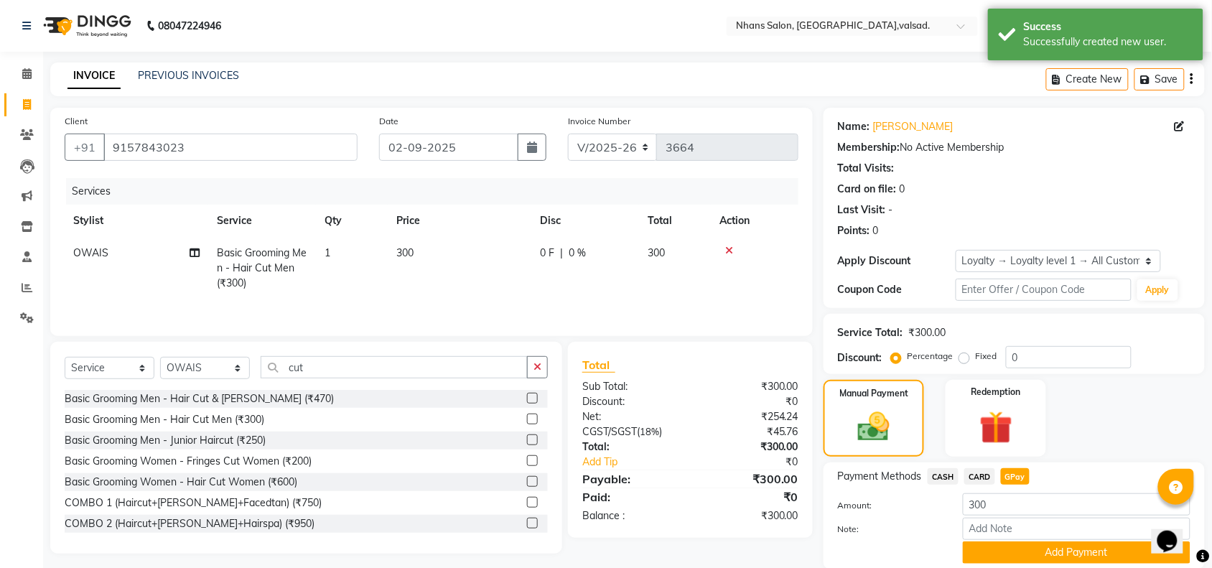
scroll to position [52, 0]
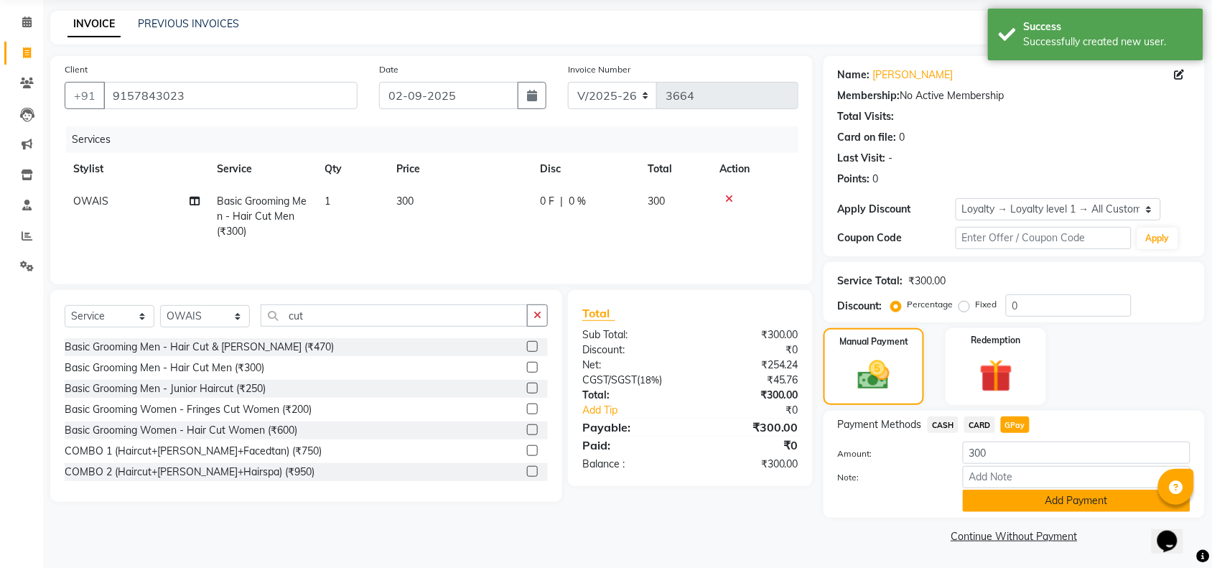
click at [1020, 497] on button "Add Payment" at bounding box center [1077, 501] width 228 height 22
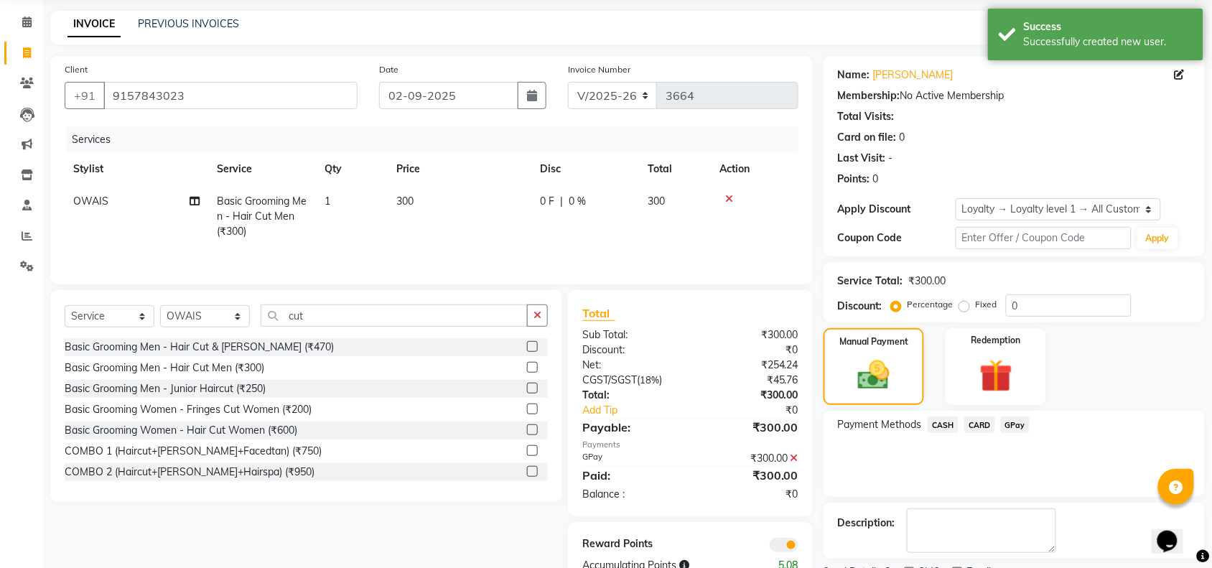
scroll to position [113, 0]
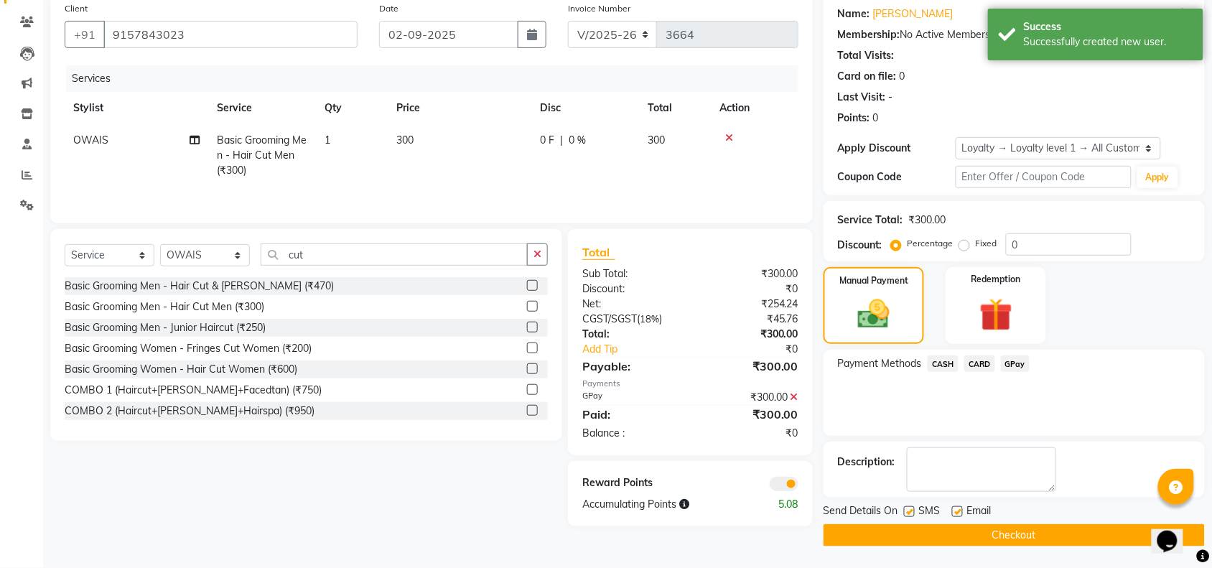
click at [1006, 543] on button "Checkout" at bounding box center [1014, 535] width 381 height 22
